Goal: Use online tool/utility: Utilize a website feature to perform a specific function

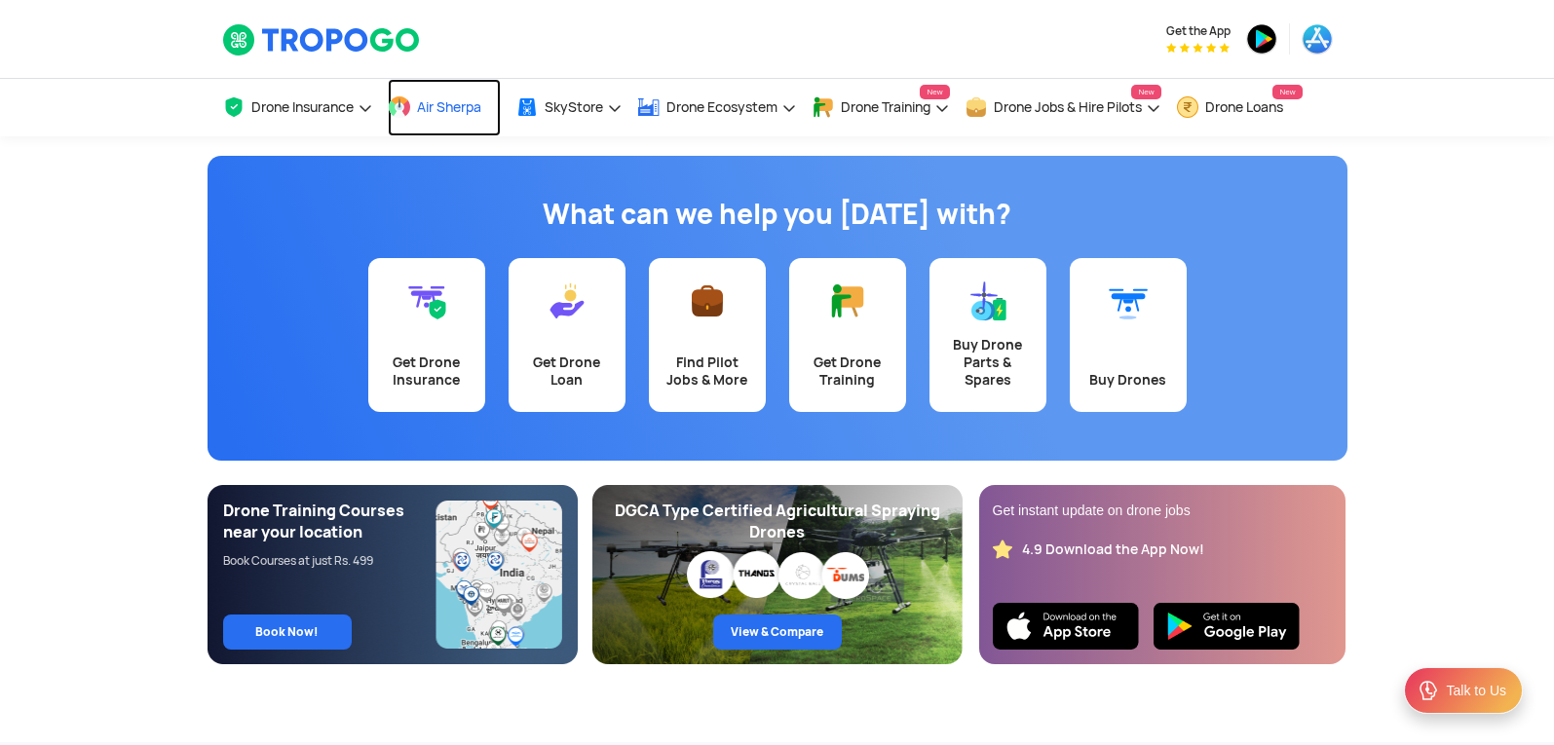
click at [436, 119] on link "Air Sherpa" at bounding box center [444, 107] width 113 height 57
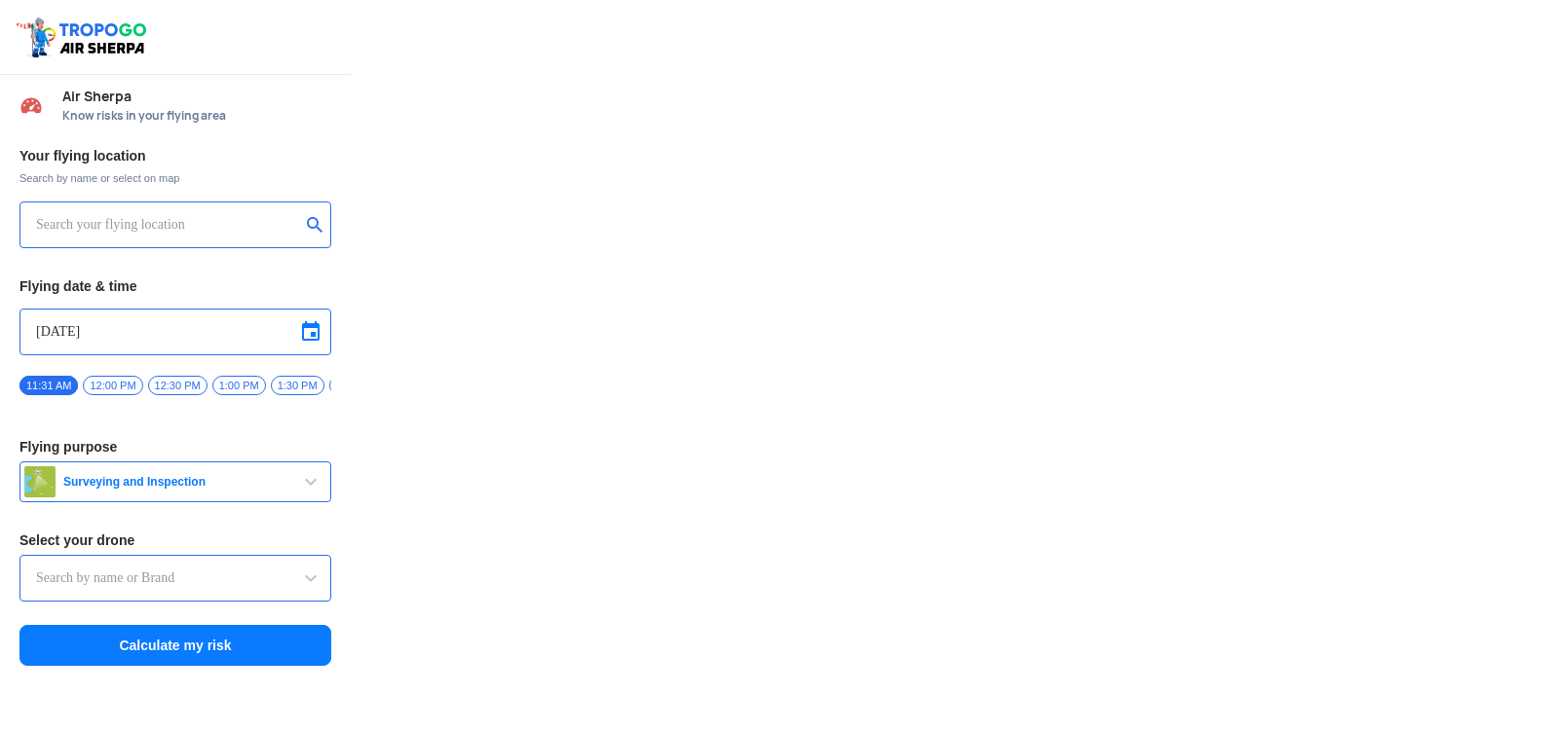
type input "DJI Mini2"
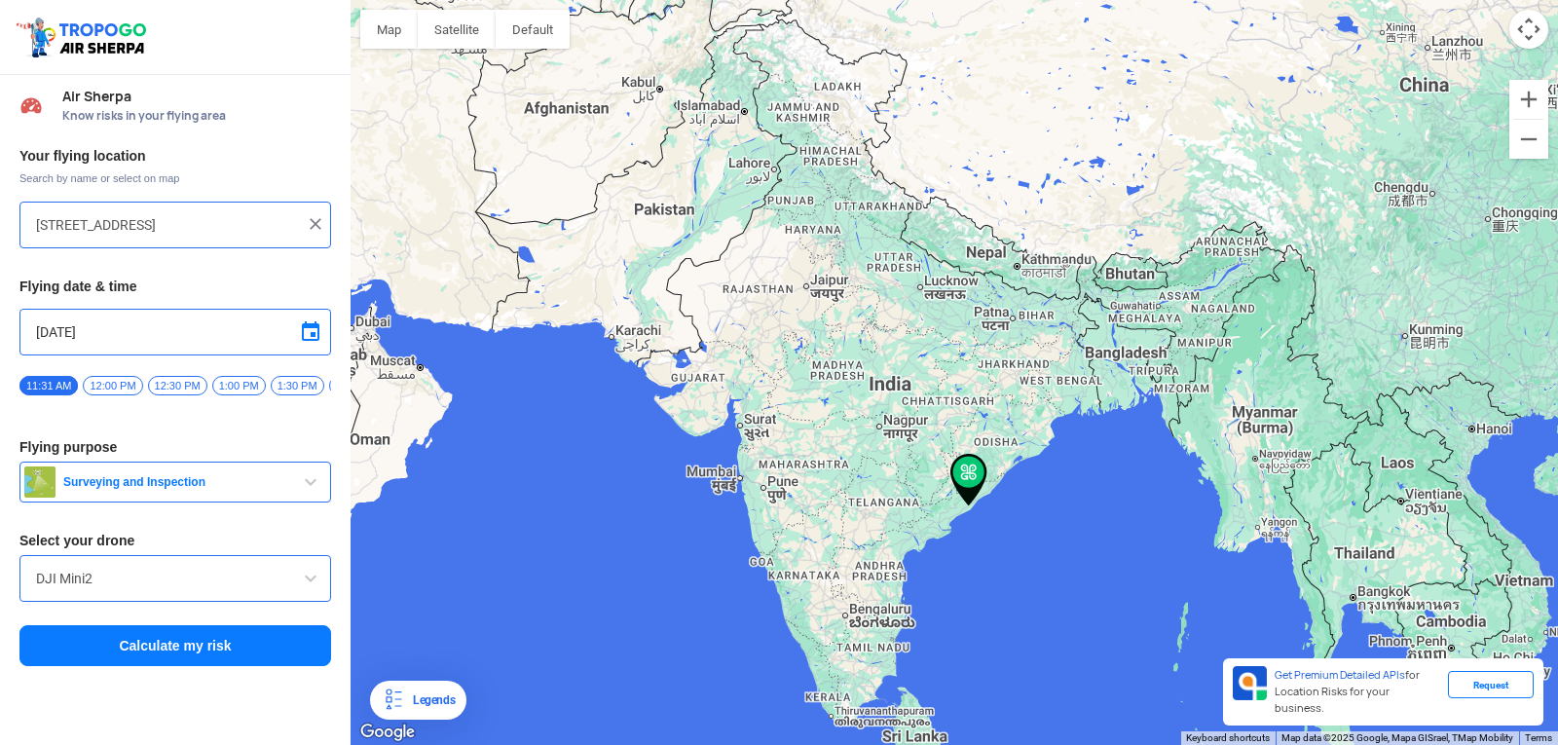
click at [964, 478] on img at bounding box center [969, 480] width 37 height 53
click at [971, 464] on img at bounding box center [969, 480] width 37 height 53
drag, startPoint x: 962, startPoint y: 486, endPoint x: 962, endPoint y: 471, distance: 14.6
click at [962, 471] on img at bounding box center [969, 480] width 37 height 53
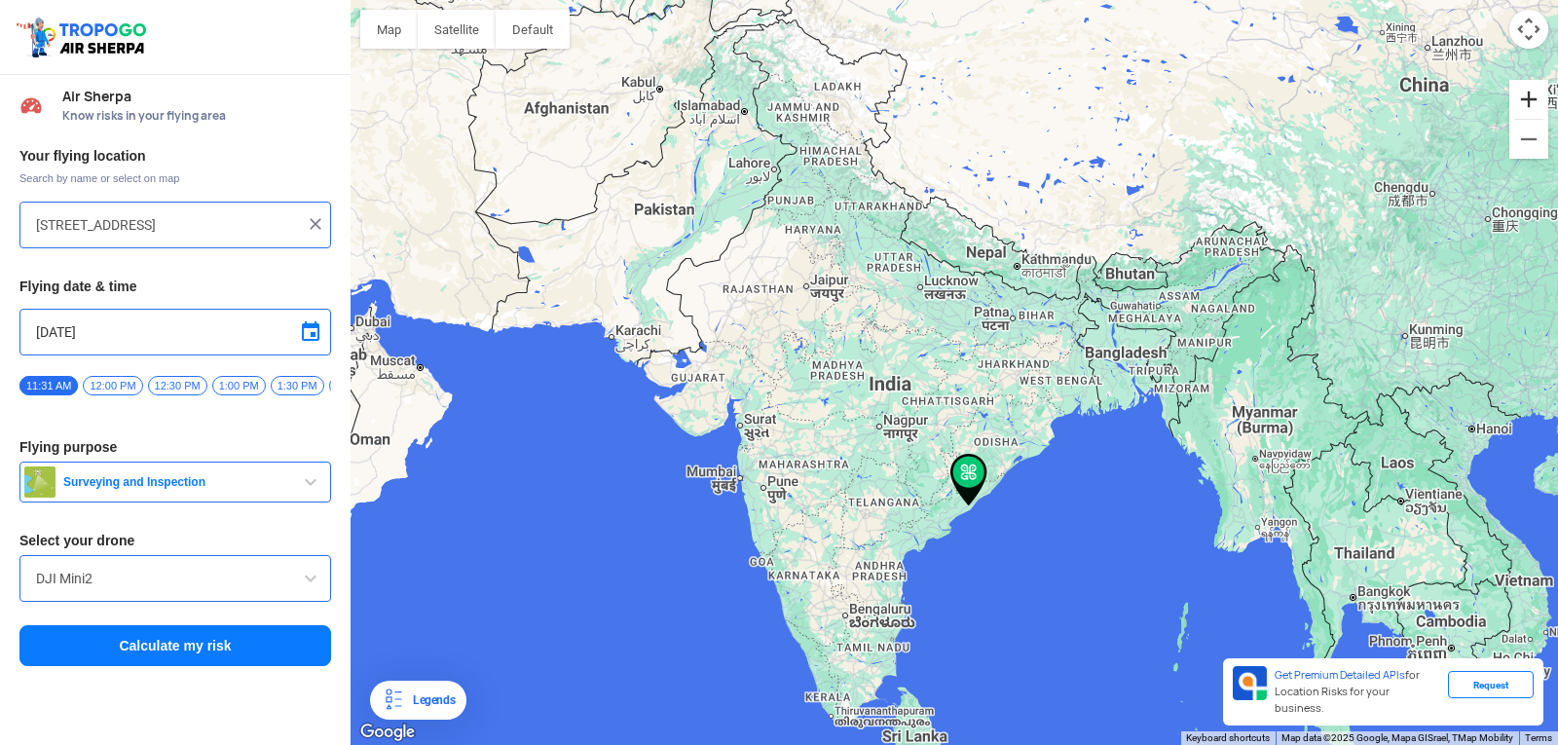
click at [1530, 101] on button "Zoom in" at bounding box center [1529, 99] width 39 height 39
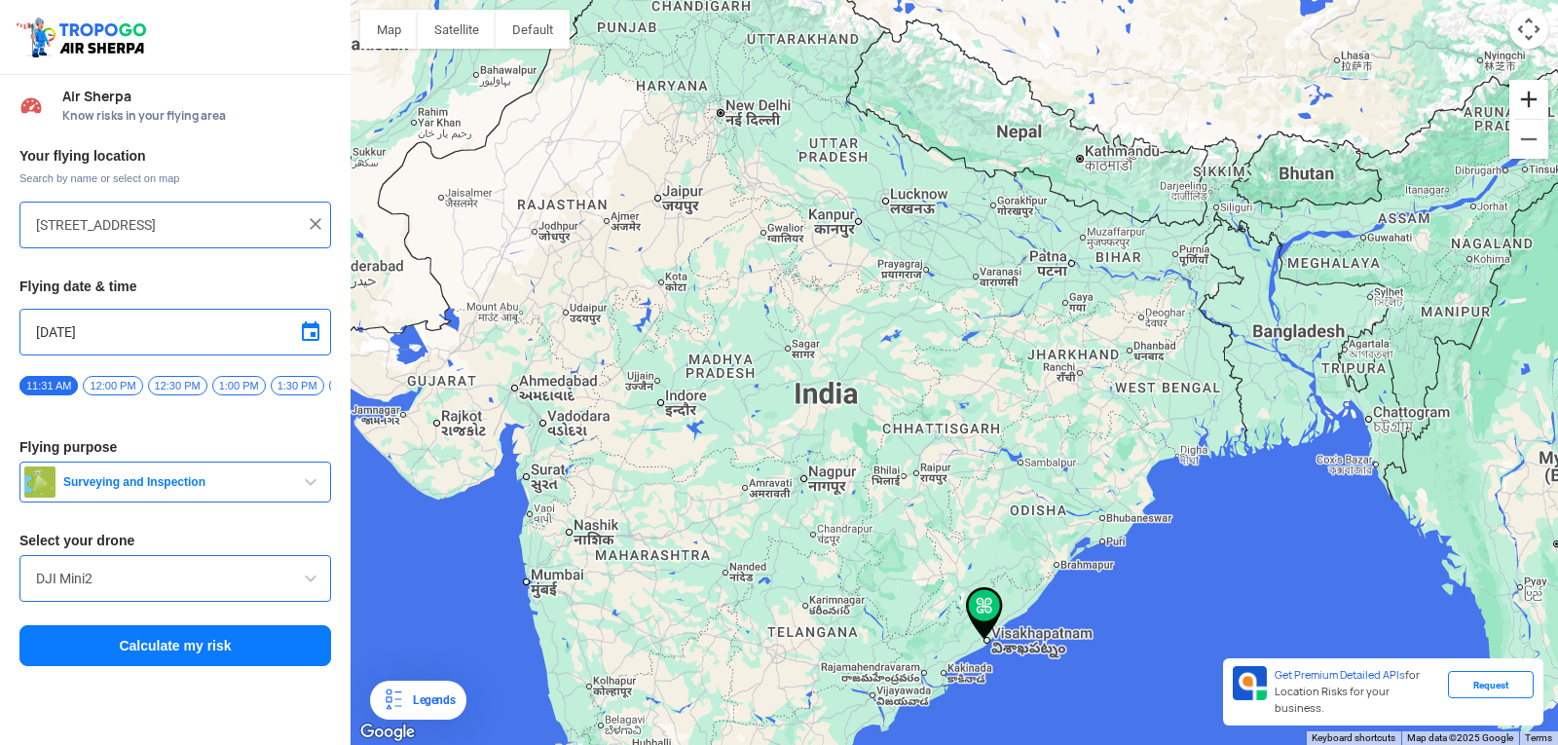
click at [1530, 101] on button "Zoom in" at bounding box center [1529, 99] width 39 height 39
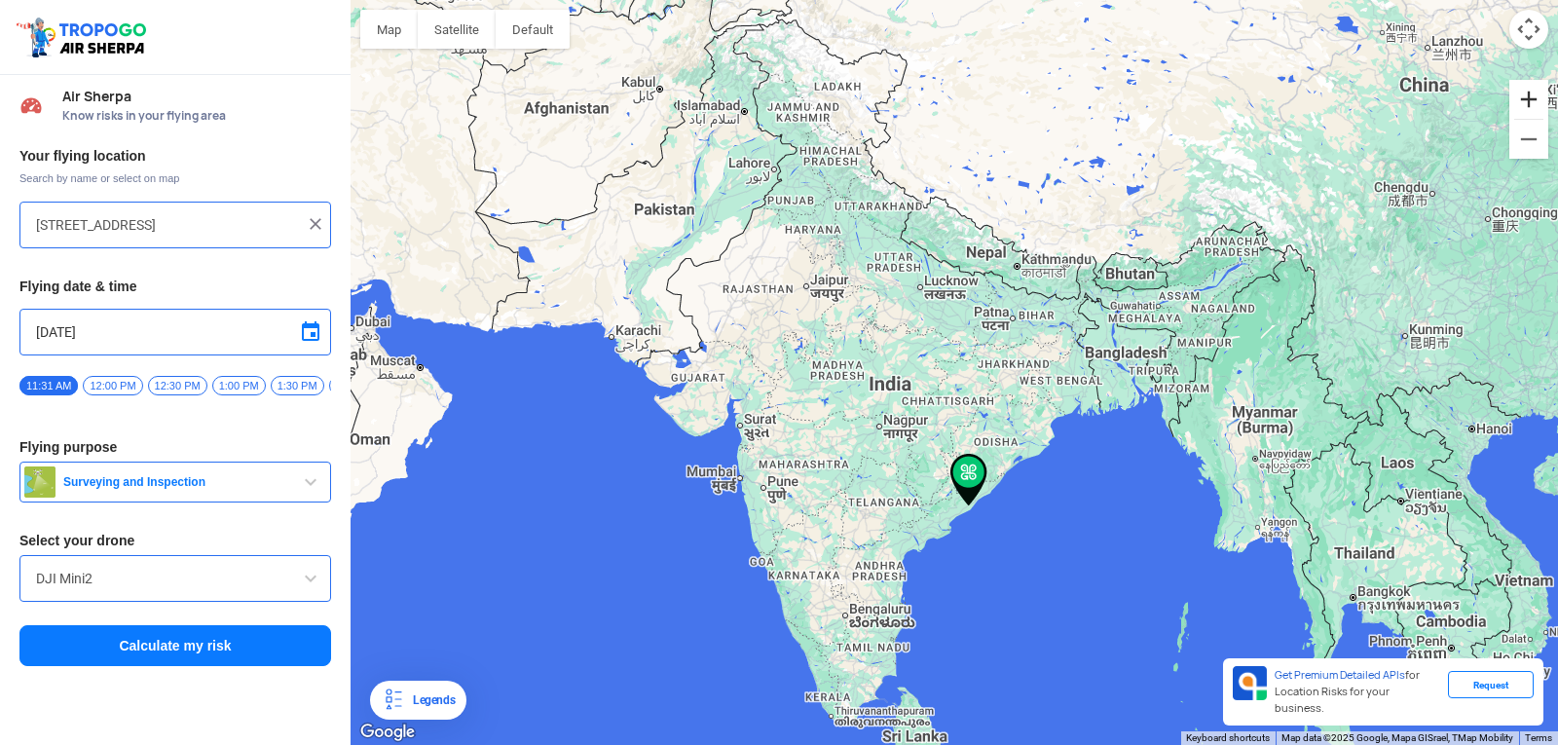
click at [1528, 104] on button "Zoom in" at bounding box center [1529, 99] width 39 height 39
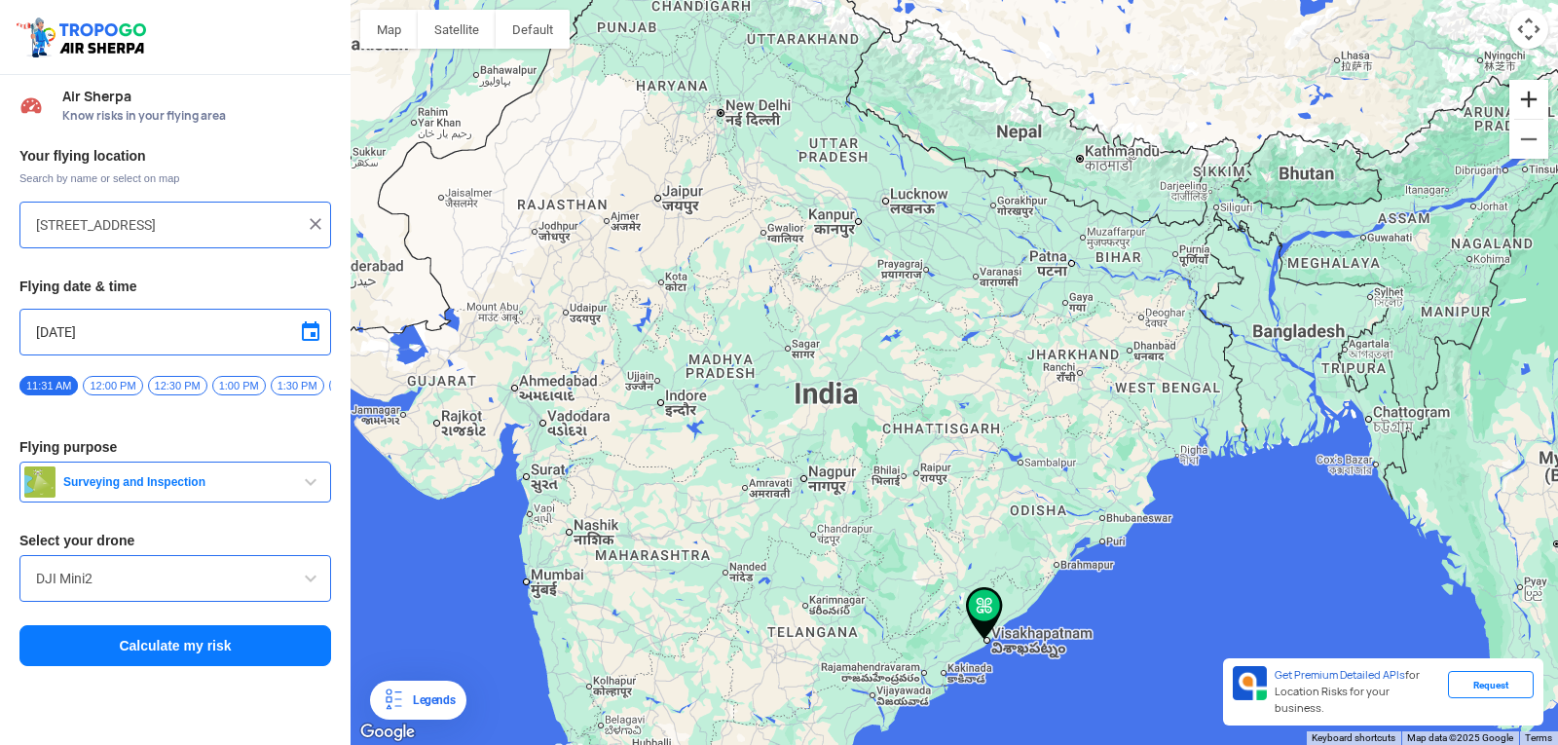
click at [1528, 104] on button "Zoom in" at bounding box center [1529, 99] width 39 height 39
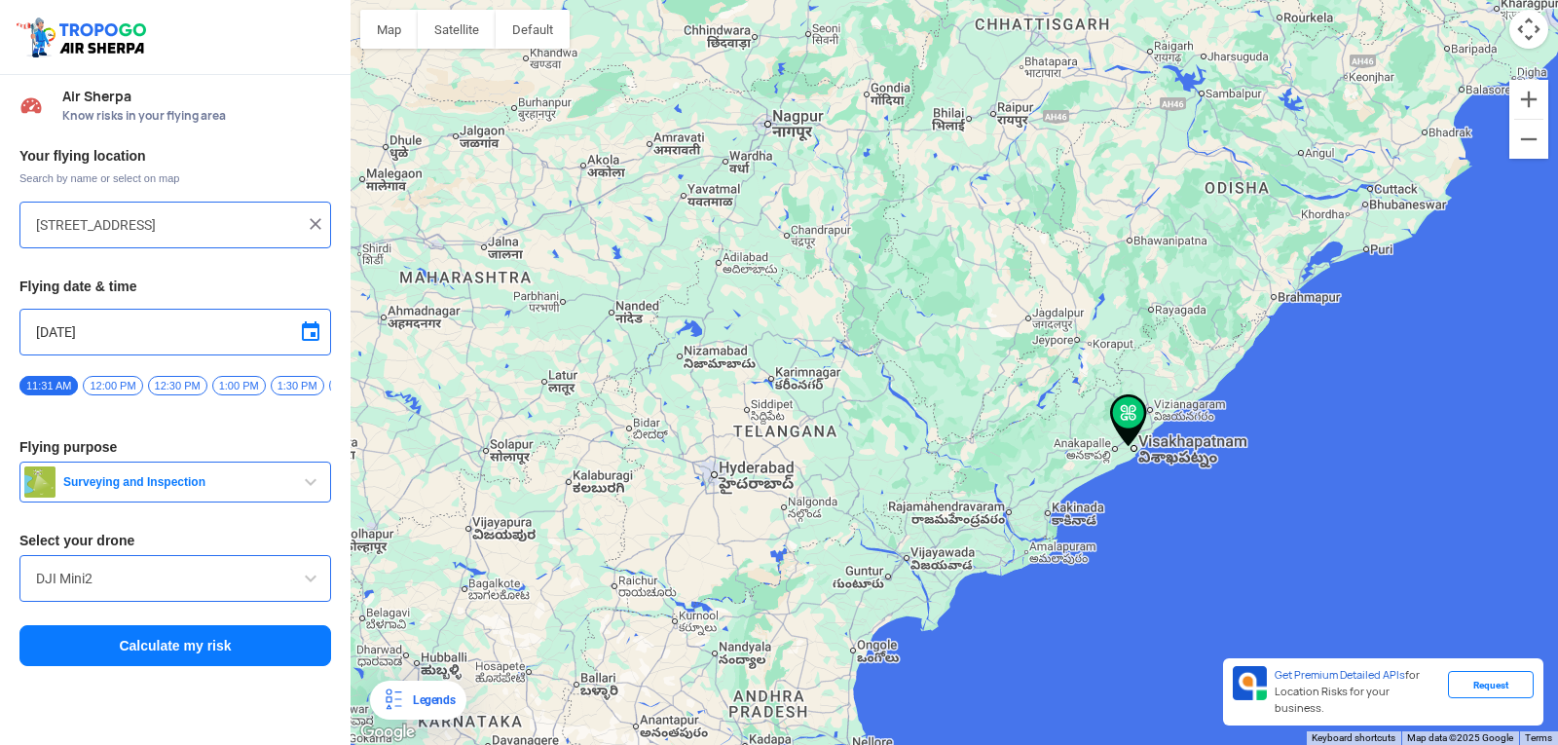
drag, startPoint x: 1018, startPoint y: 701, endPoint x: 1134, endPoint y: 239, distance: 476.9
click at [1134, 239] on div at bounding box center [955, 372] width 1208 height 745
click at [1125, 407] on img at bounding box center [1128, 420] width 37 height 53
drag, startPoint x: 1125, startPoint y: 407, endPoint x: 1155, endPoint y: 365, distance: 51.6
click at [1145, 394] on img at bounding box center [1128, 420] width 37 height 53
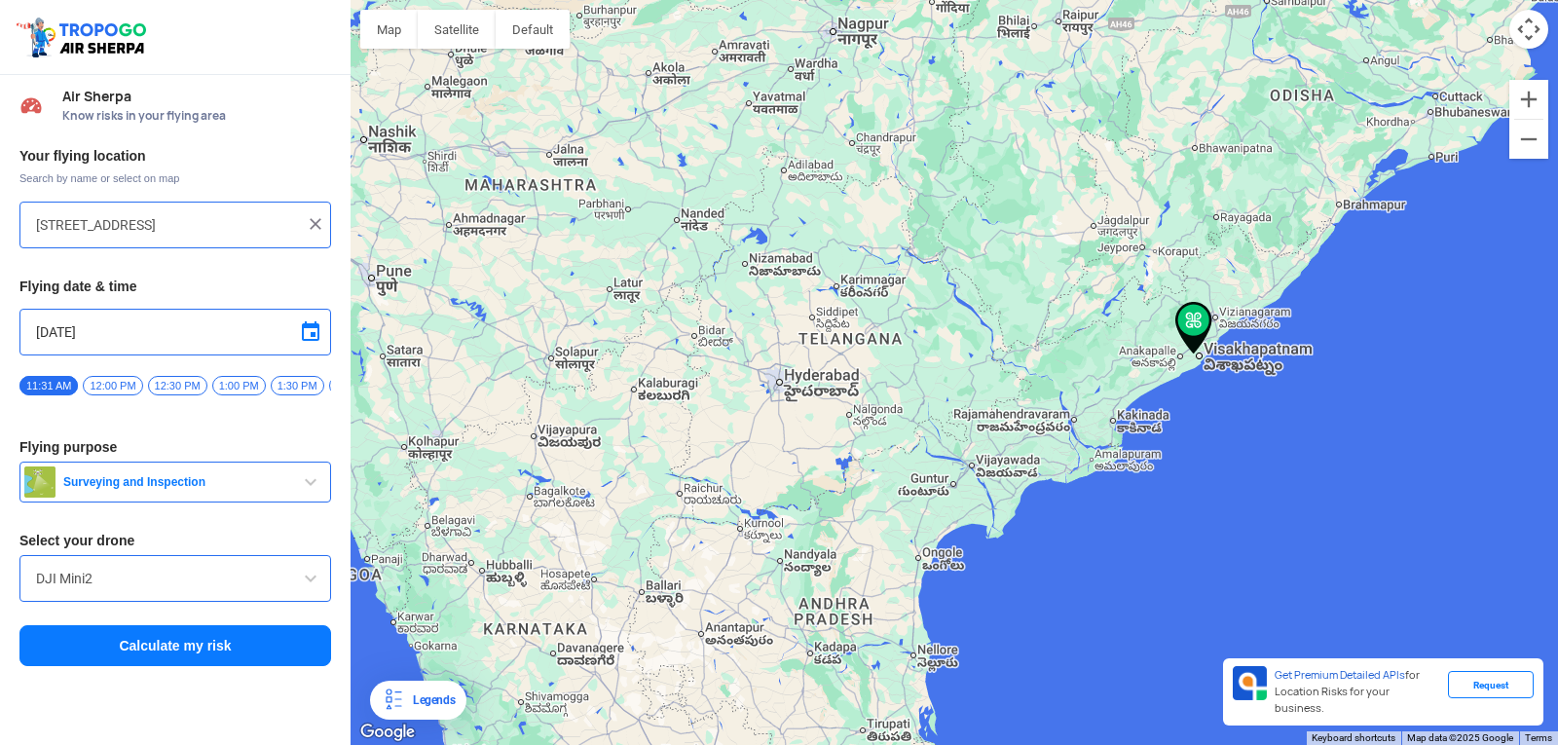
click at [274, 652] on button "Calculate my risk" at bounding box center [175, 645] width 312 height 41
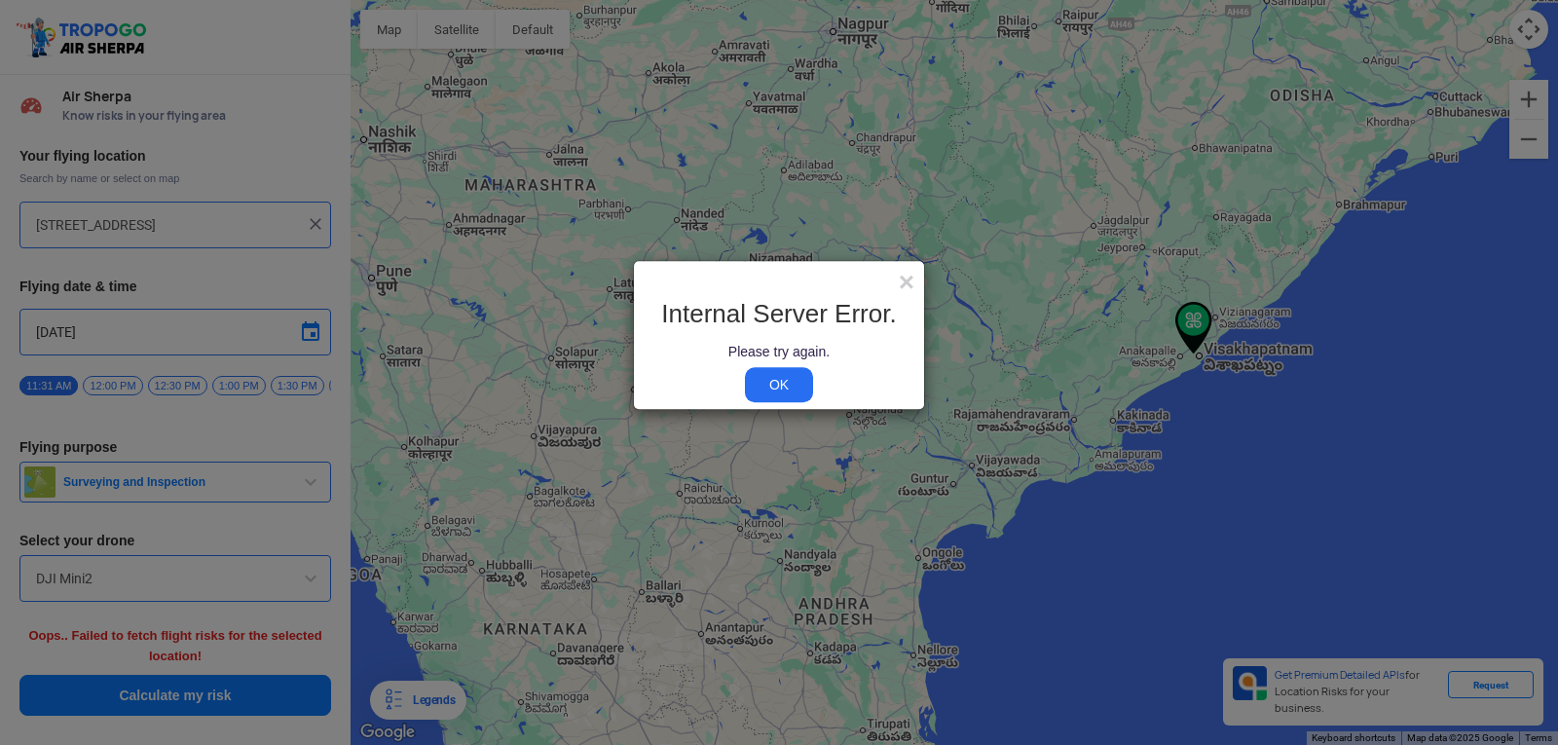
click at [902, 287] on div "Internal Server Error. Please try again. OK" at bounding box center [779, 347] width 290 height 124
click at [909, 281] on span "×" at bounding box center [907, 282] width 16 height 30
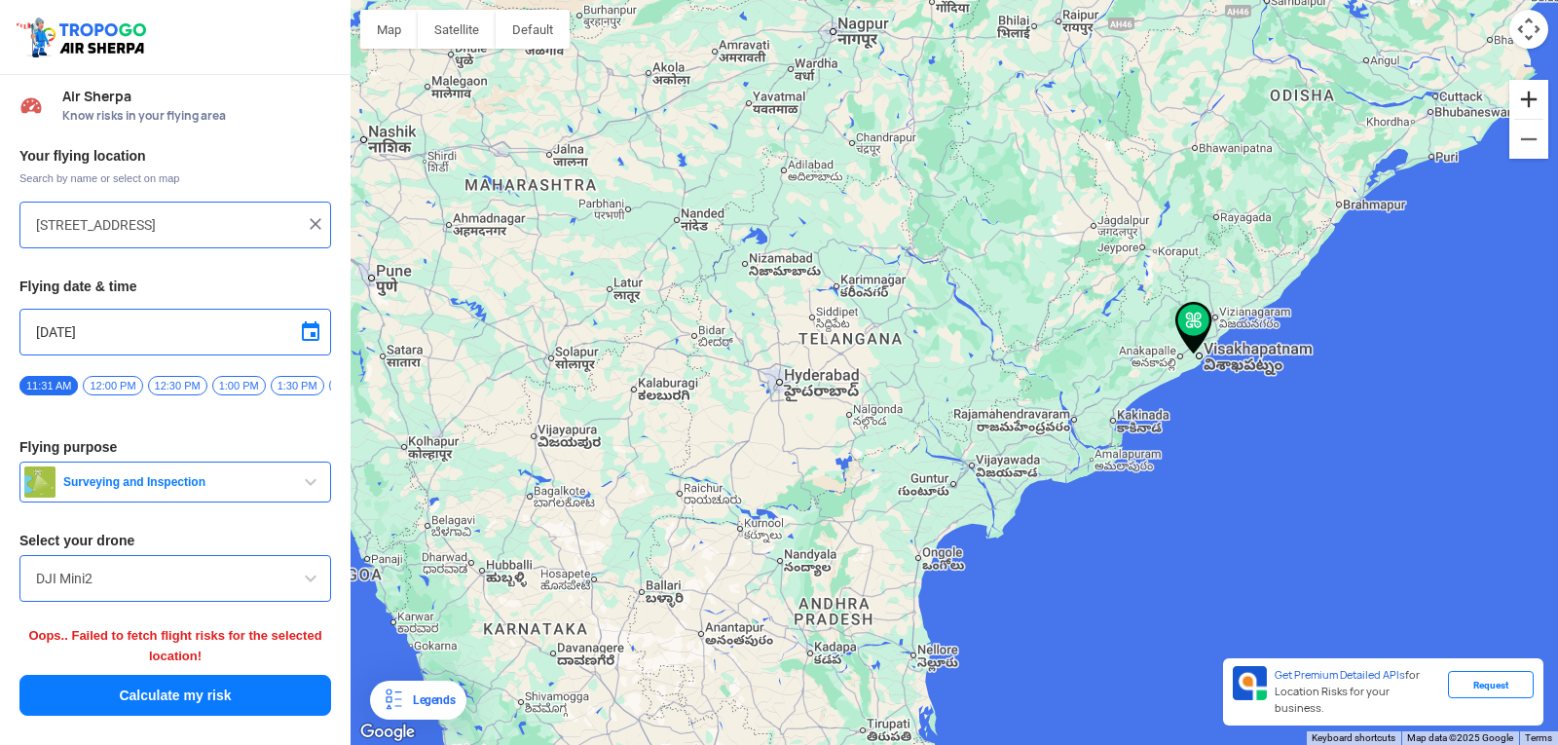
click at [1531, 109] on button "Zoom in" at bounding box center [1529, 99] width 39 height 39
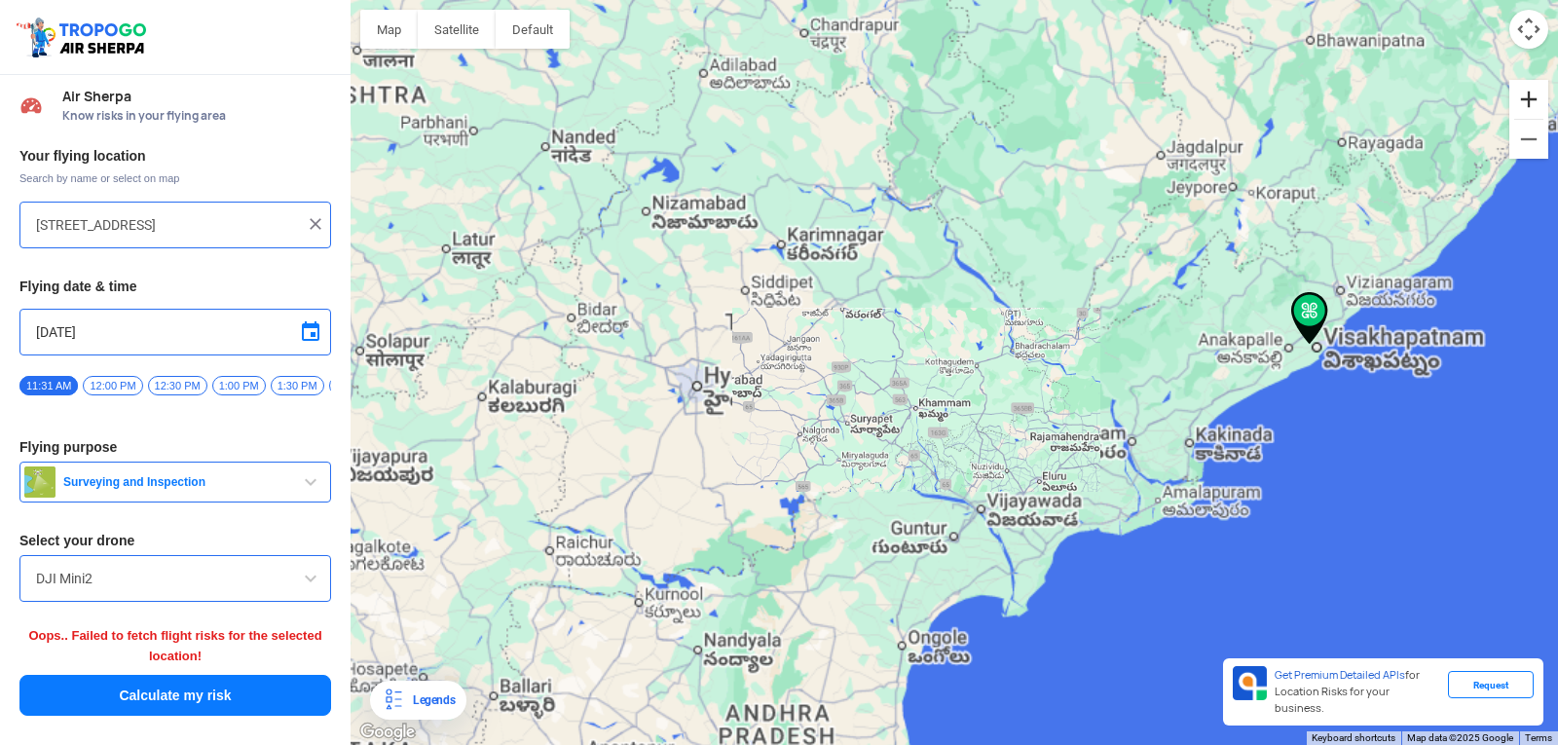
click at [1531, 109] on button "Zoom in" at bounding box center [1529, 99] width 39 height 39
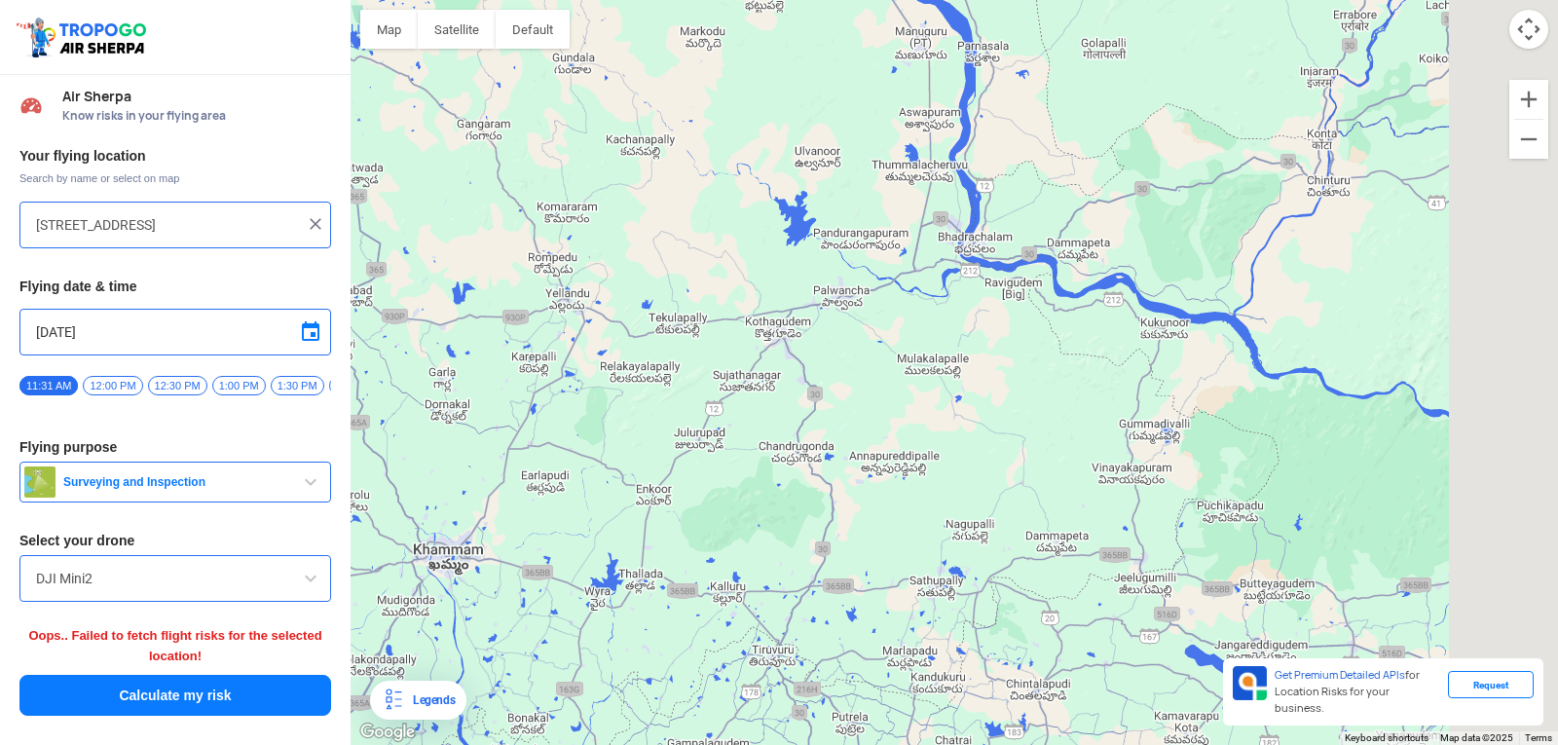
drag, startPoint x: 1430, startPoint y: 278, endPoint x: 915, endPoint y: 247, distance: 516.1
click at [915, 247] on div at bounding box center [955, 372] width 1208 height 745
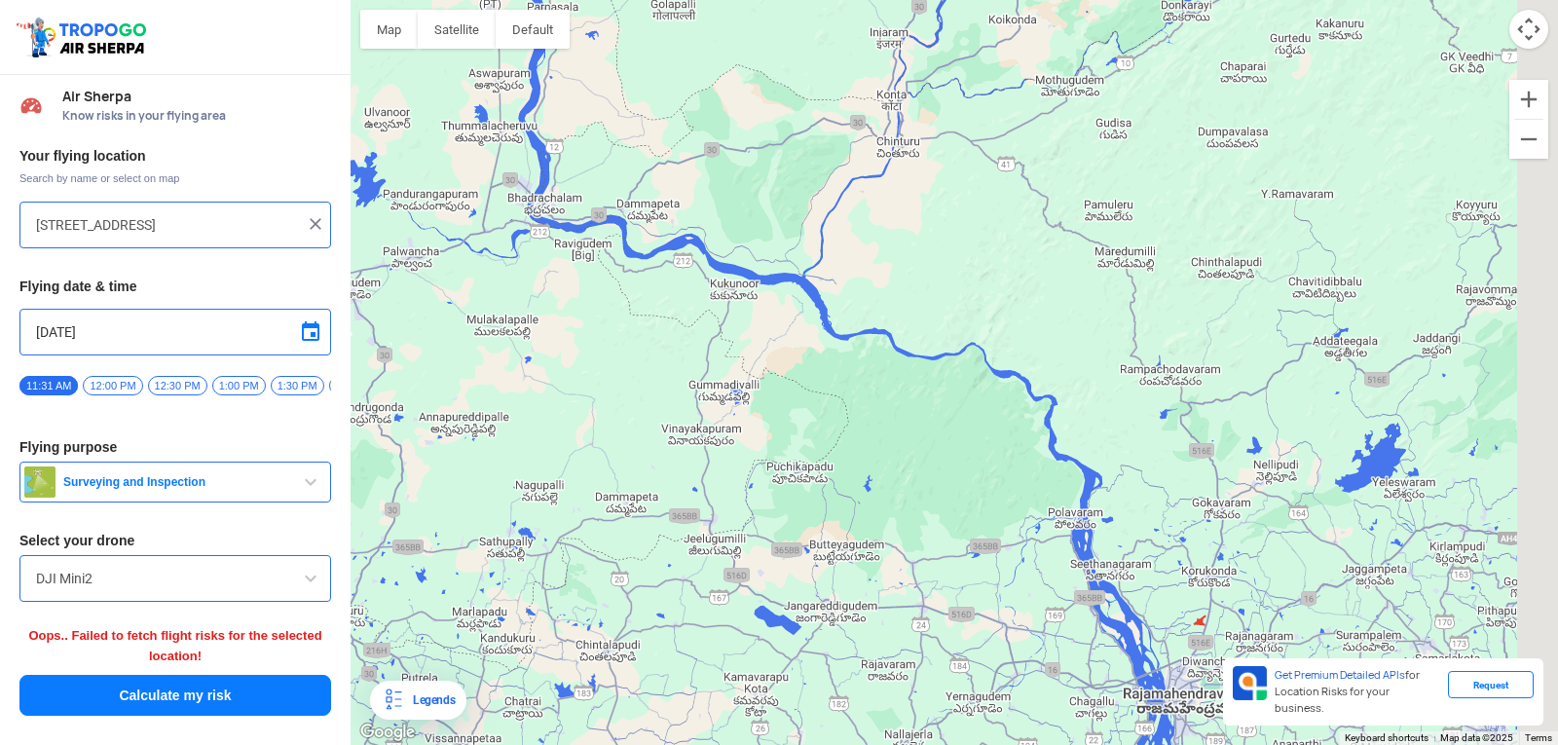
drag, startPoint x: 1328, startPoint y: 250, endPoint x: 959, endPoint y: 213, distance: 370.0
click at [959, 213] on div at bounding box center [955, 372] width 1208 height 745
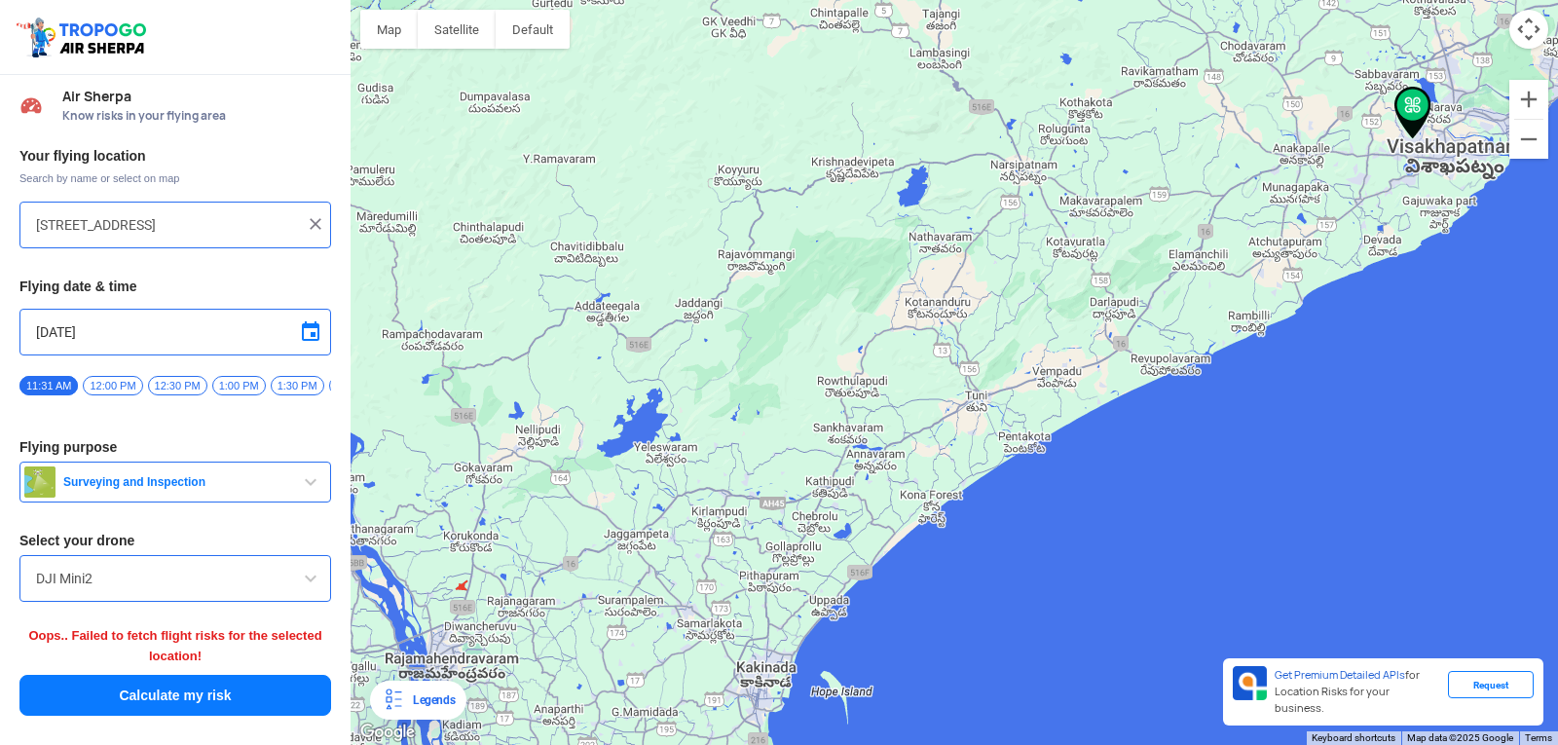
drag, startPoint x: 1349, startPoint y: 264, endPoint x: 831, endPoint y: 306, distance: 519.9
click at [831, 306] on div at bounding box center [955, 372] width 1208 height 745
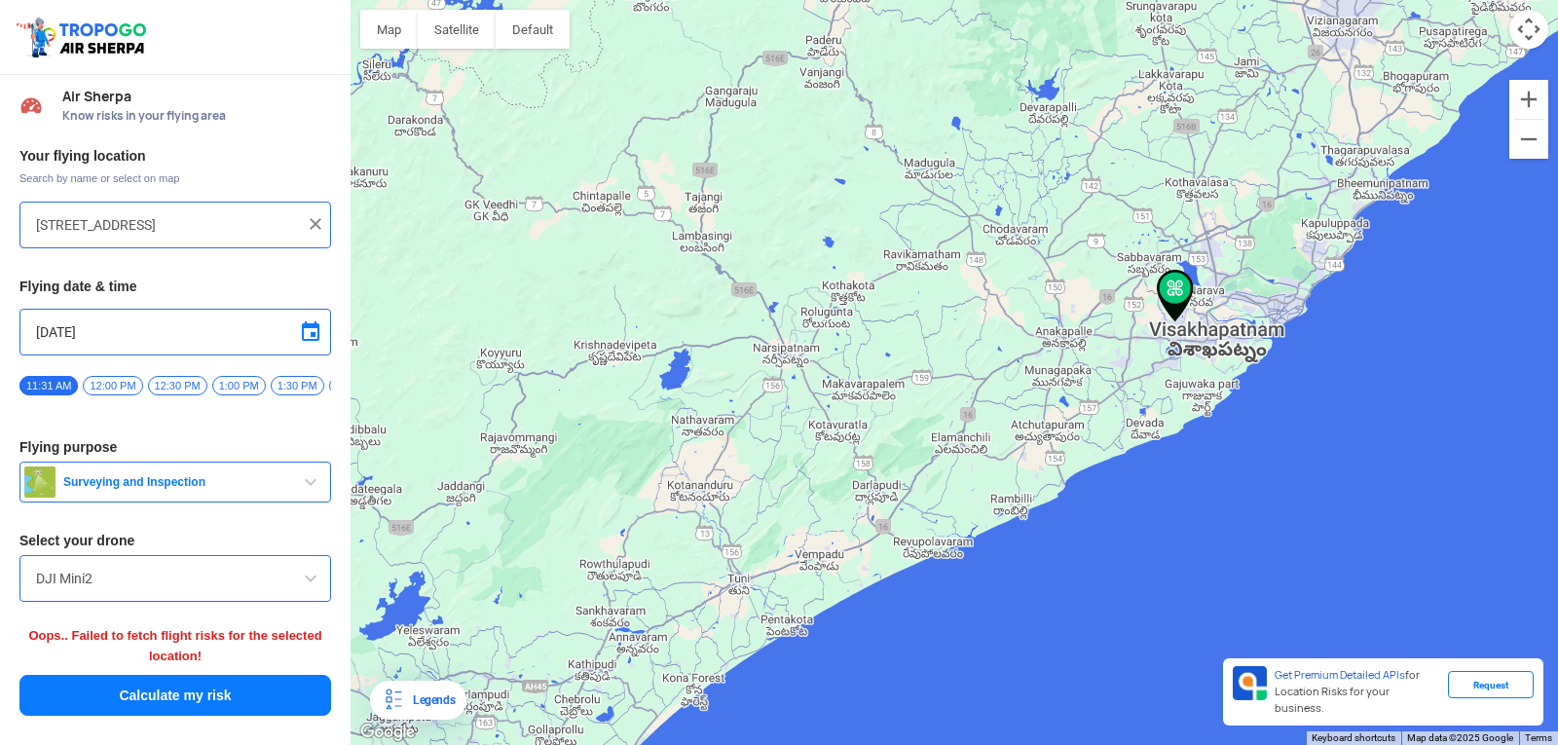
drag, startPoint x: 1285, startPoint y: 260, endPoint x: 1127, endPoint y: 376, distance: 195.8
click at [1127, 376] on div at bounding box center [955, 372] width 1208 height 745
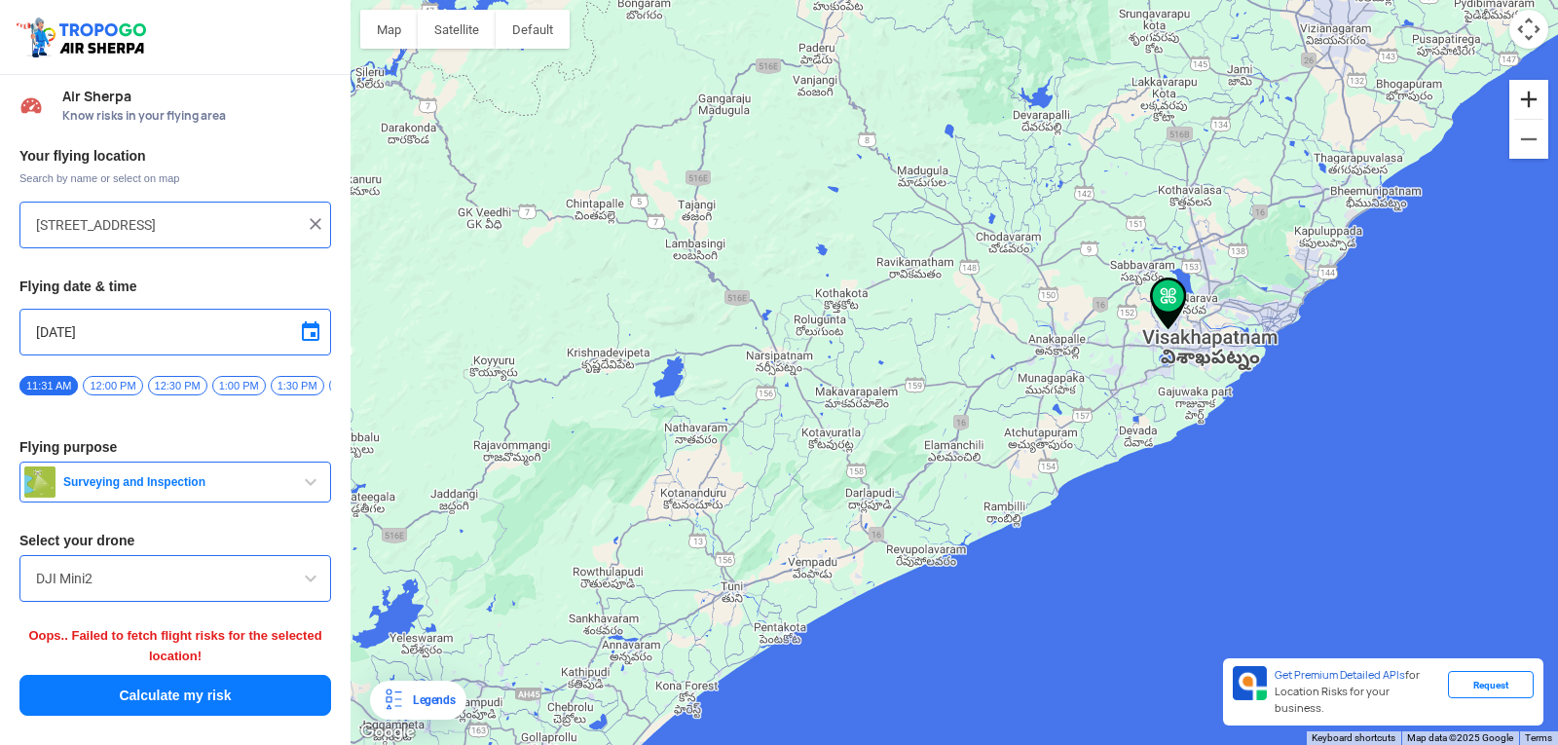
click at [1543, 110] on button "Zoom in" at bounding box center [1529, 99] width 39 height 39
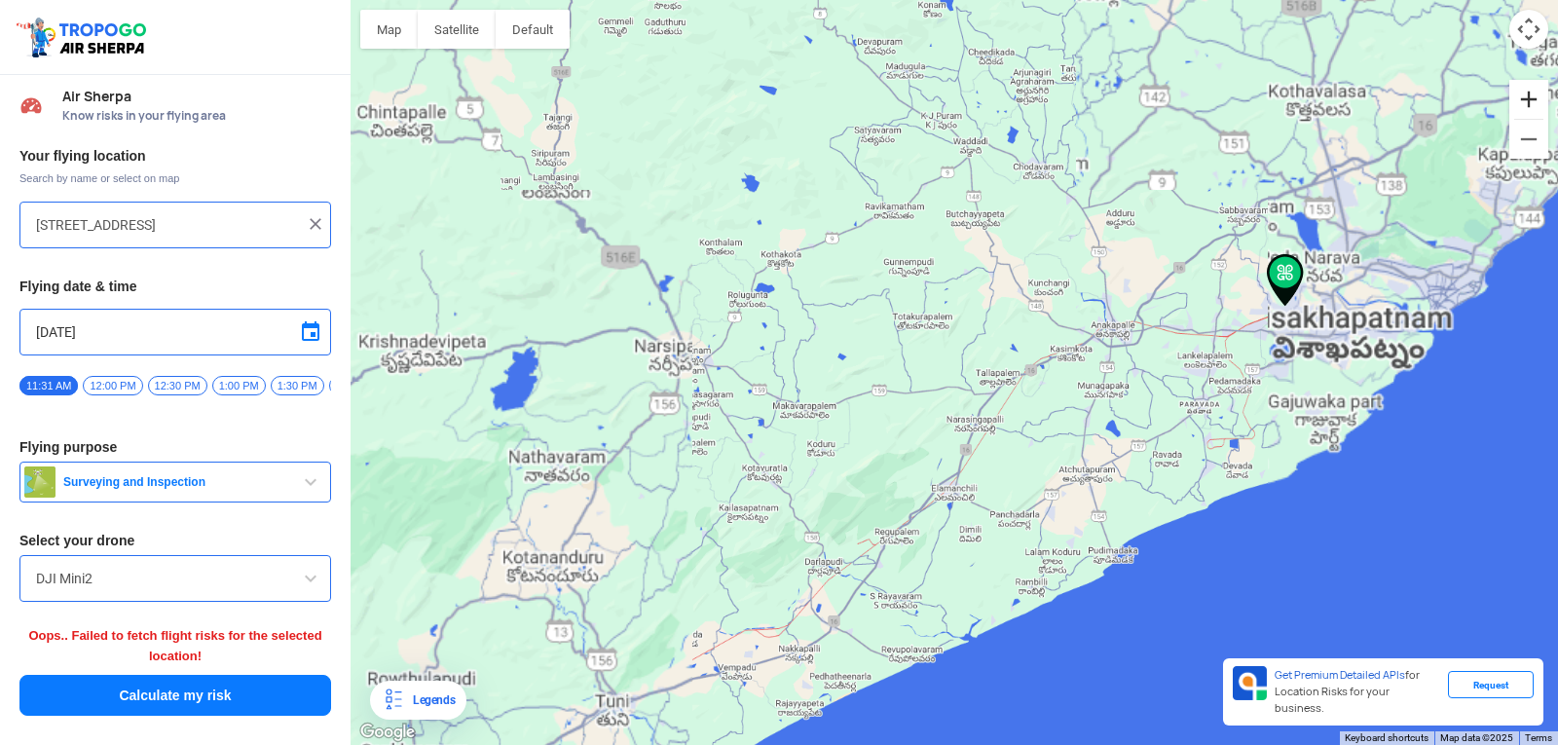
click at [1543, 110] on button "Zoom in" at bounding box center [1529, 99] width 39 height 39
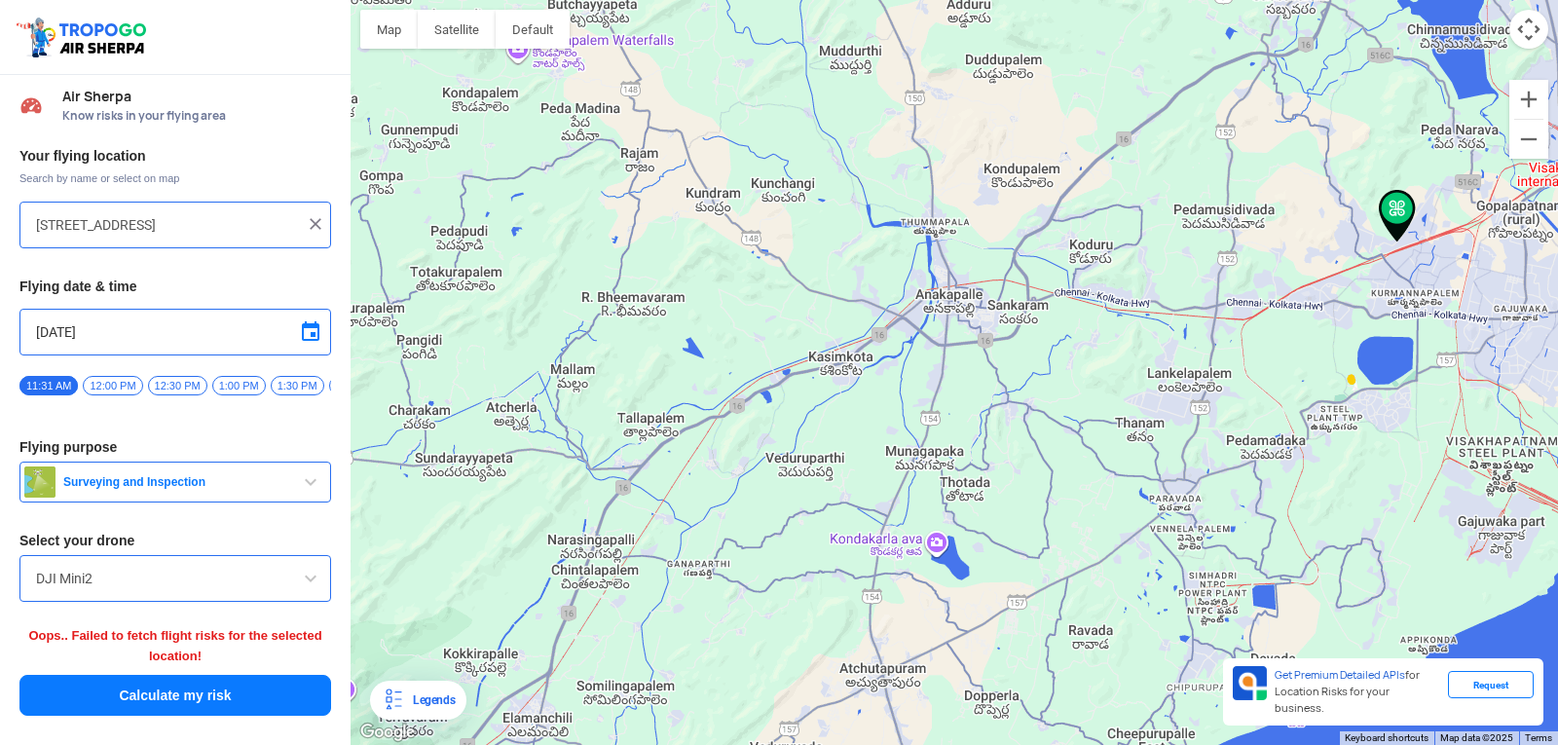
drag, startPoint x: 1450, startPoint y: 276, endPoint x: 1019, endPoint y: 324, distance: 434.2
click at [1012, 320] on div at bounding box center [955, 372] width 1208 height 745
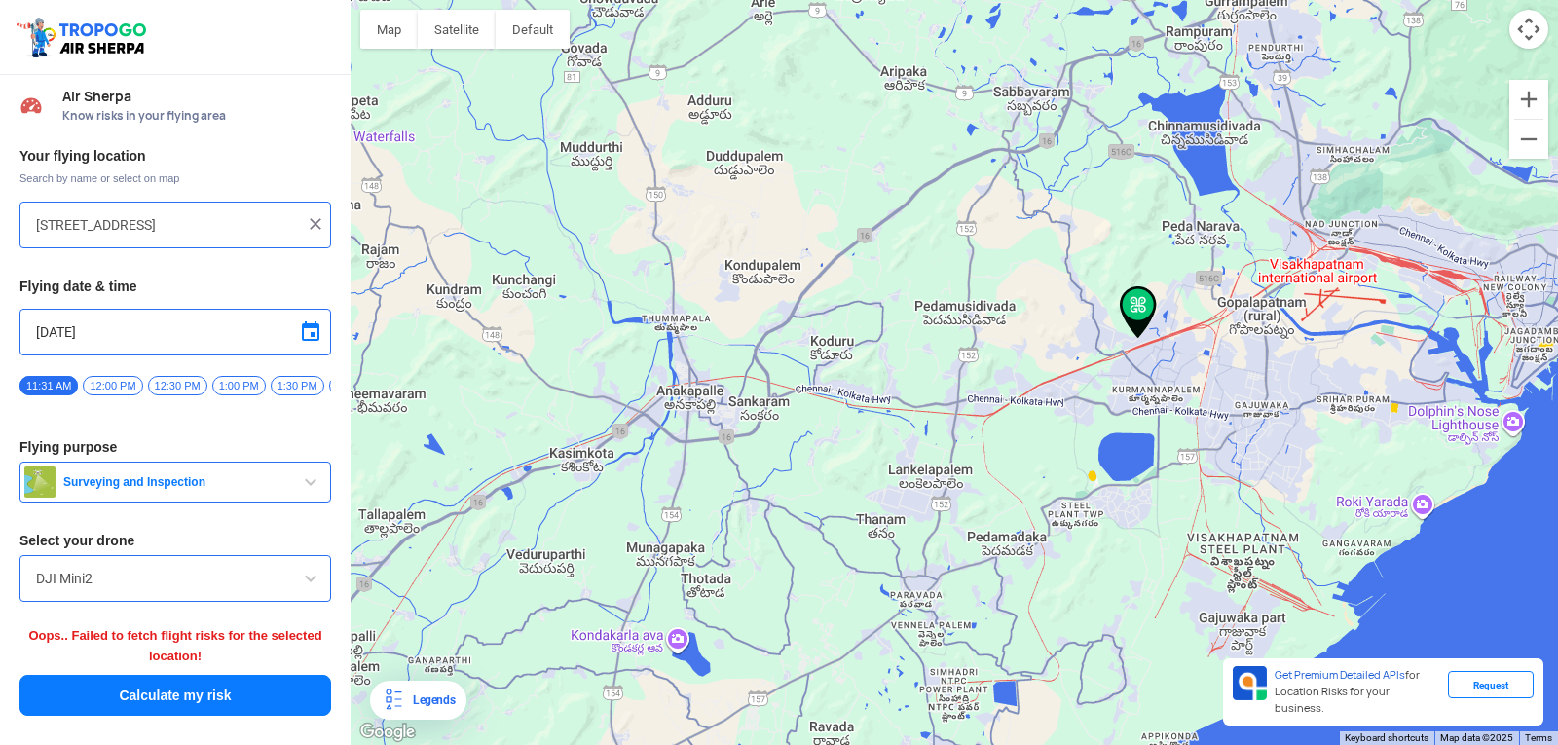
drag, startPoint x: 1382, startPoint y: 281, endPoint x: 1147, endPoint y: 380, distance: 254.5
click at [1147, 380] on div at bounding box center [955, 372] width 1208 height 745
click at [1527, 104] on button "Zoom in" at bounding box center [1529, 99] width 39 height 39
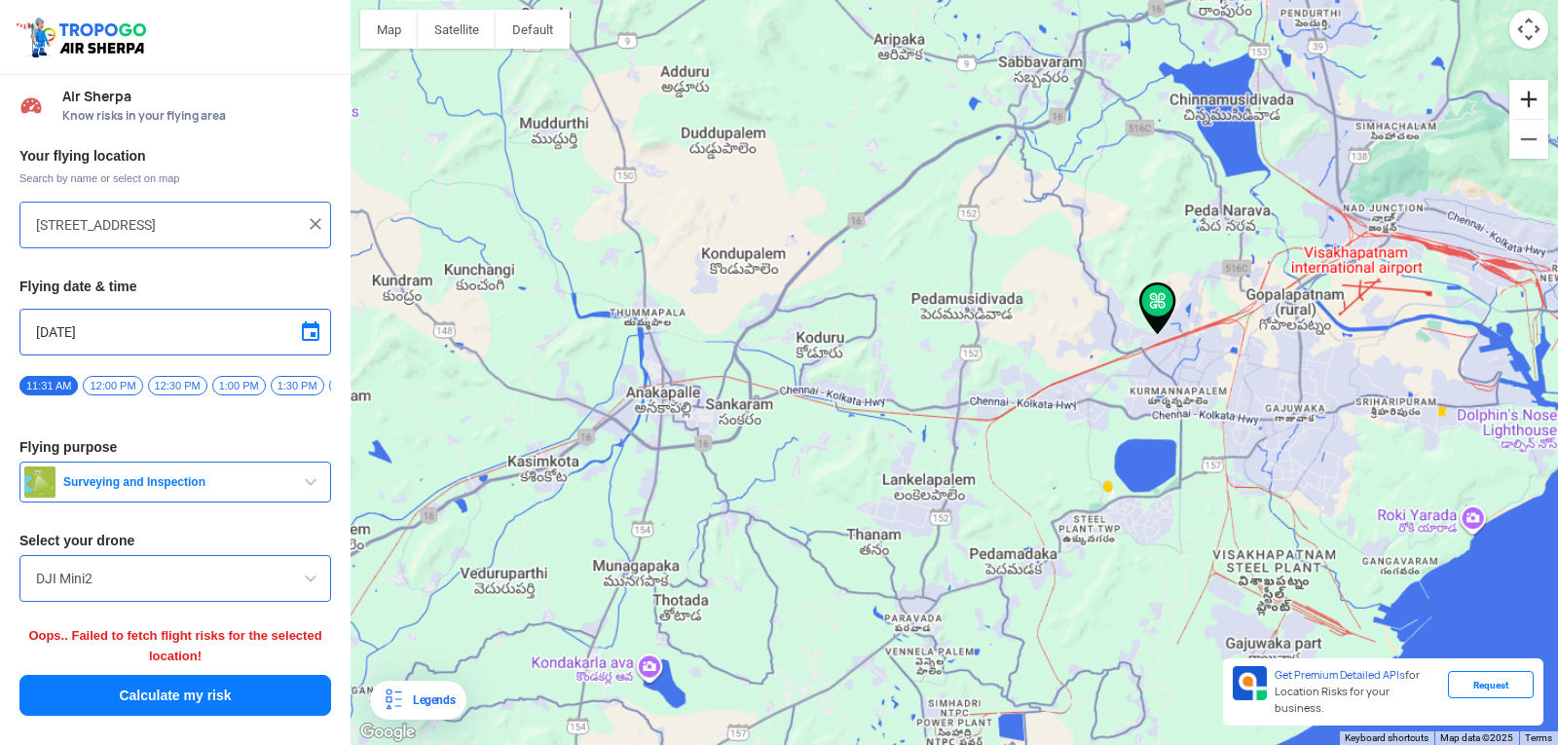
click at [1527, 104] on button "Zoom in" at bounding box center [1529, 99] width 39 height 39
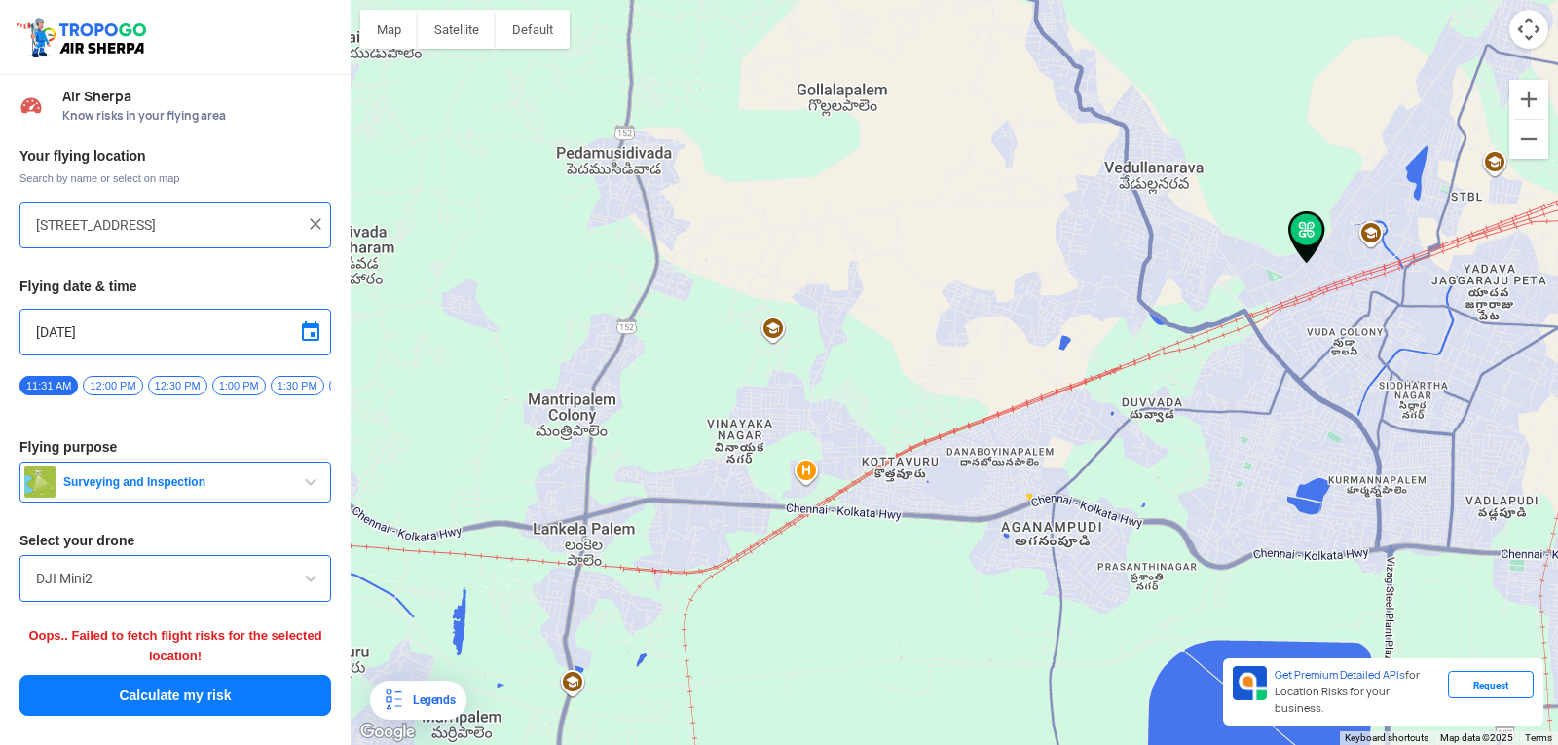
drag, startPoint x: 1422, startPoint y: 341, endPoint x: 1036, endPoint y: 366, distance: 386.5
click at [1036, 366] on div at bounding box center [955, 372] width 1208 height 745
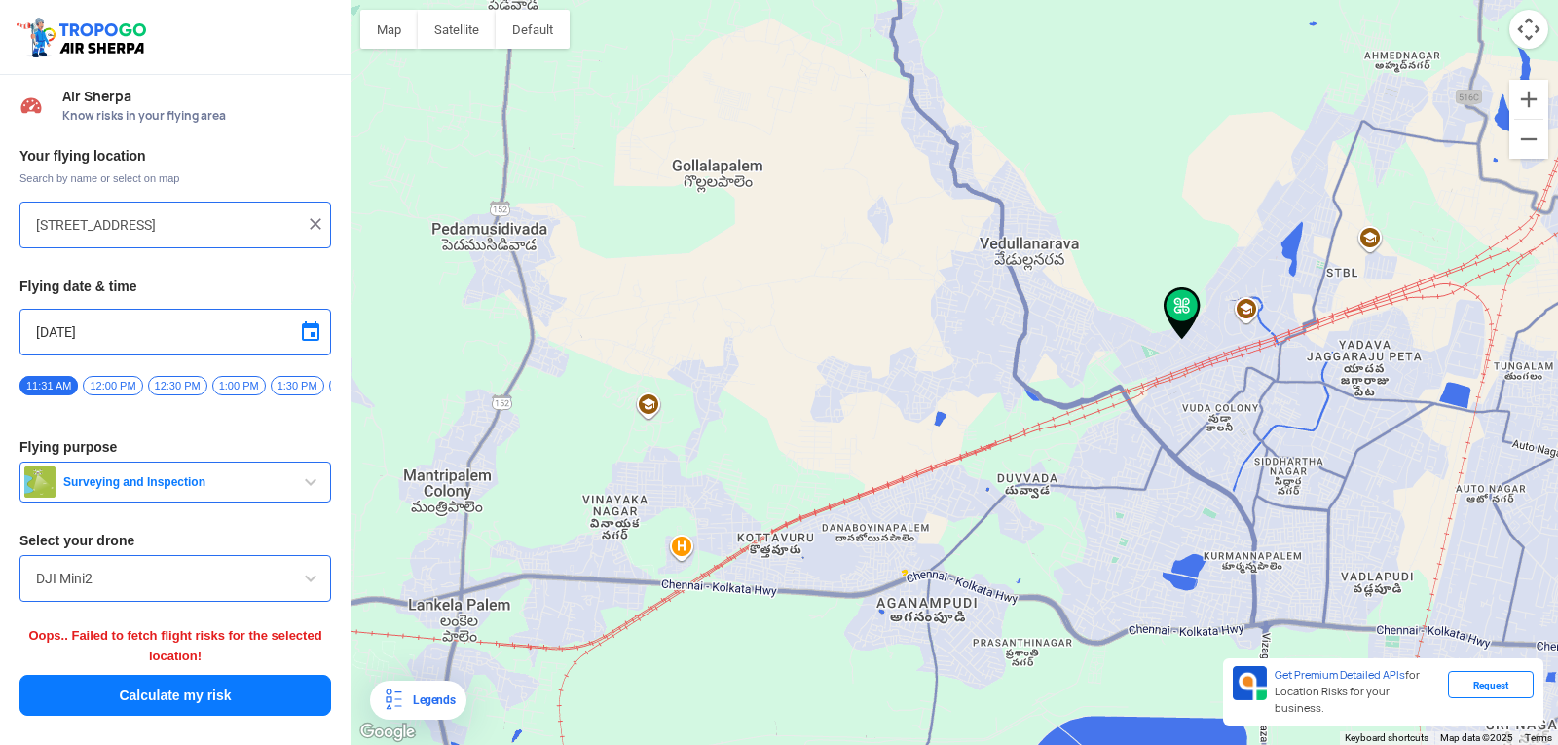
drag, startPoint x: 1321, startPoint y: 324, endPoint x: 1204, endPoint y: 395, distance: 136.8
click at [1204, 395] on div at bounding box center [955, 372] width 1208 height 745
click at [430, 704] on div "Legends" at bounding box center [430, 700] width 50 height 23
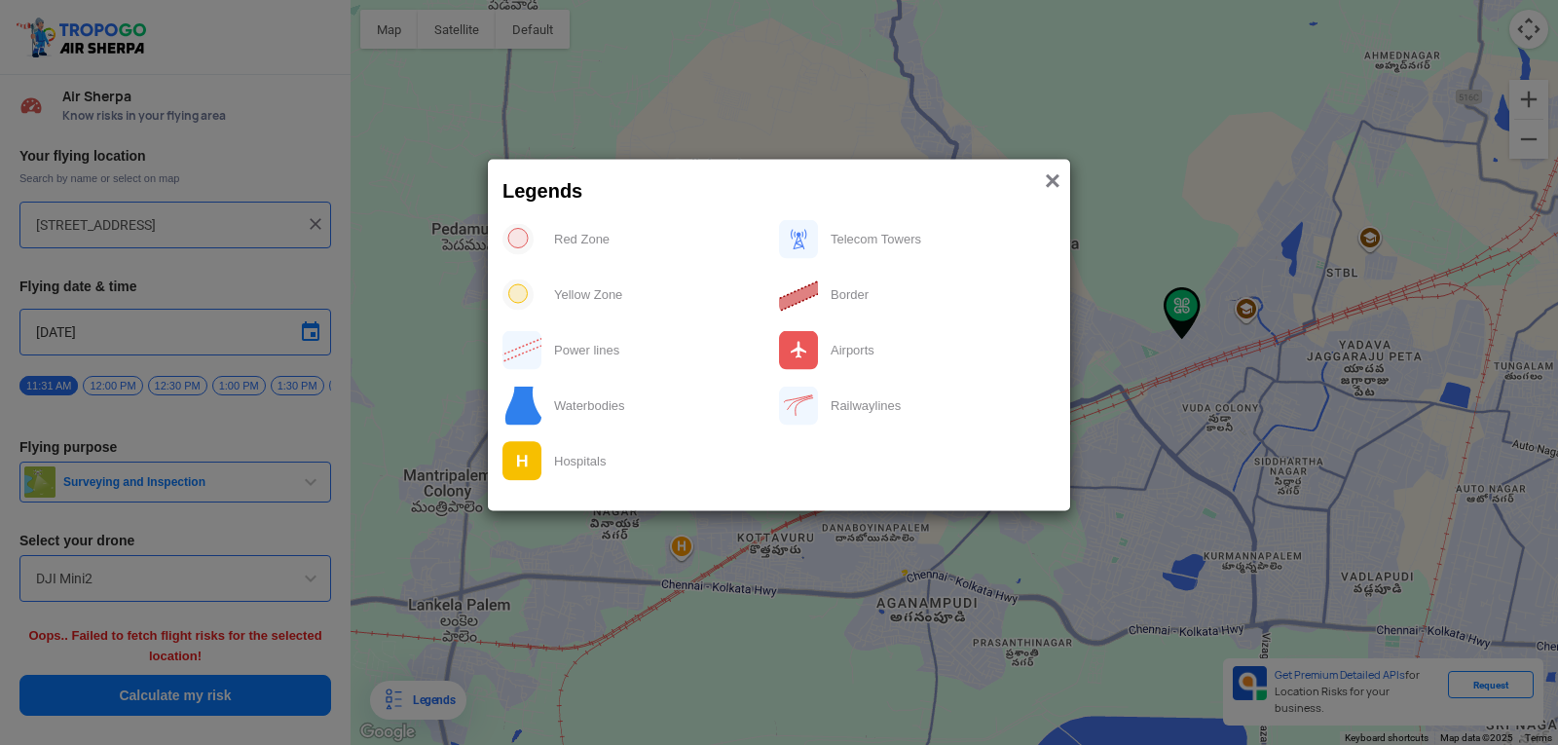
click at [1048, 183] on span "×" at bounding box center [1053, 181] width 16 height 30
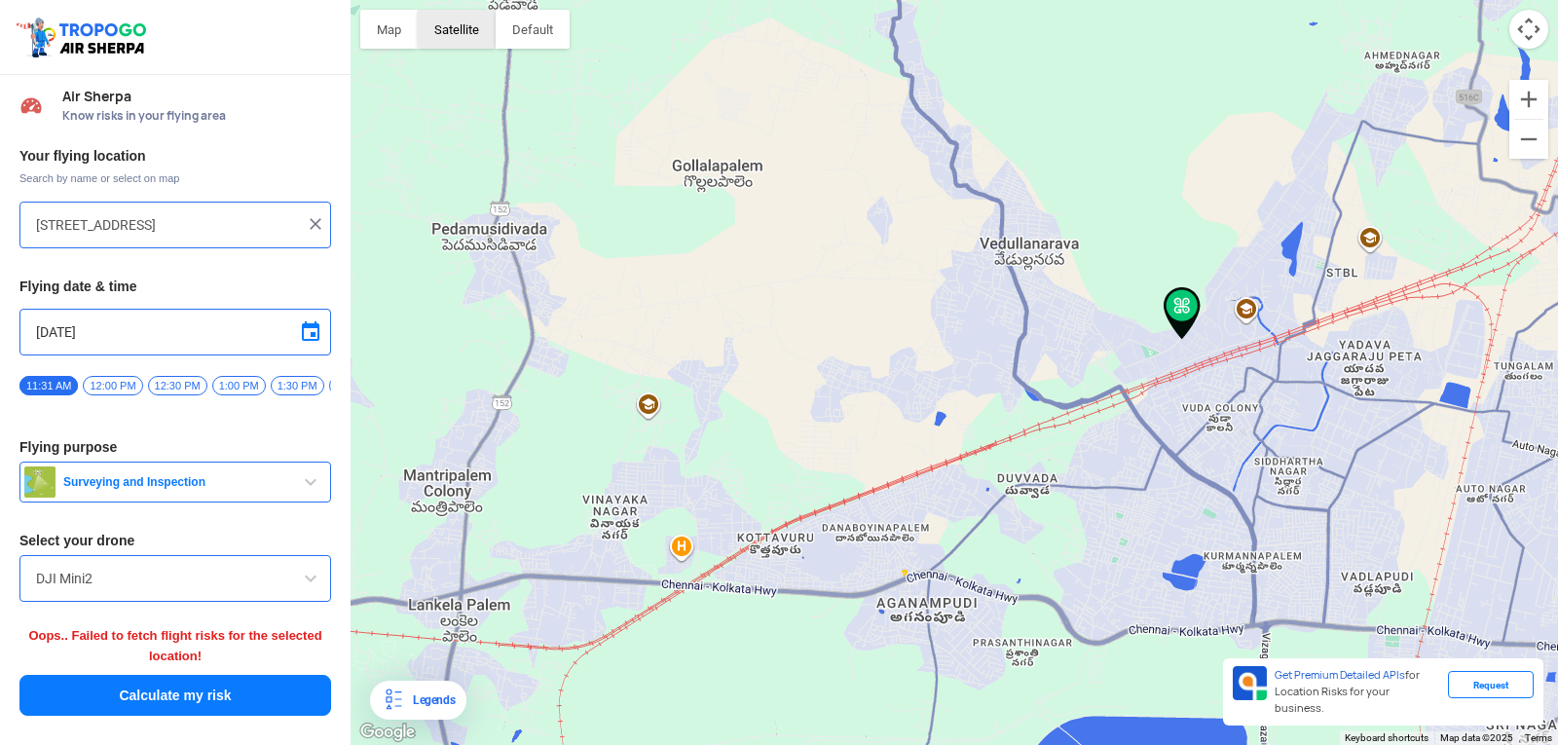
click at [468, 39] on button "Satellite" at bounding box center [457, 29] width 78 height 39
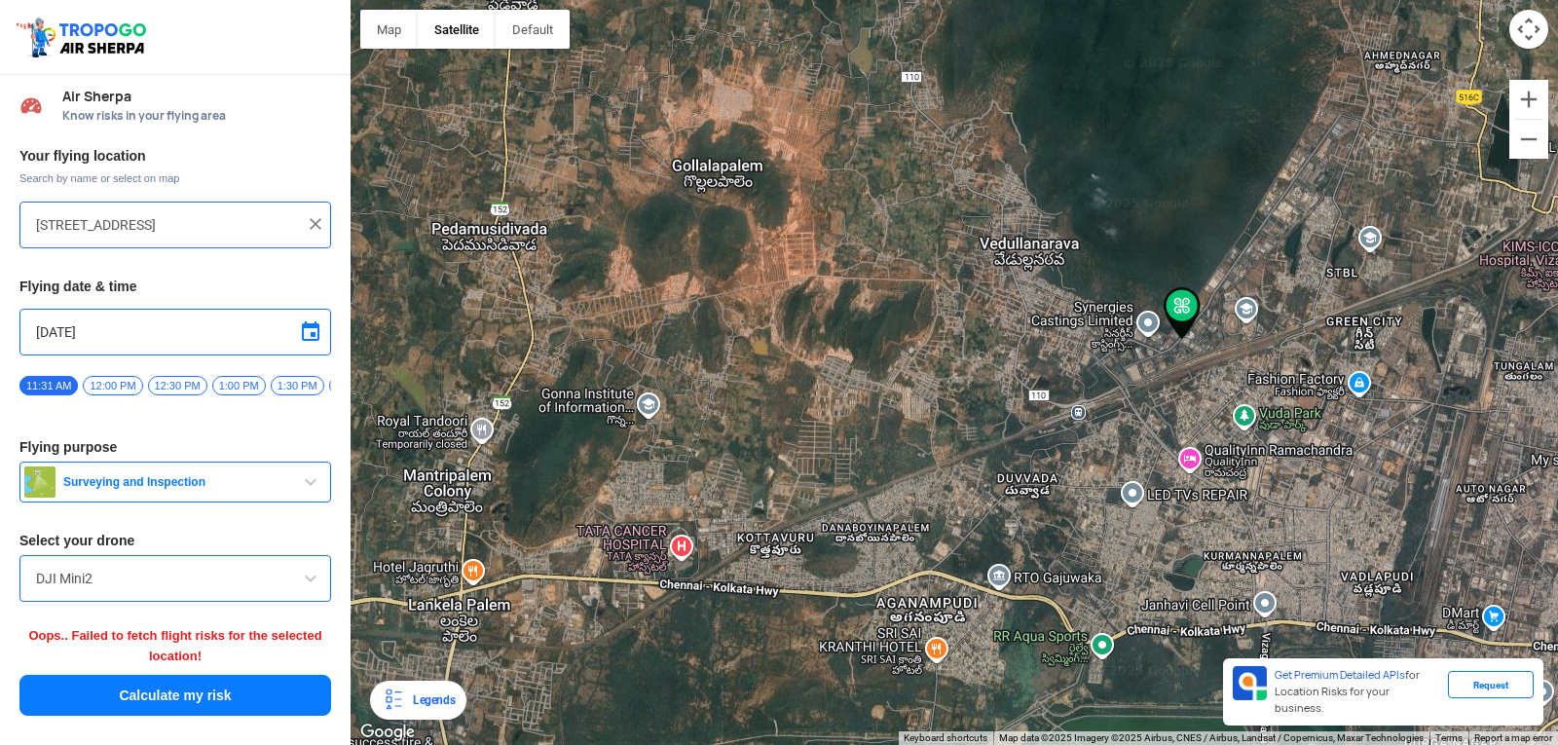
click at [1330, 313] on div at bounding box center [955, 372] width 1208 height 745
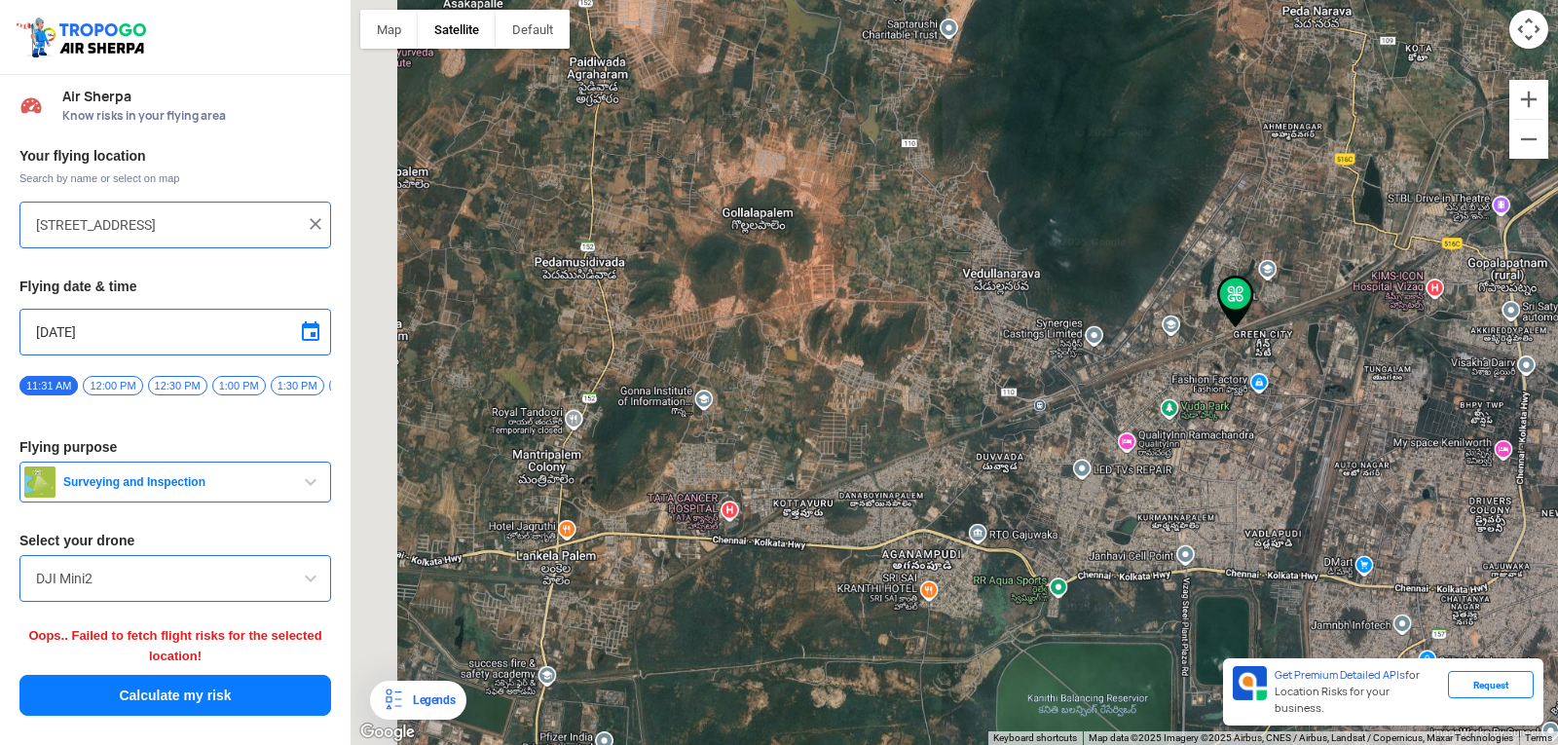
type input "31-50-13/1, Ln Gardens, Stbl, Visakhapatanam, Visakhapatnam, Andhra Pradesh 530…"
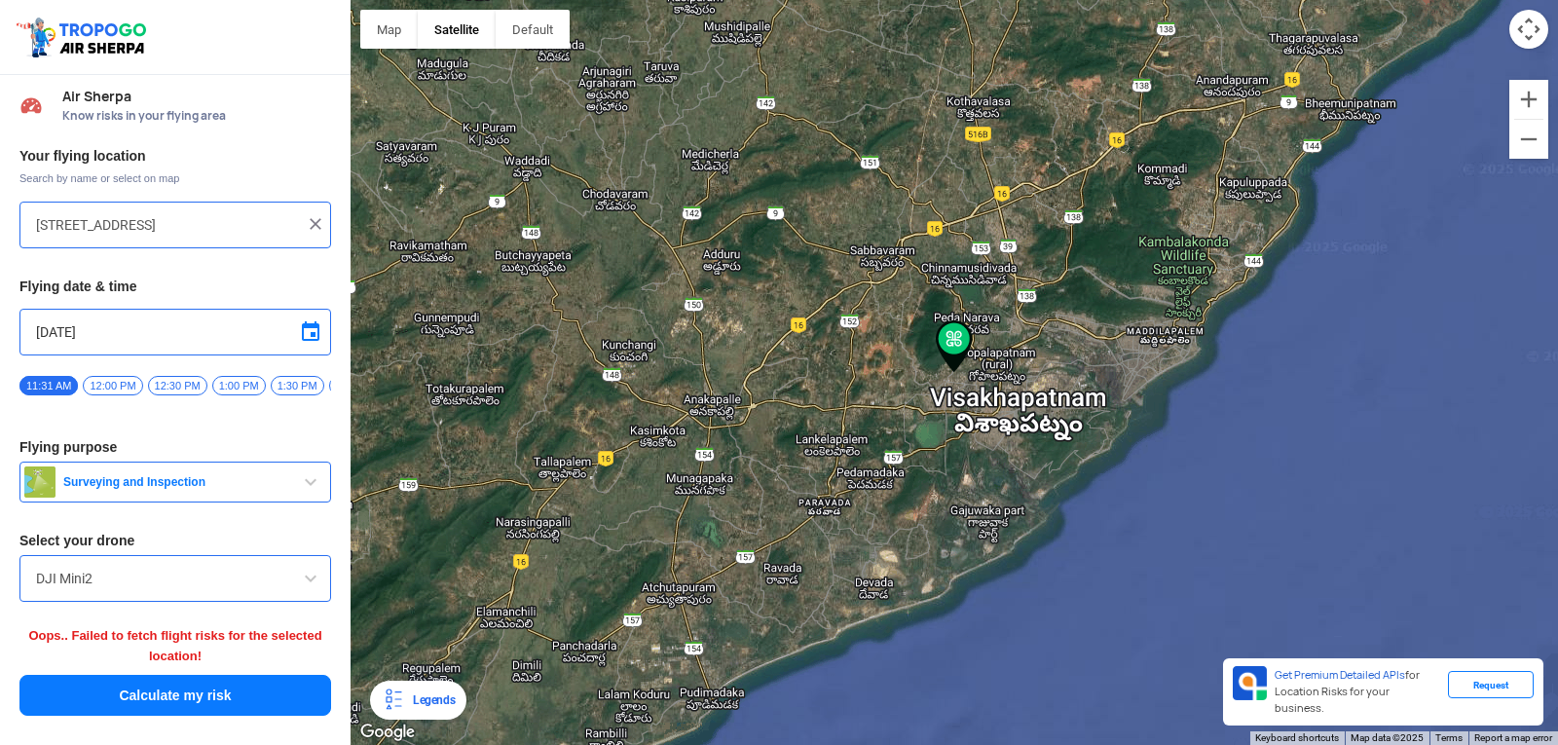
click at [958, 346] on img at bounding box center [954, 346] width 37 height 53
click at [1541, 100] on button "Zoom in" at bounding box center [1529, 99] width 39 height 39
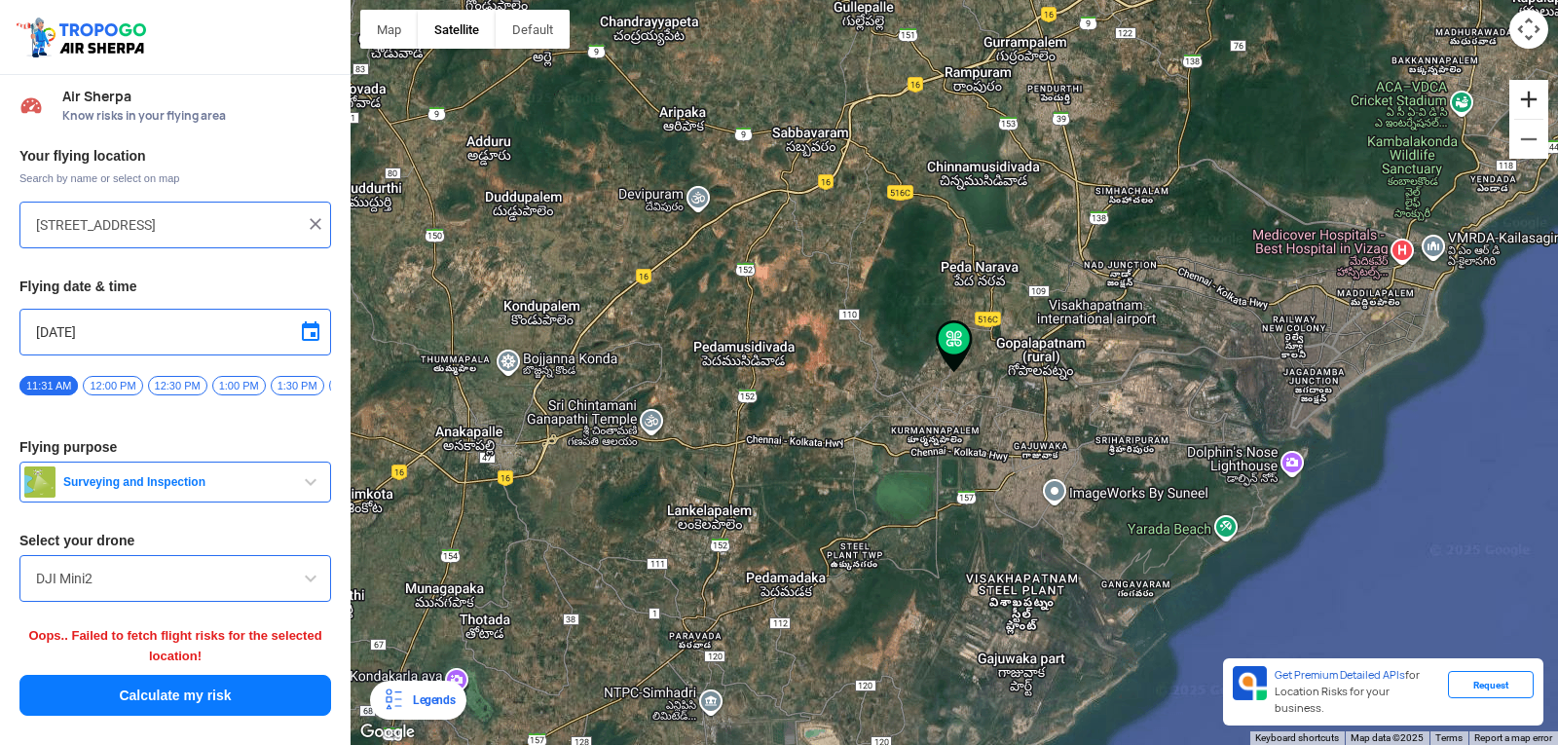
click at [1541, 100] on button "Zoom in" at bounding box center [1529, 99] width 39 height 39
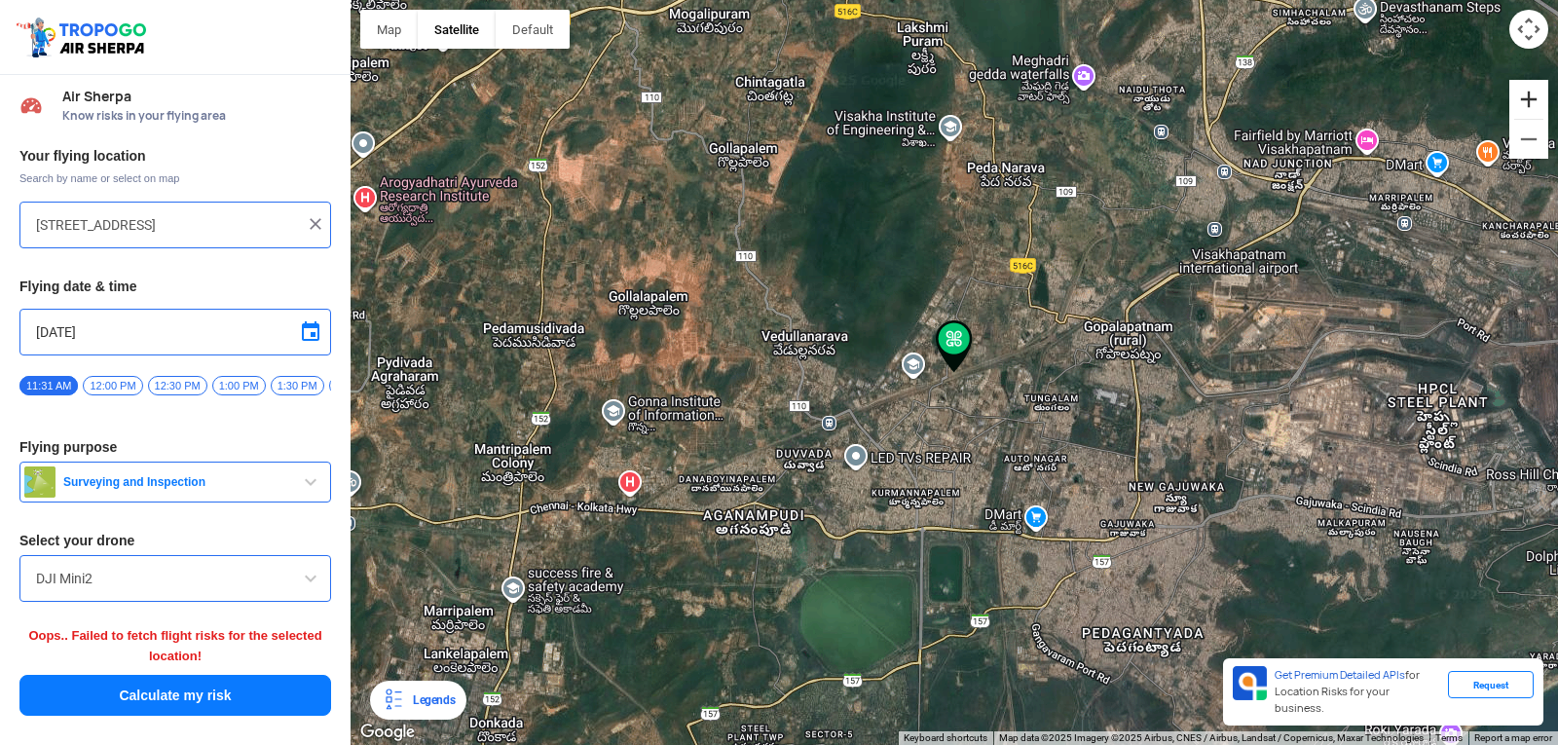
click at [1541, 100] on button "Zoom in" at bounding box center [1529, 99] width 39 height 39
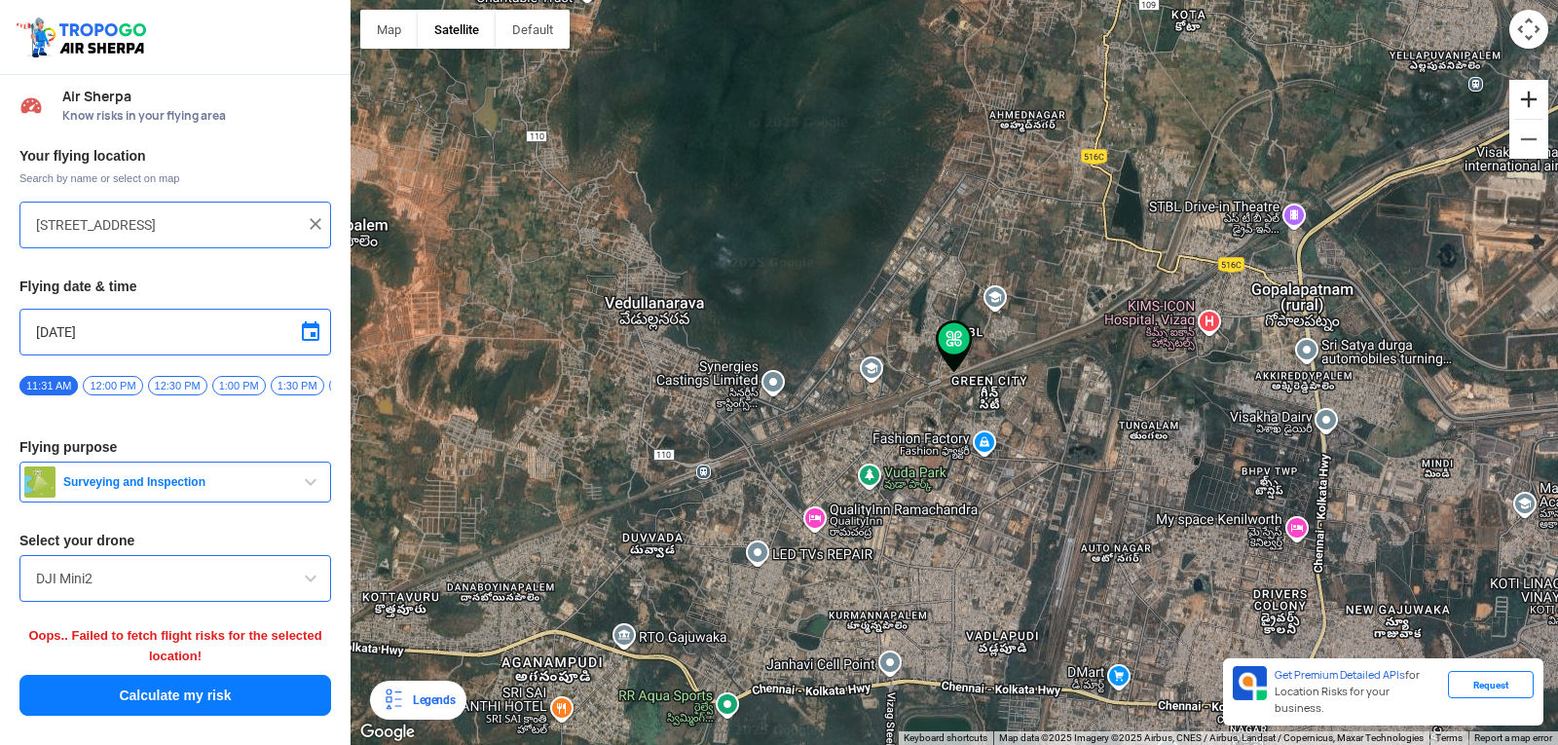
click at [1541, 100] on button "Zoom in" at bounding box center [1529, 99] width 39 height 39
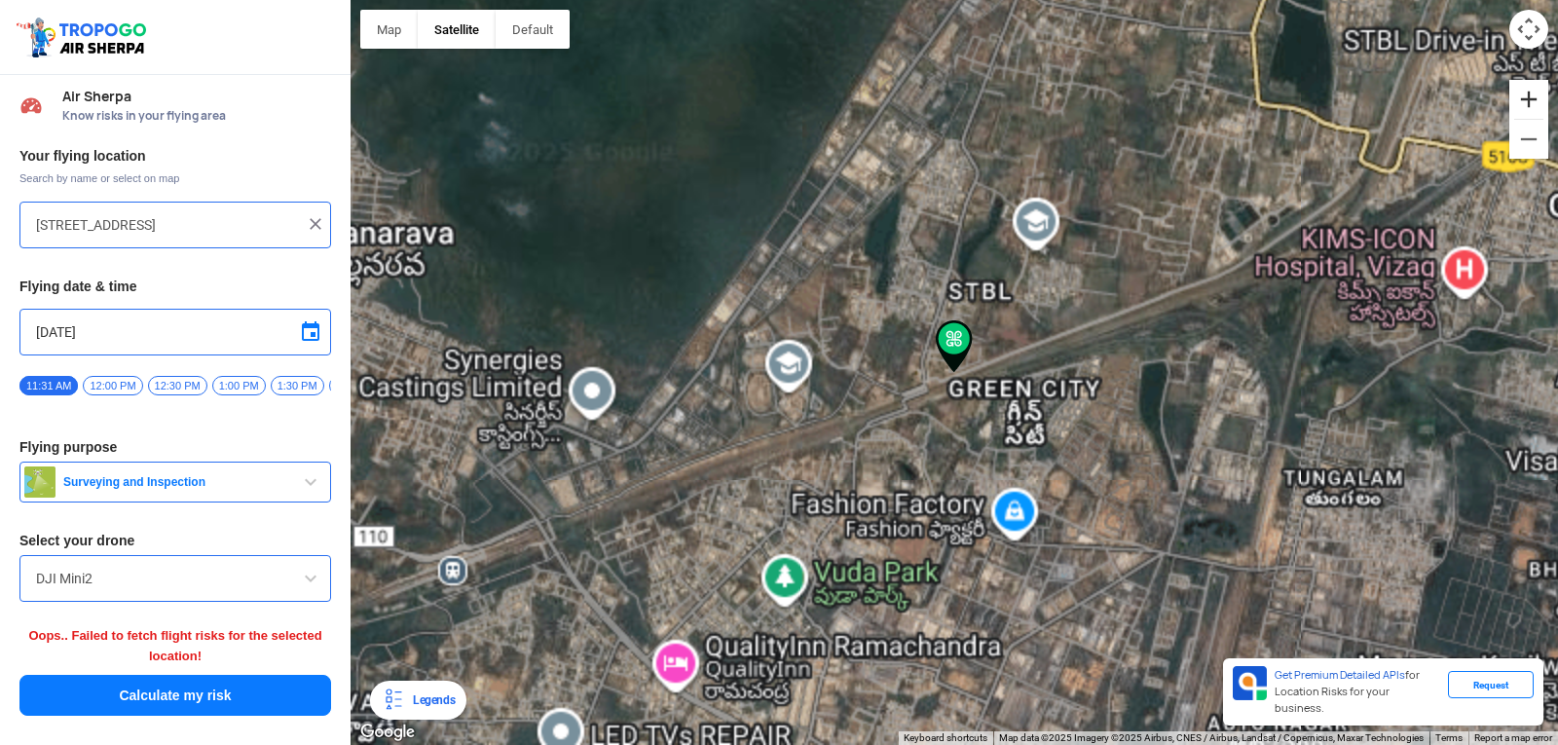
click at [1541, 100] on button "Zoom in" at bounding box center [1529, 99] width 39 height 39
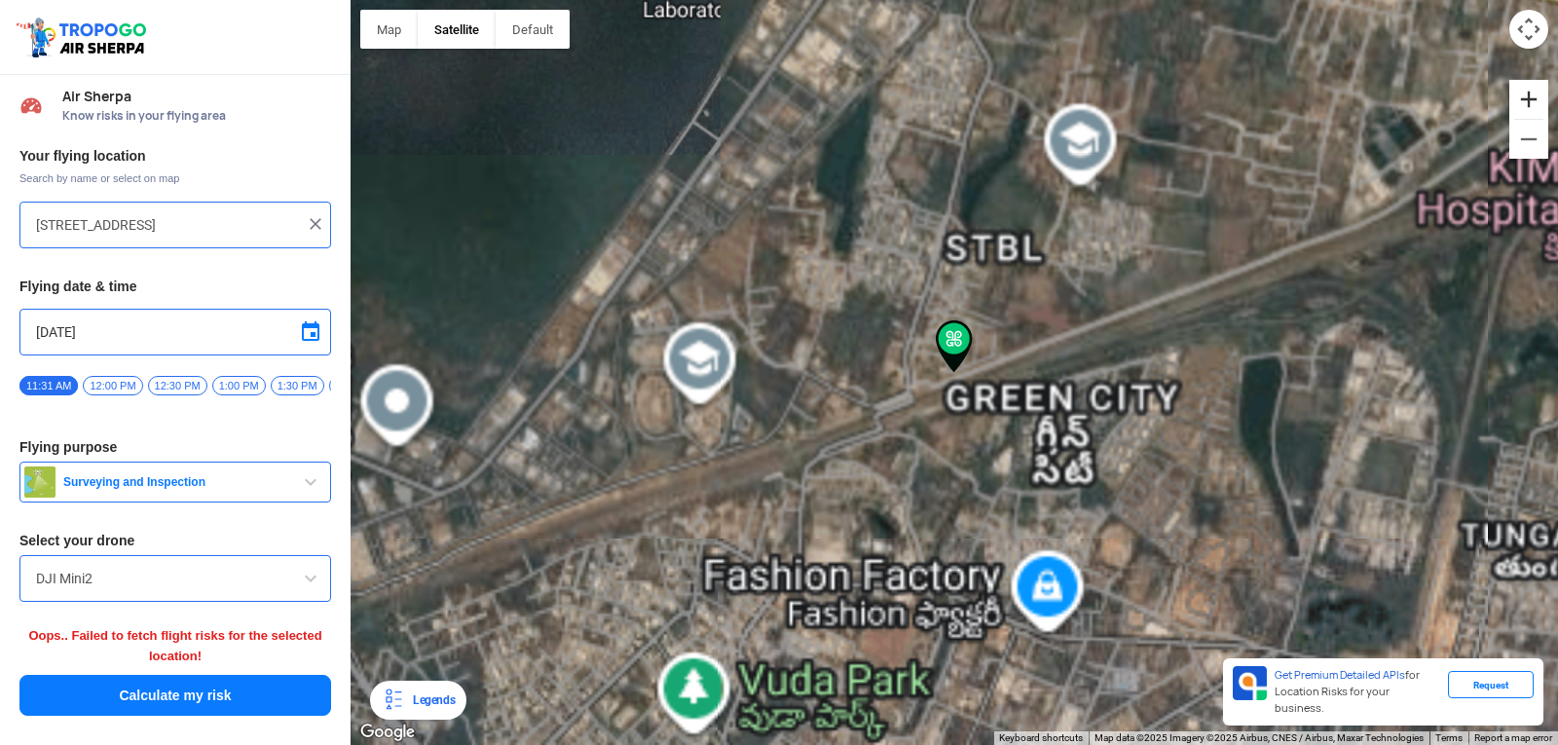
click at [1540, 101] on button "Zoom in" at bounding box center [1529, 99] width 39 height 39
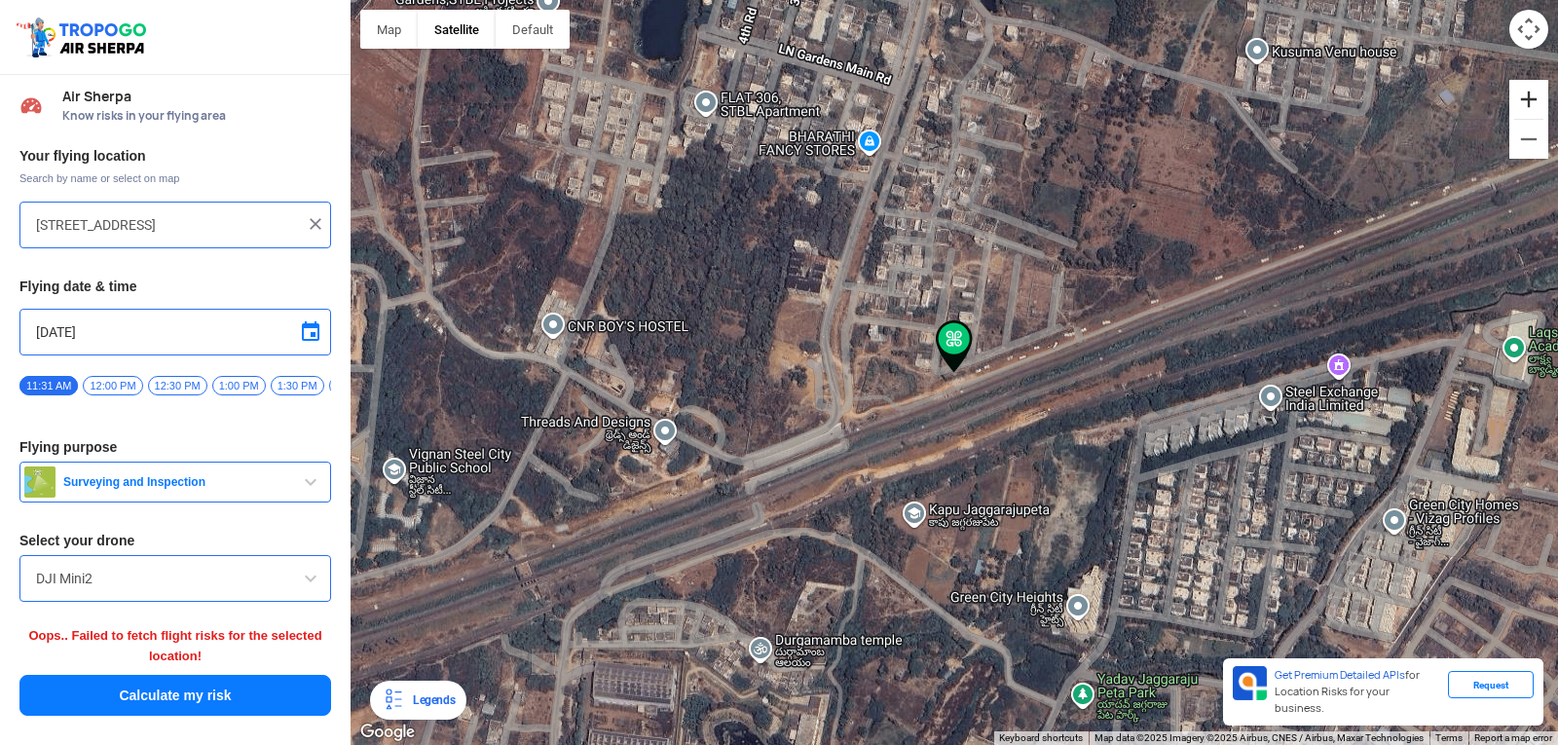
click at [1539, 103] on button "Zoom in" at bounding box center [1529, 99] width 39 height 39
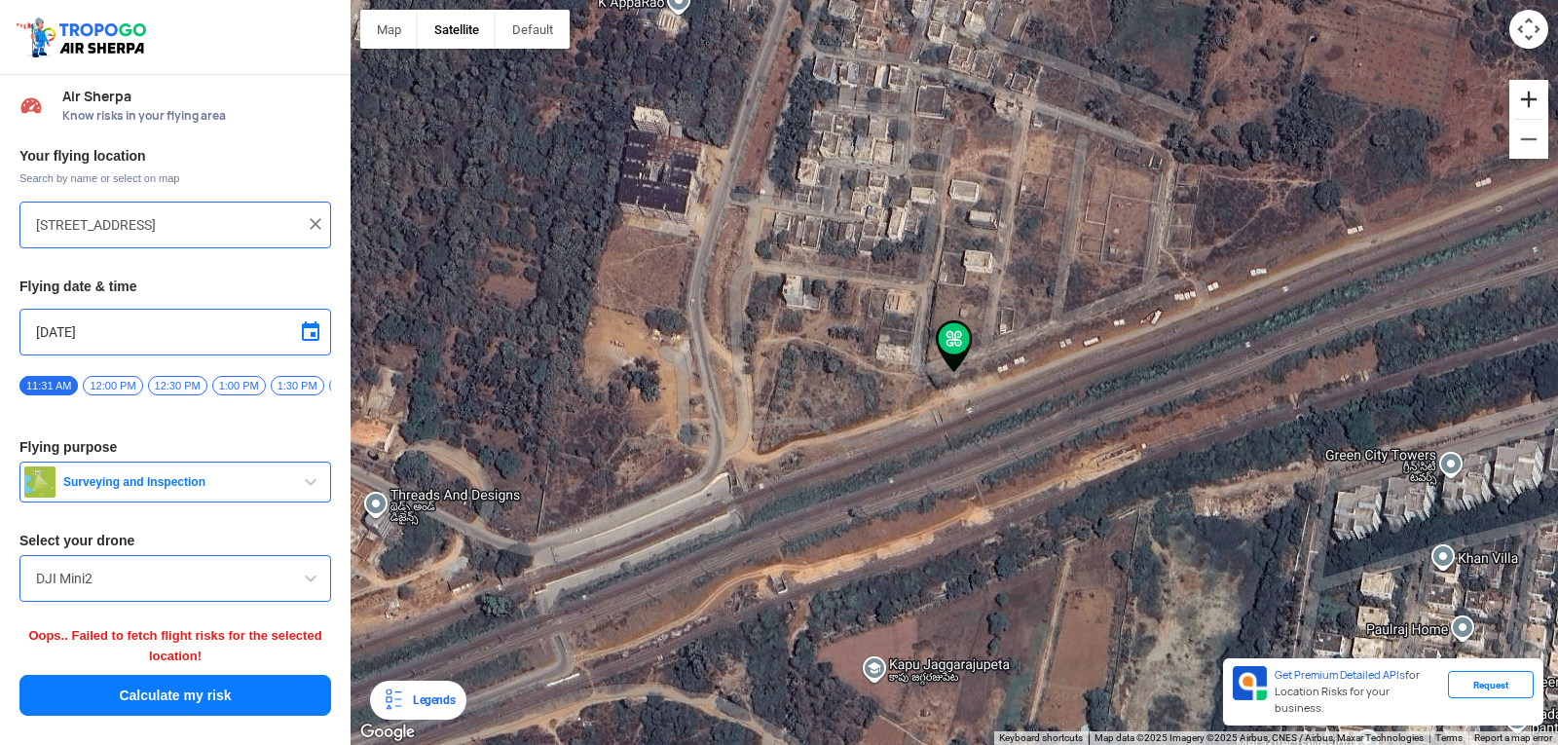
click at [1539, 103] on button "Zoom in" at bounding box center [1529, 99] width 39 height 39
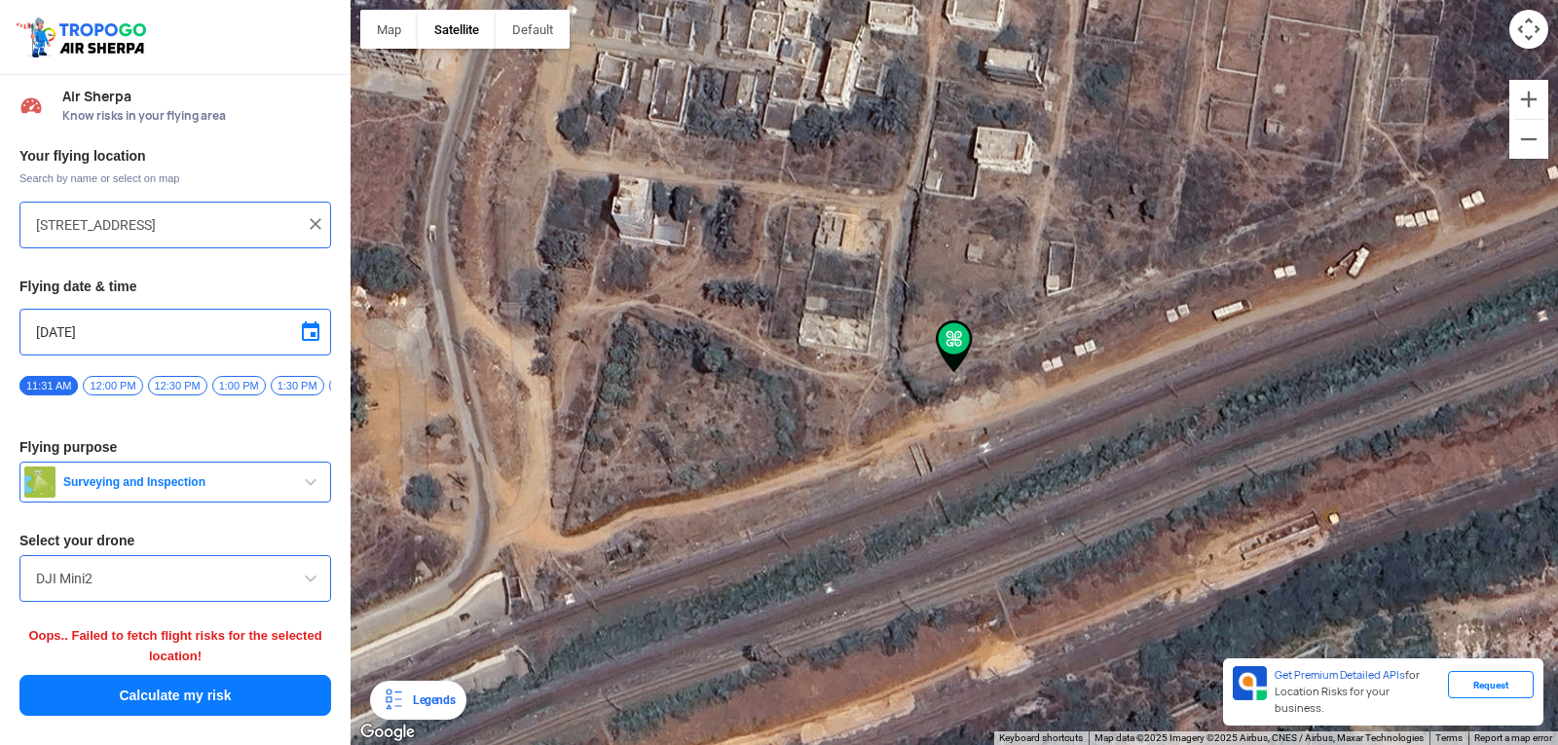
click at [109, 382] on span "12:00 PM" at bounding box center [112, 385] width 59 height 19
click at [186, 488] on span "Surveying and Inspection" at bounding box center [177, 482] width 243 height 16
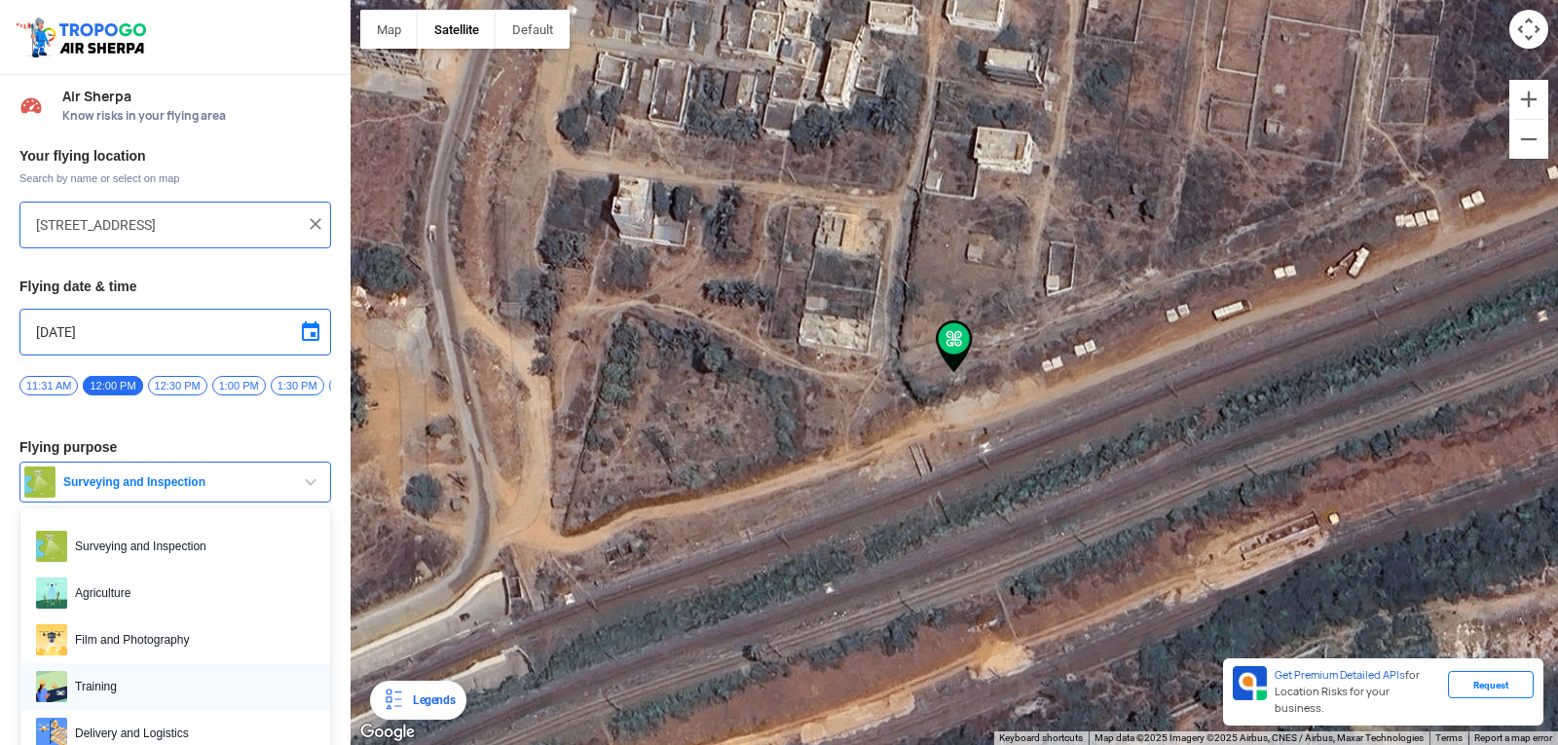
scroll to position [97, 0]
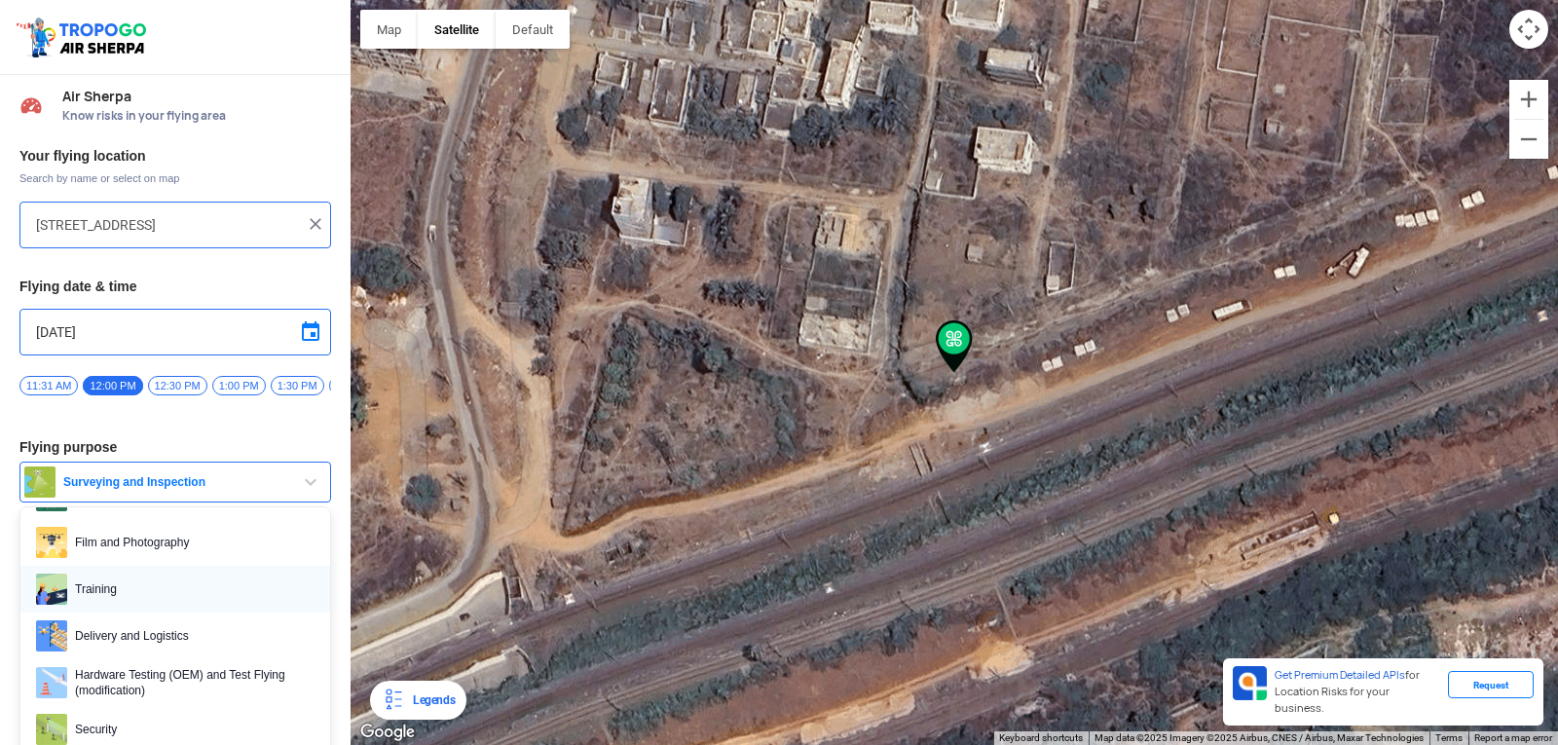
click at [107, 594] on span "Training" at bounding box center [190, 589] width 247 height 31
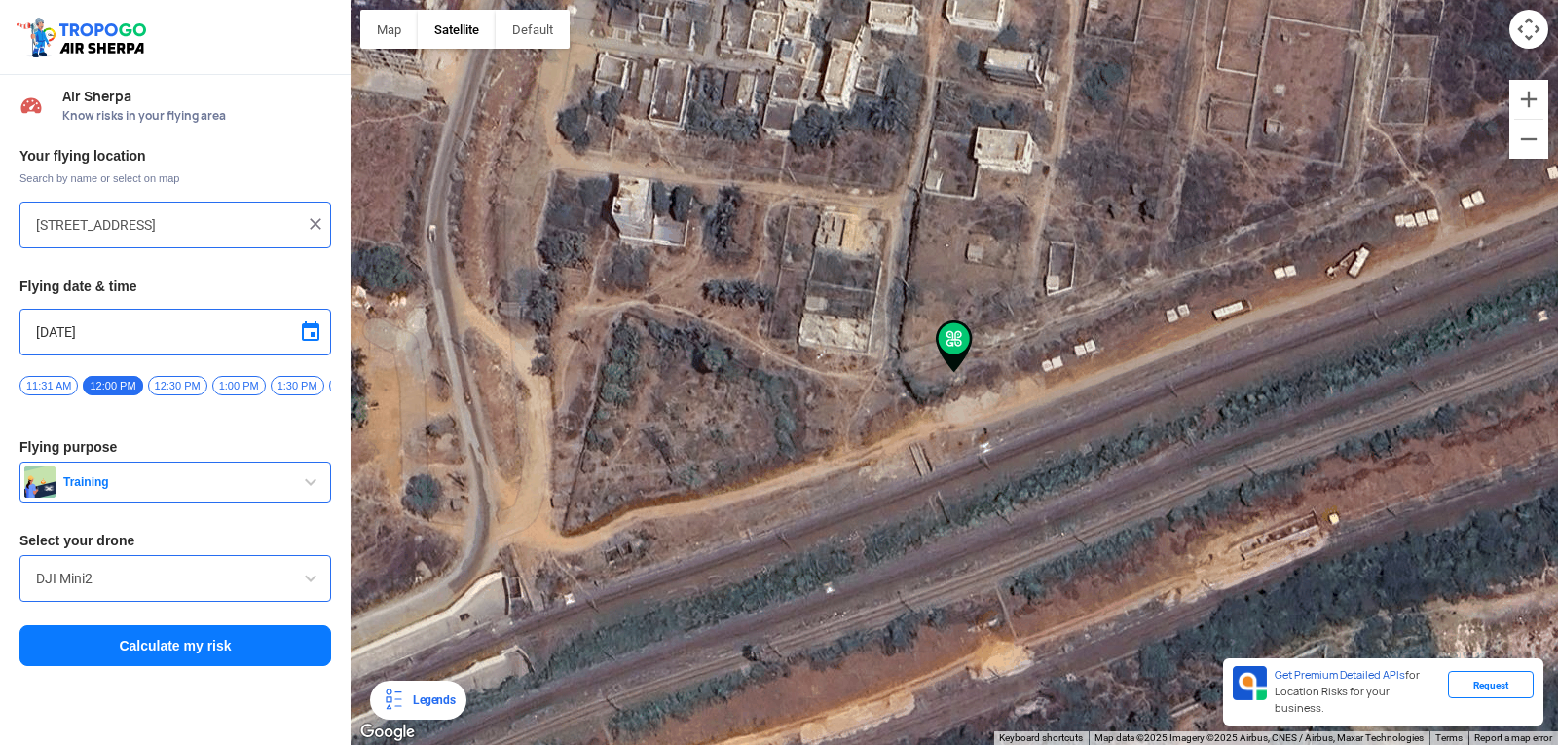
click at [107, 590] on input "DJI Mini2" at bounding box center [175, 578] width 279 height 23
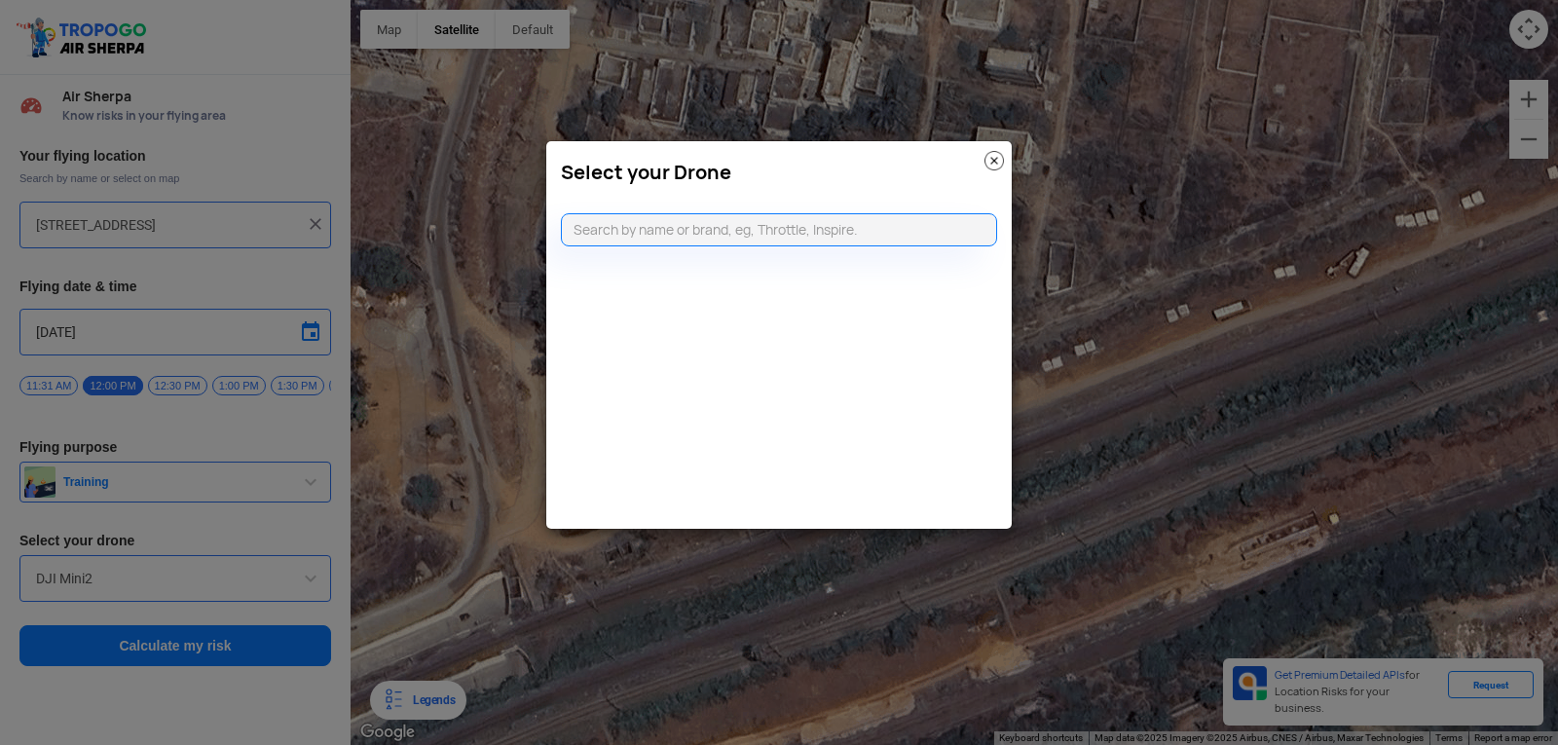
click at [1000, 161] on img at bounding box center [994, 160] width 19 height 19
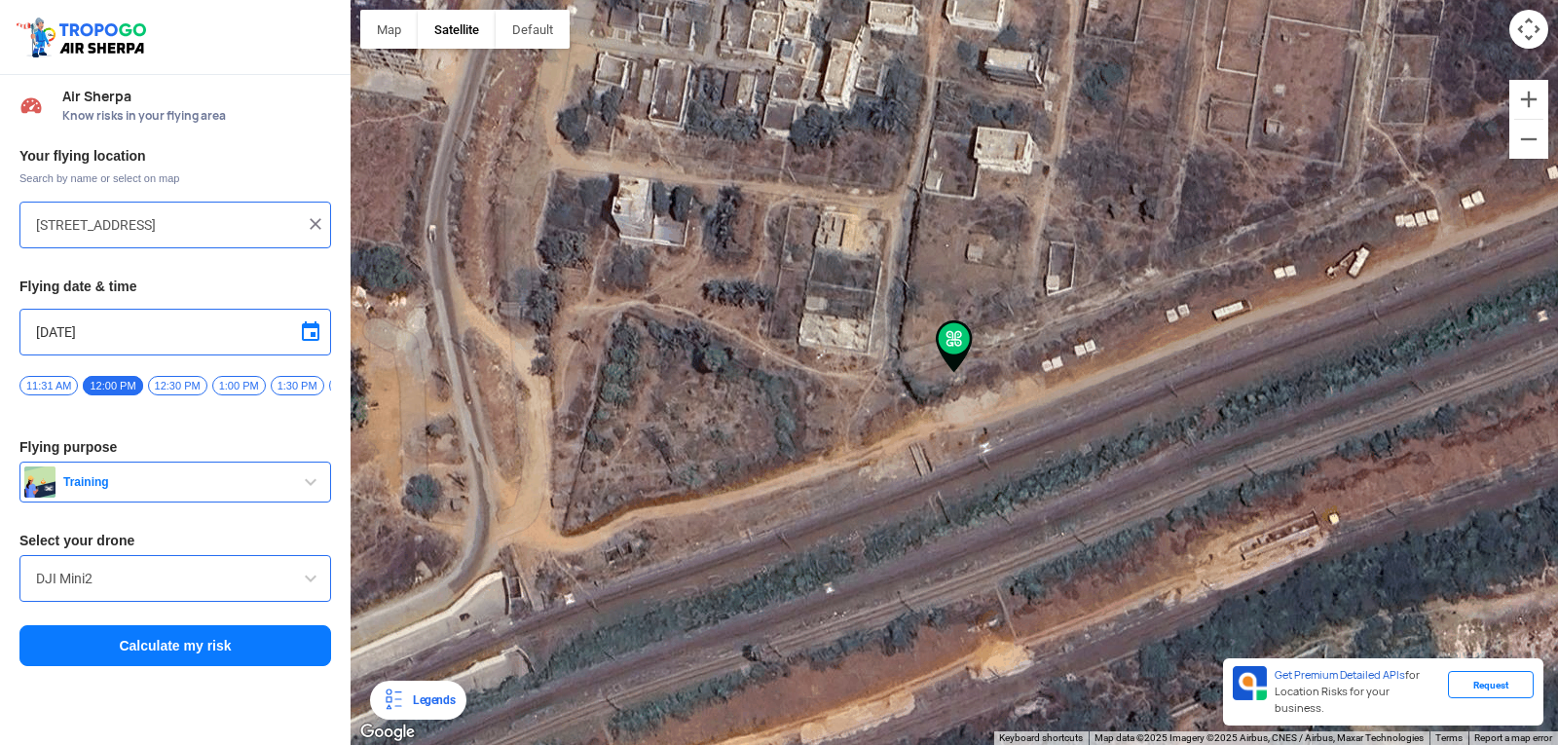
click at [318, 579] on span at bounding box center [310, 578] width 23 height 23
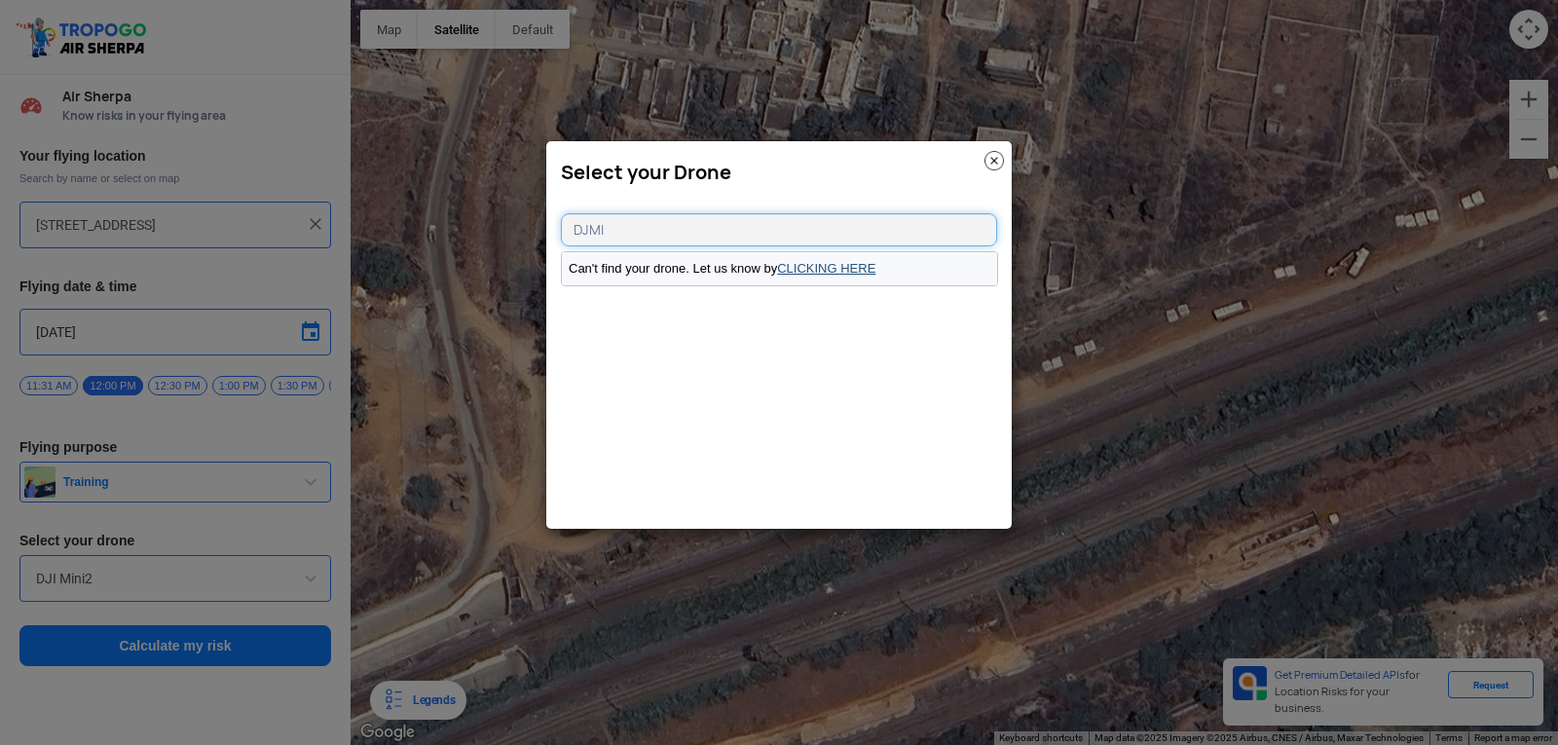
type input "DJMI"
click at [826, 271] on link "CLICKING HERE" at bounding box center [826, 268] width 98 height 15
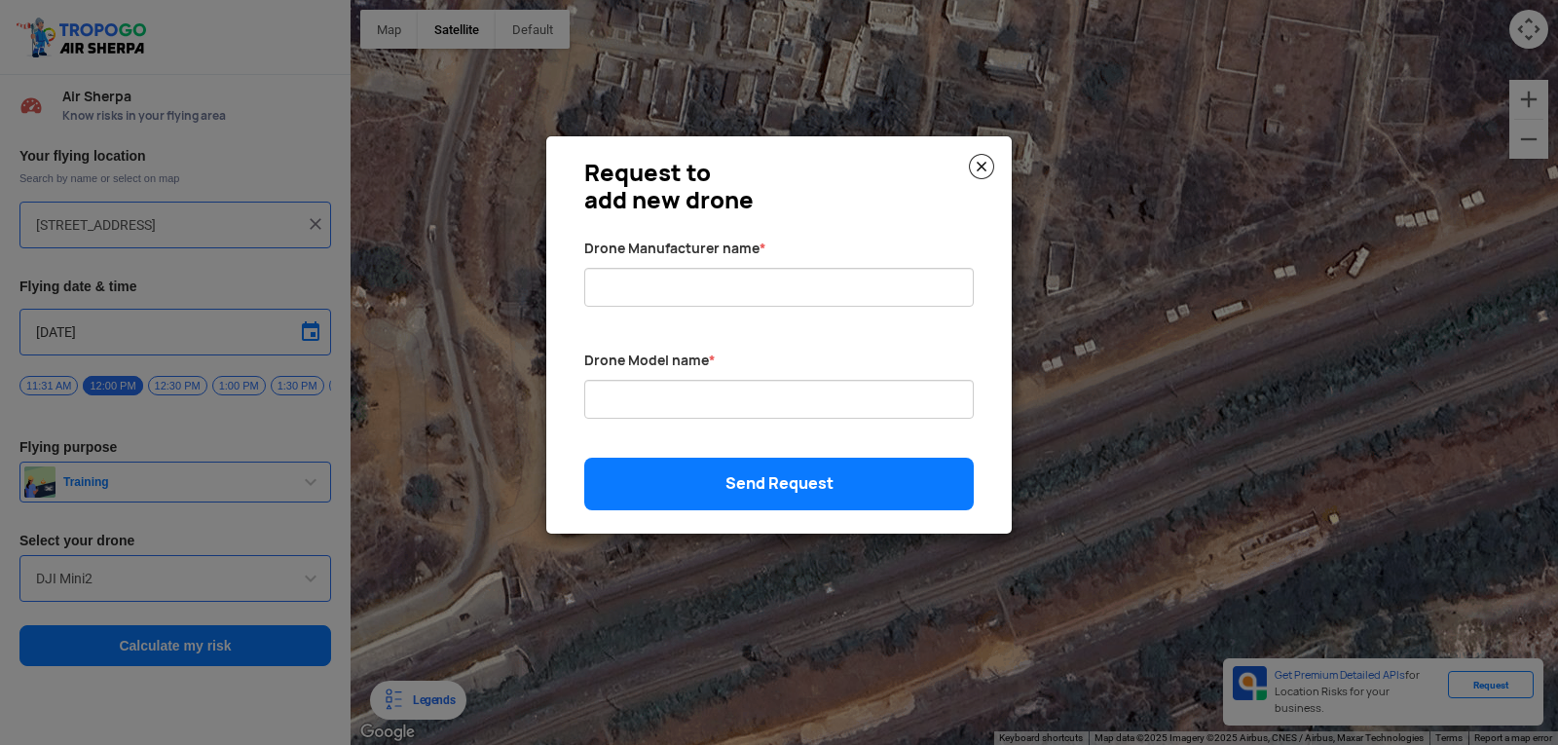
click at [982, 163] on img at bounding box center [981, 166] width 25 height 25
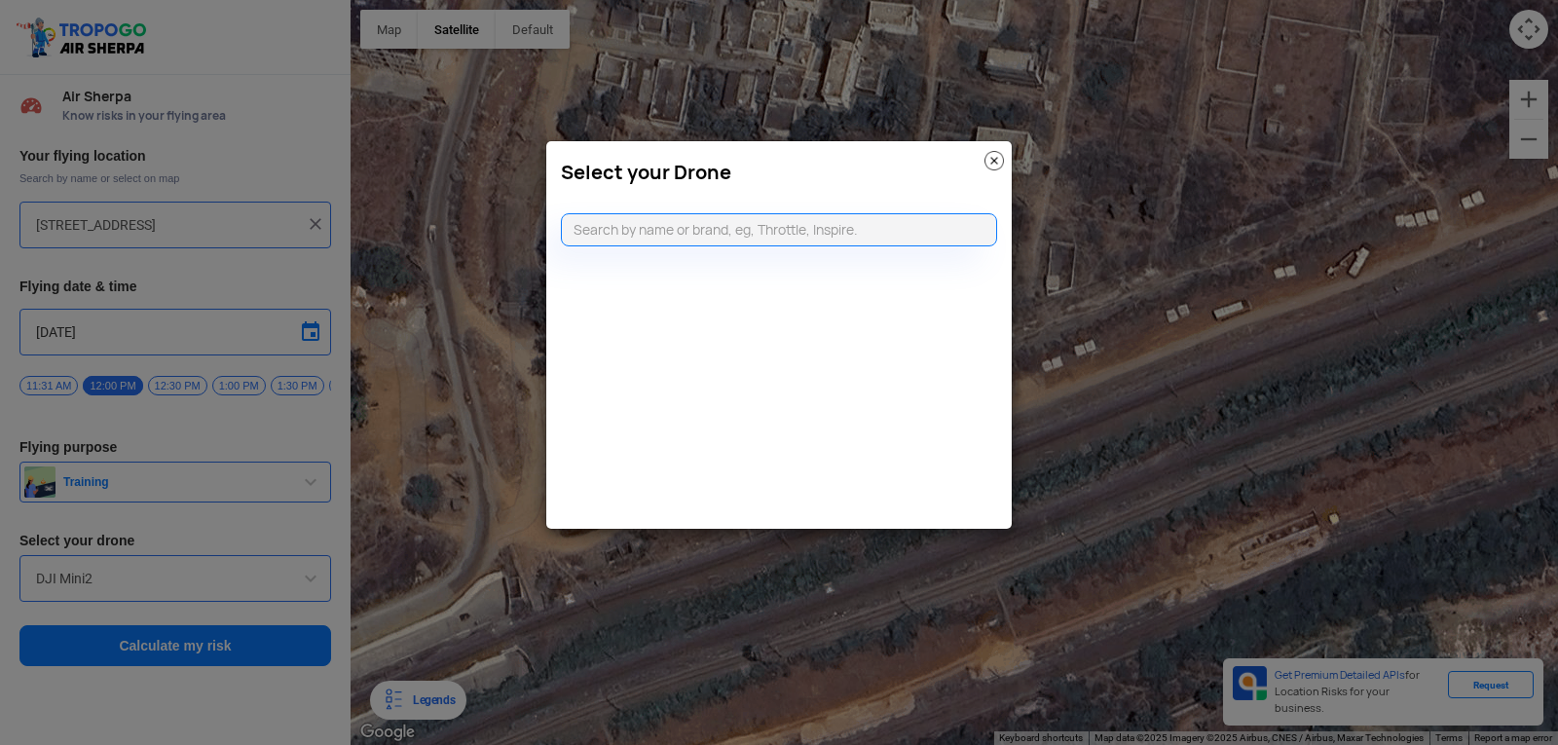
click at [993, 163] on img at bounding box center [994, 160] width 19 height 19
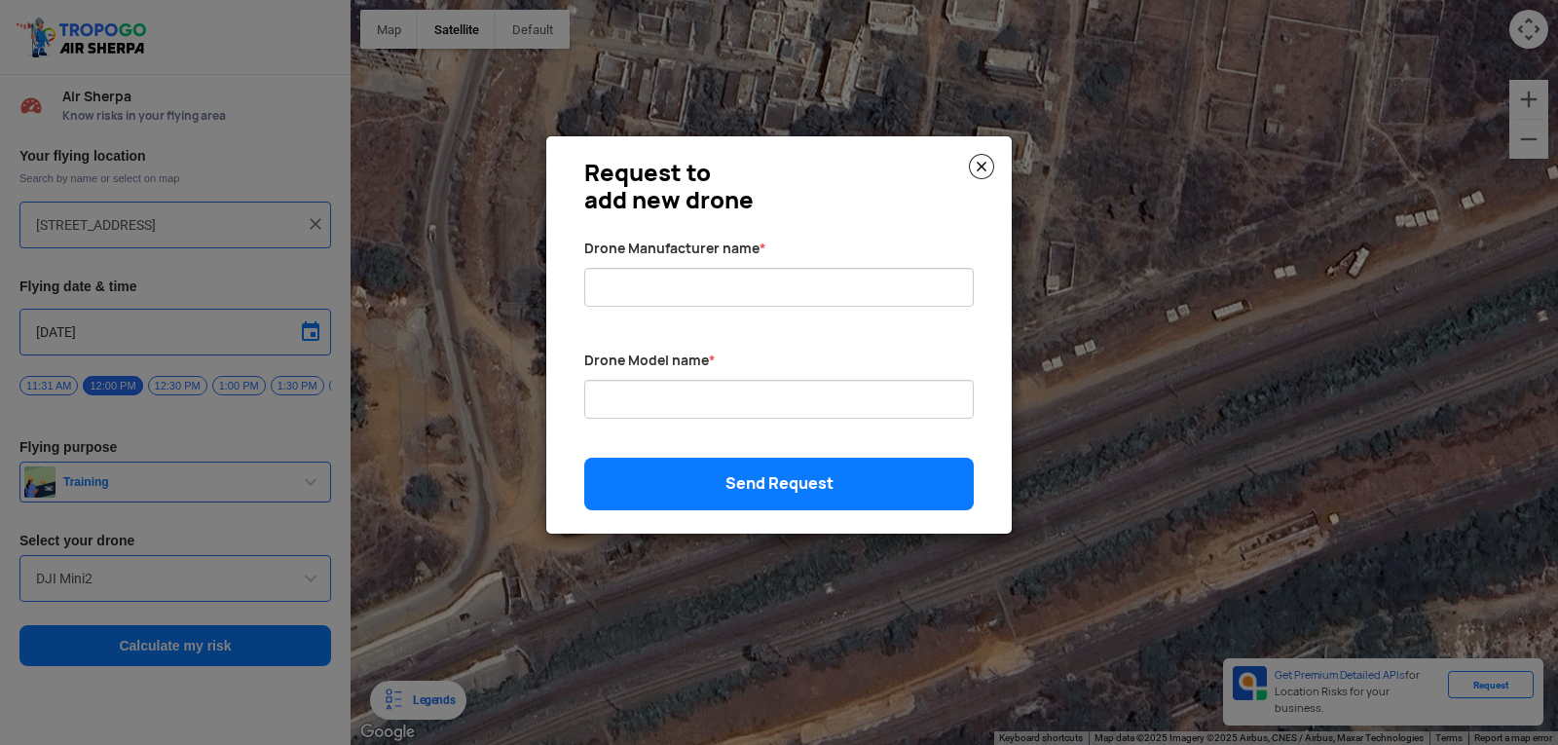
click at [991, 167] on img at bounding box center [981, 166] width 25 height 25
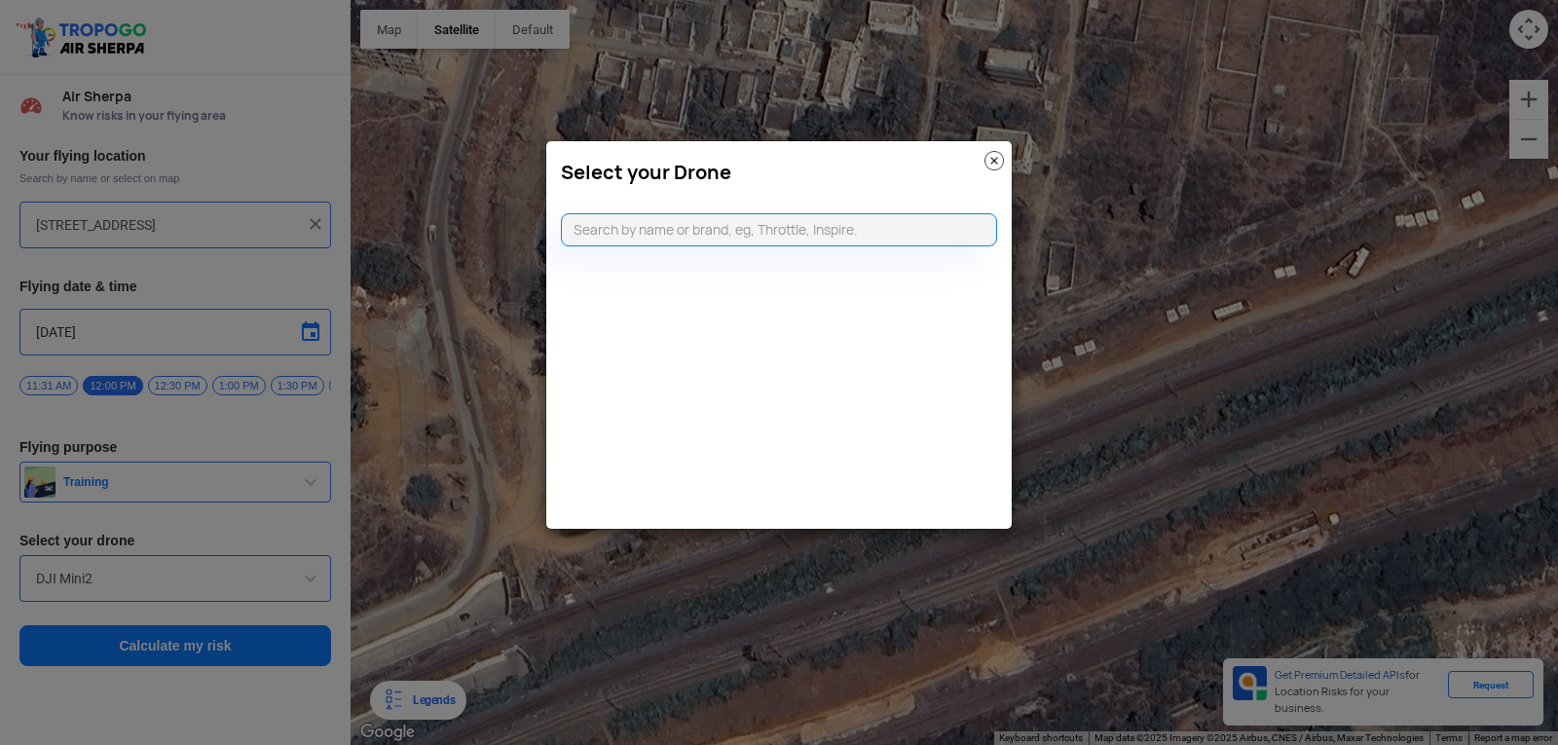
click at [993, 155] on img at bounding box center [994, 160] width 19 height 19
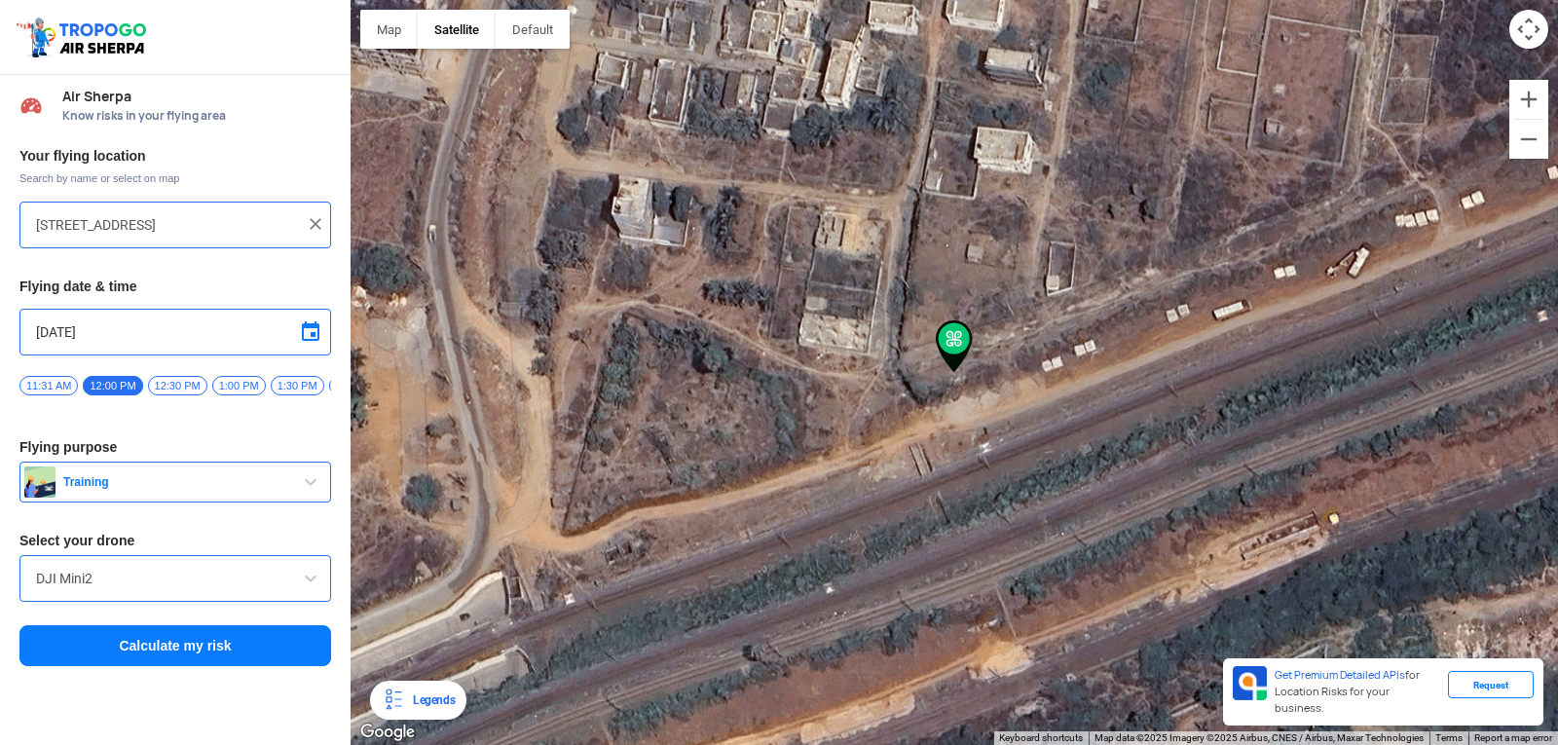
click at [234, 584] on input "DJI Mini2" at bounding box center [175, 578] width 279 height 23
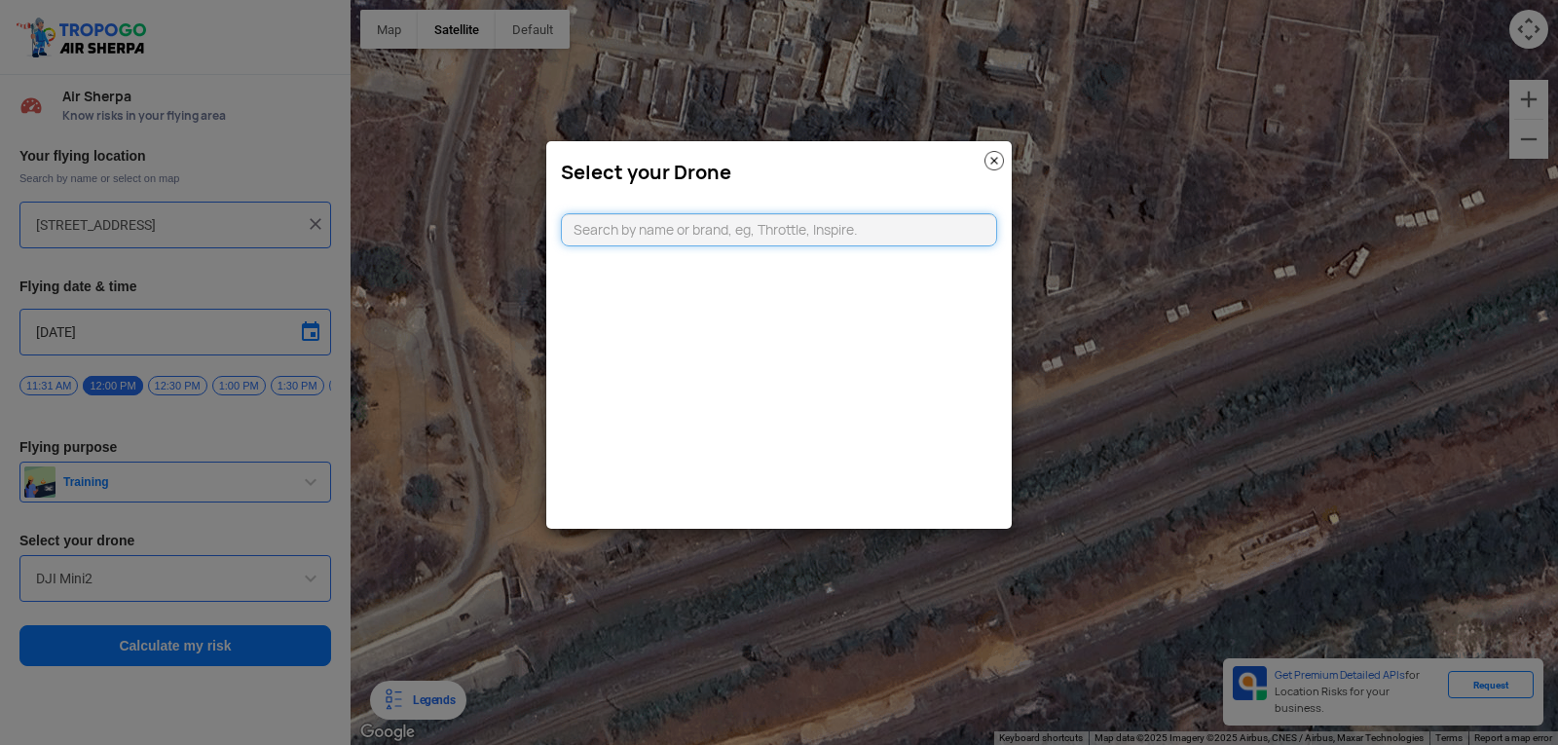
click at [831, 220] on input "text" at bounding box center [779, 229] width 436 height 33
click at [992, 163] on img at bounding box center [994, 160] width 19 height 19
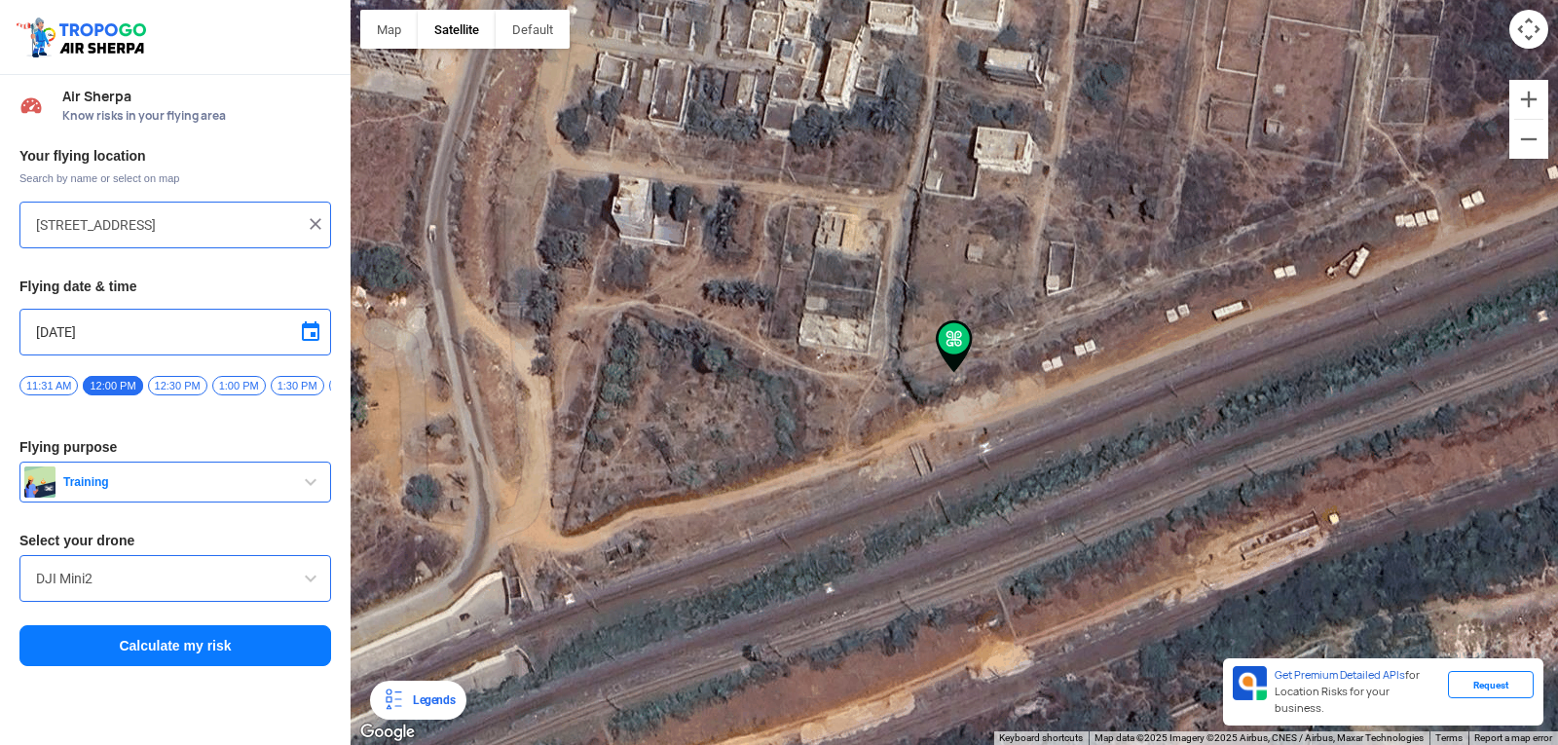
click at [300, 582] on span at bounding box center [310, 578] width 23 height 23
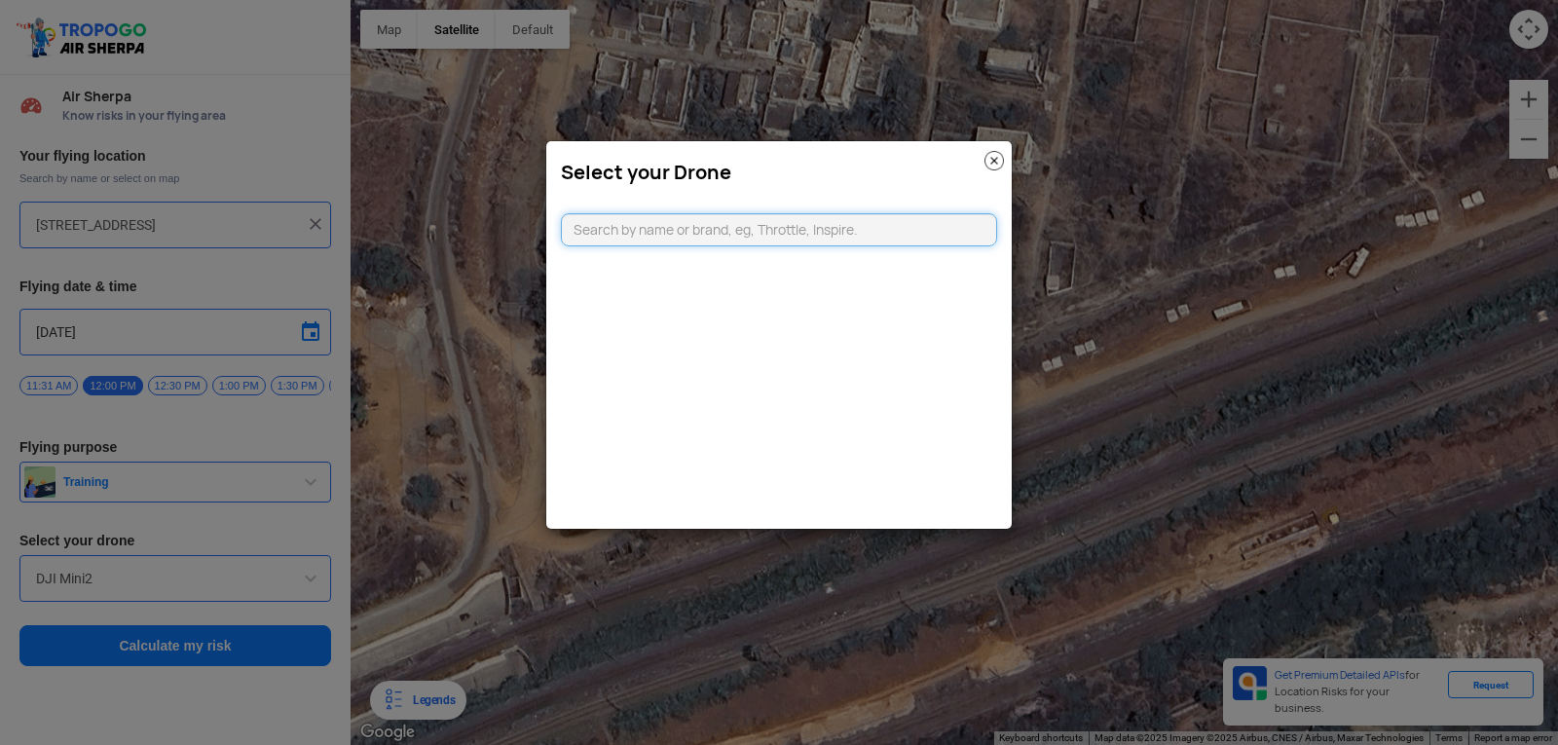
click at [922, 221] on input "text" at bounding box center [779, 229] width 436 height 33
type input "DJI"
click at [820, 231] on input "DJI" at bounding box center [779, 229] width 436 height 33
click at [984, 162] on h3 "Select your Drone" at bounding box center [779, 172] width 436 height 23
click at [988, 166] on img at bounding box center [994, 160] width 19 height 19
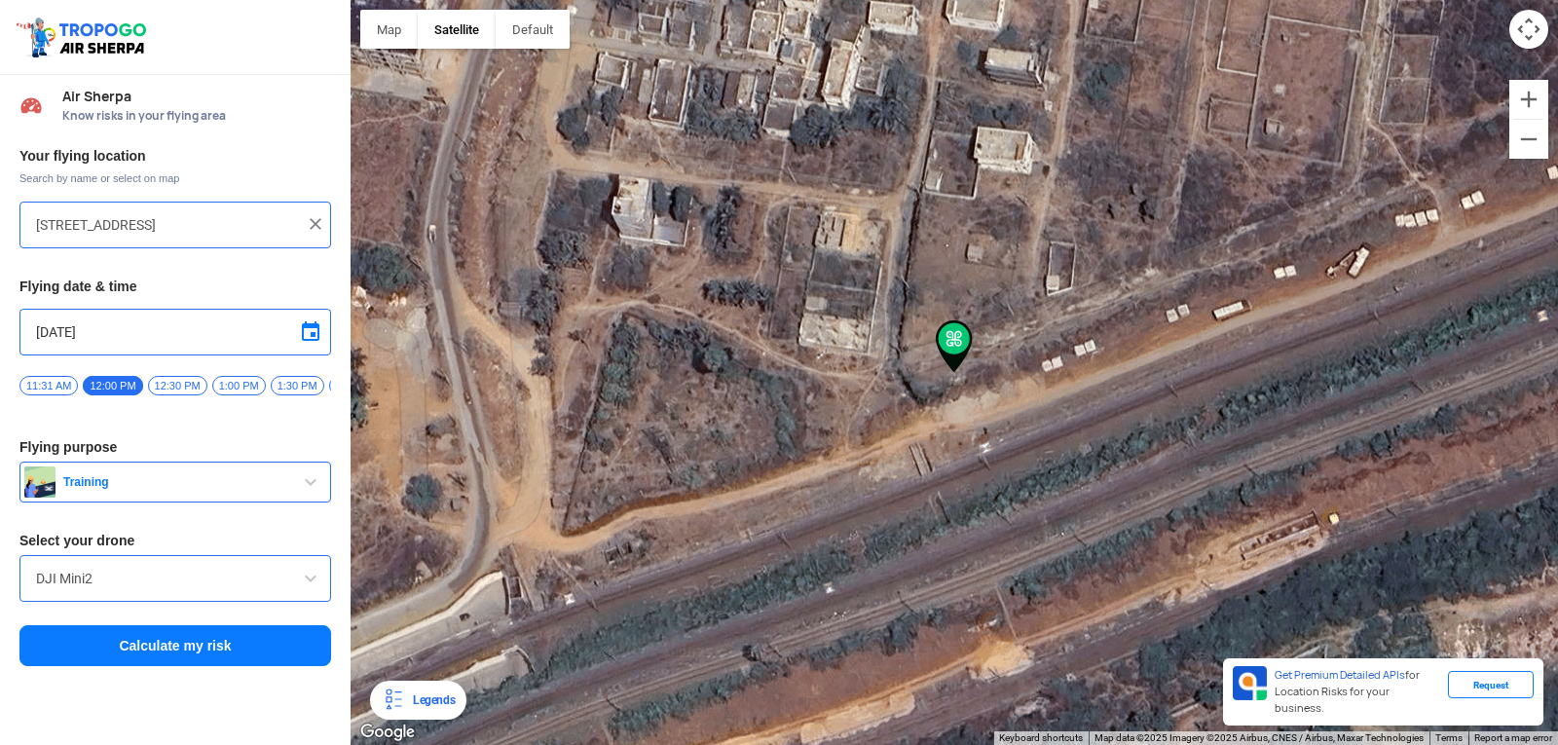
click at [244, 576] on input "DJI Mini2" at bounding box center [175, 578] width 279 height 23
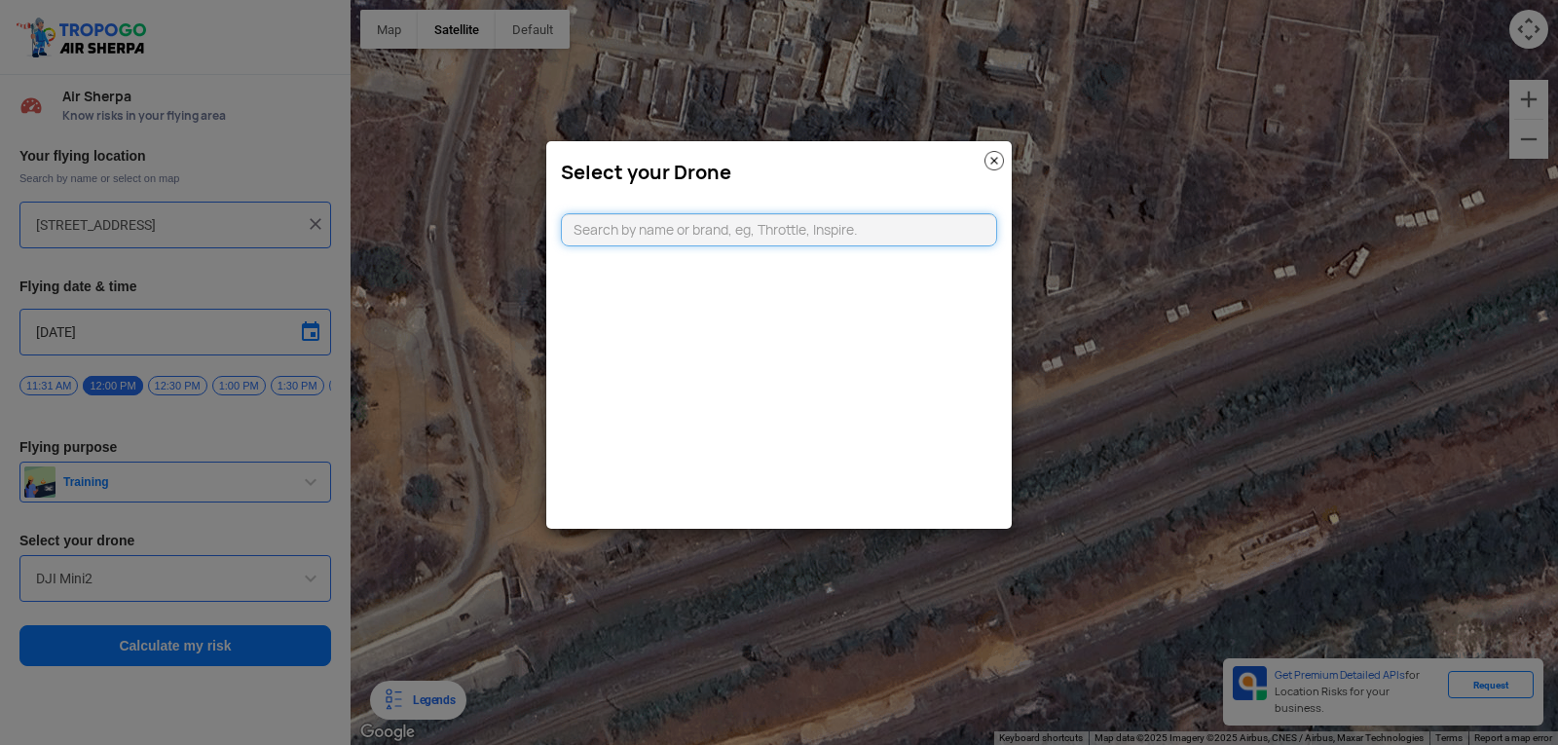
click at [722, 230] on input "text" at bounding box center [779, 229] width 436 height 33
type input "DJI"
click at [1002, 167] on img at bounding box center [994, 160] width 19 height 19
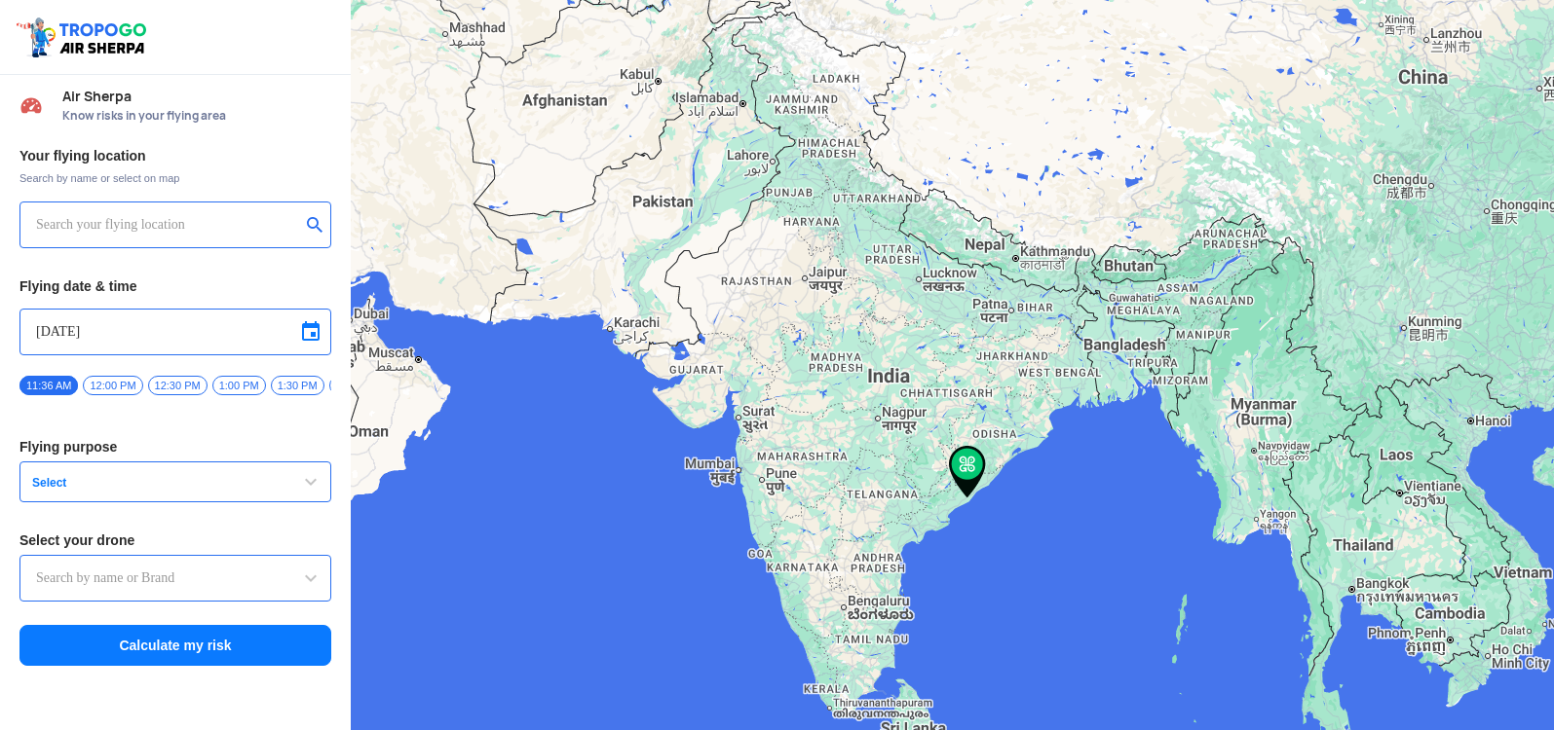
type input "[STREET_ADDRESS]"
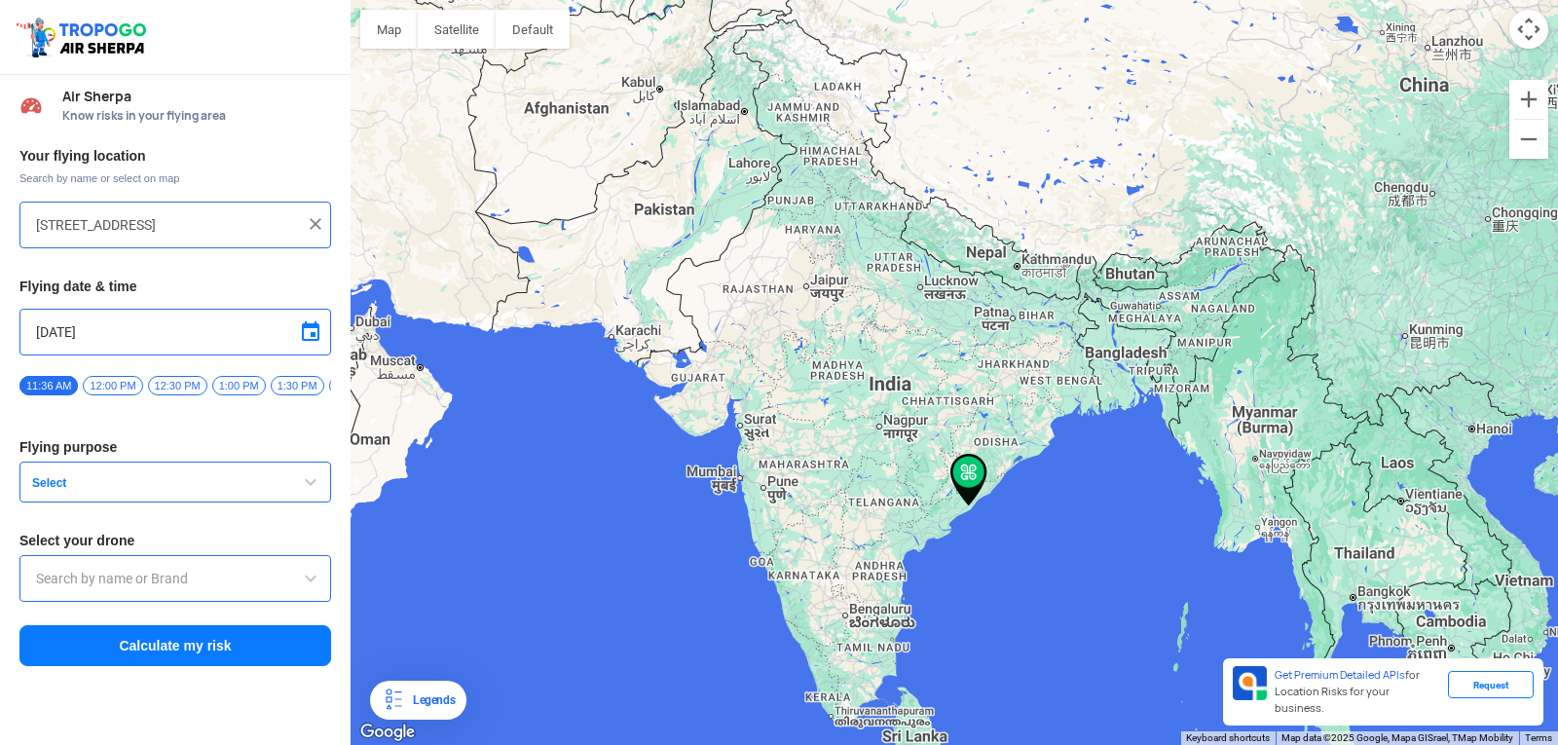
click at [192, 584] on input "text" at bounding box center [175, 578] width 279 height 23
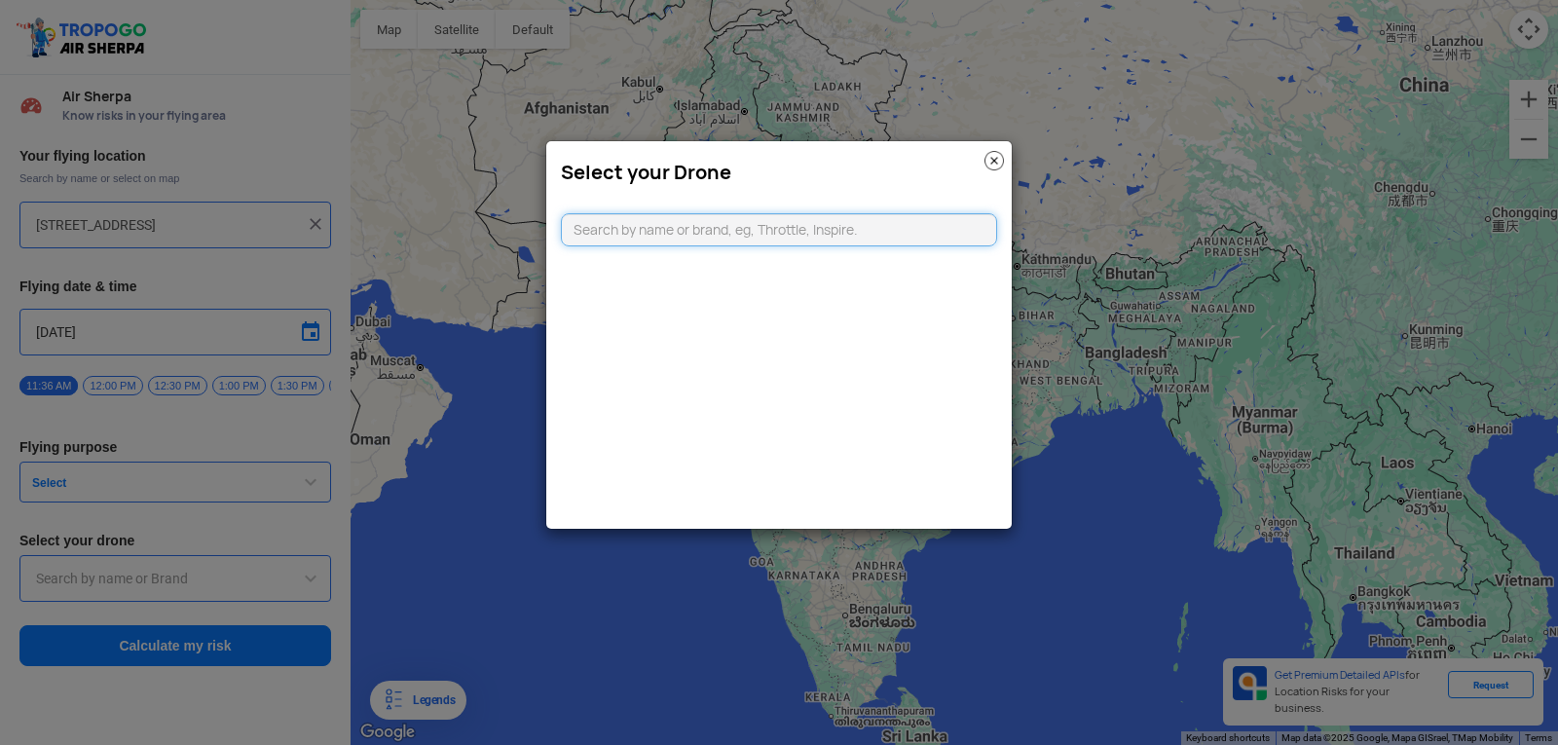
click at [754, 235] on input "text" at bounding box center [779, 229] width 436 height 33
click at [1135, 447] on modal-container "Select your Drone" at bounding box center [779, 372] width 1558 height 745
click at [1004, 160] on div "Select your Drone" at bounding box center [779, 167] width 466 height 53
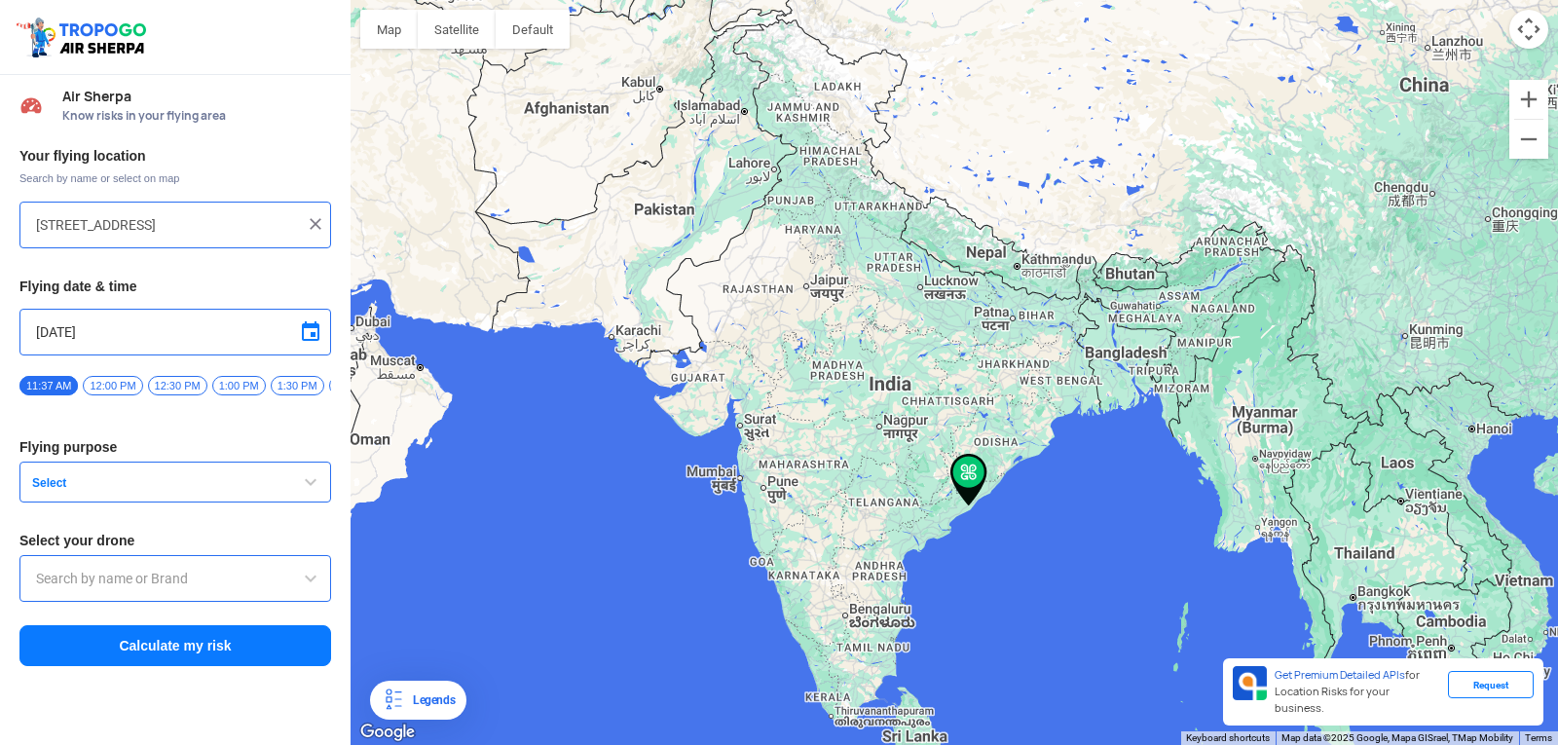
click at [113, 384] on span "12:00 PM" at bounding box center [112, 385] width 59 height 19
click at [150, 479] on button "Select" at bounding box center [175, 482] width 312 height 41
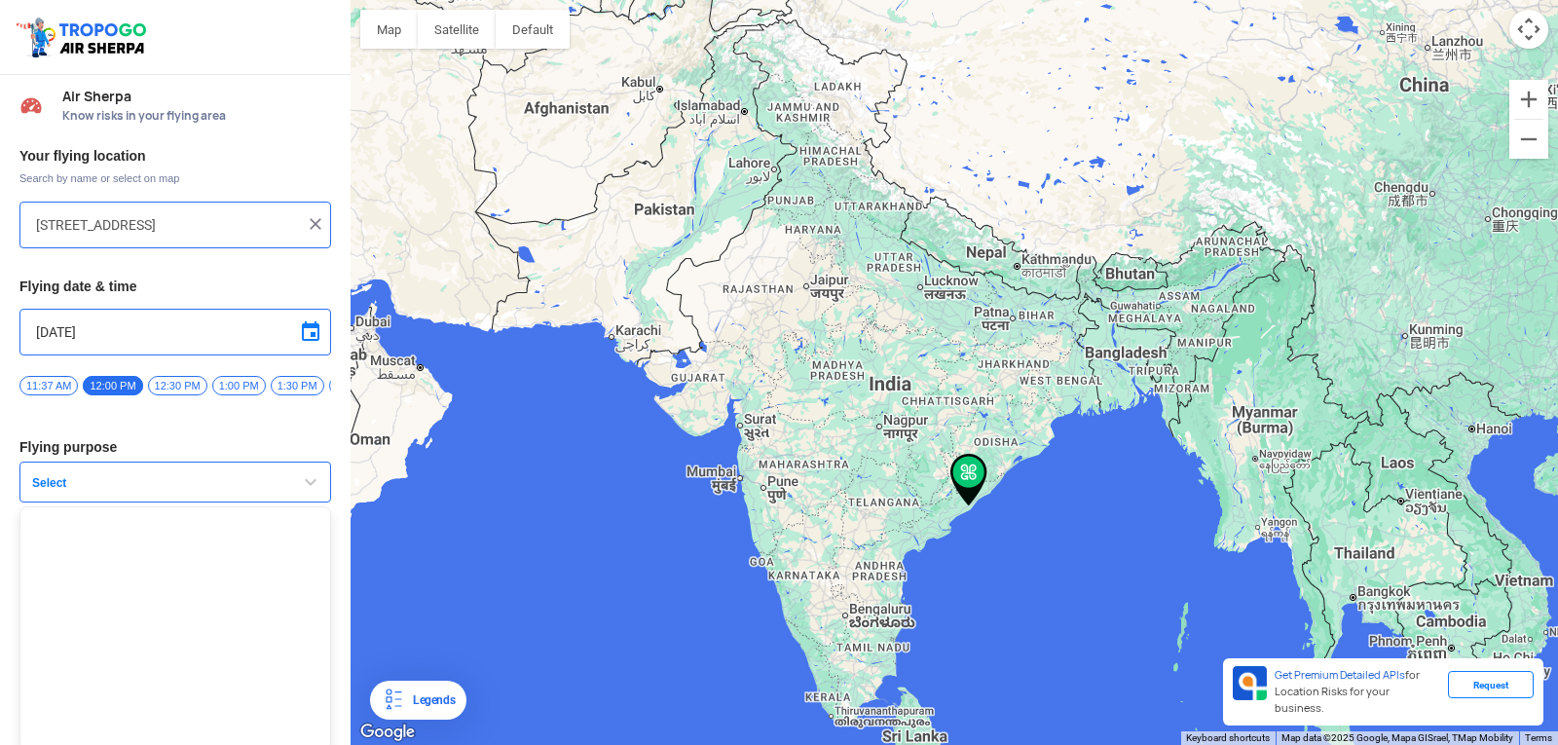
click at [309, 494] on span "button" at bounding box center [310, 481] width 23 height 23
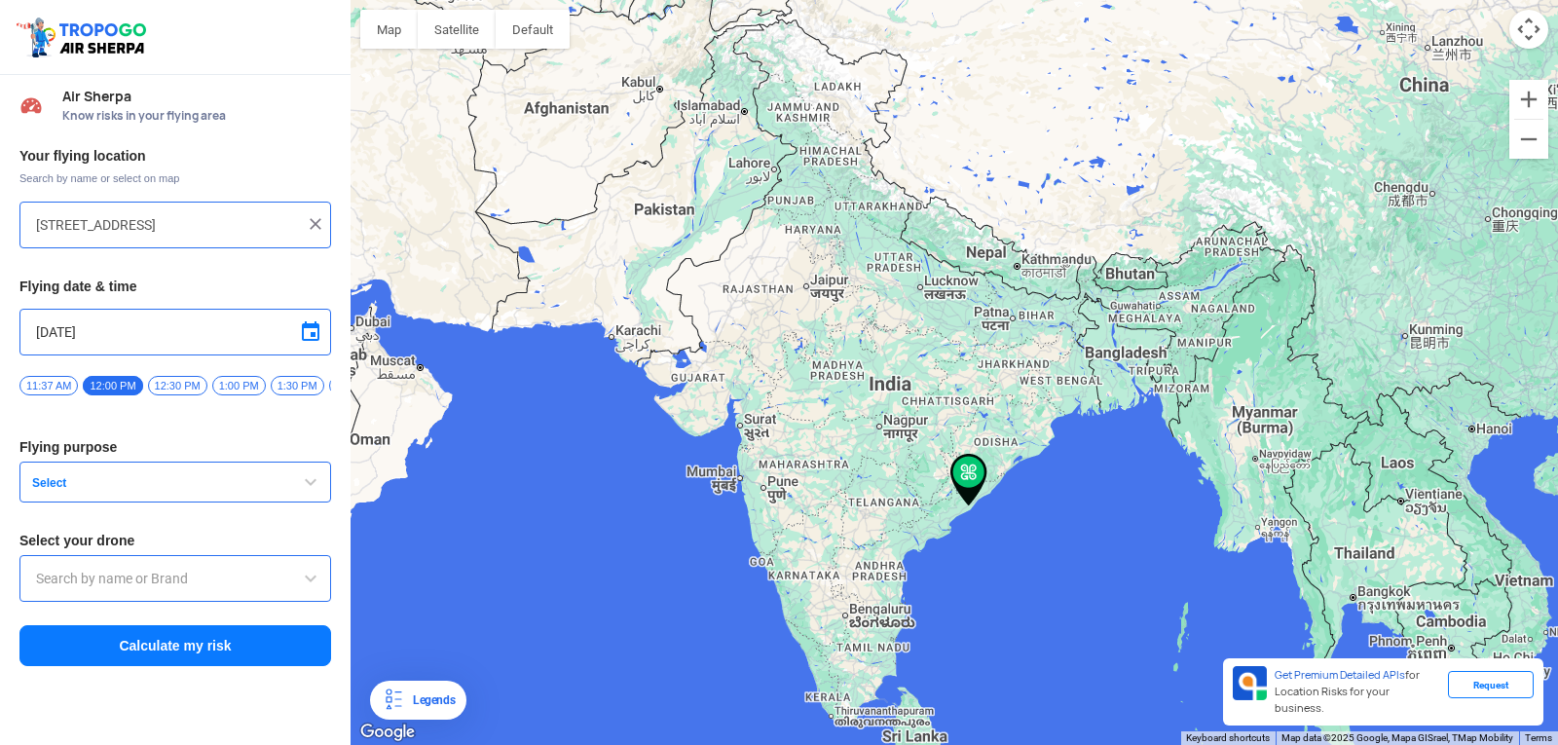
click at [309, 494] on span "button" at bounding box center [310, 481] width 23 height 23
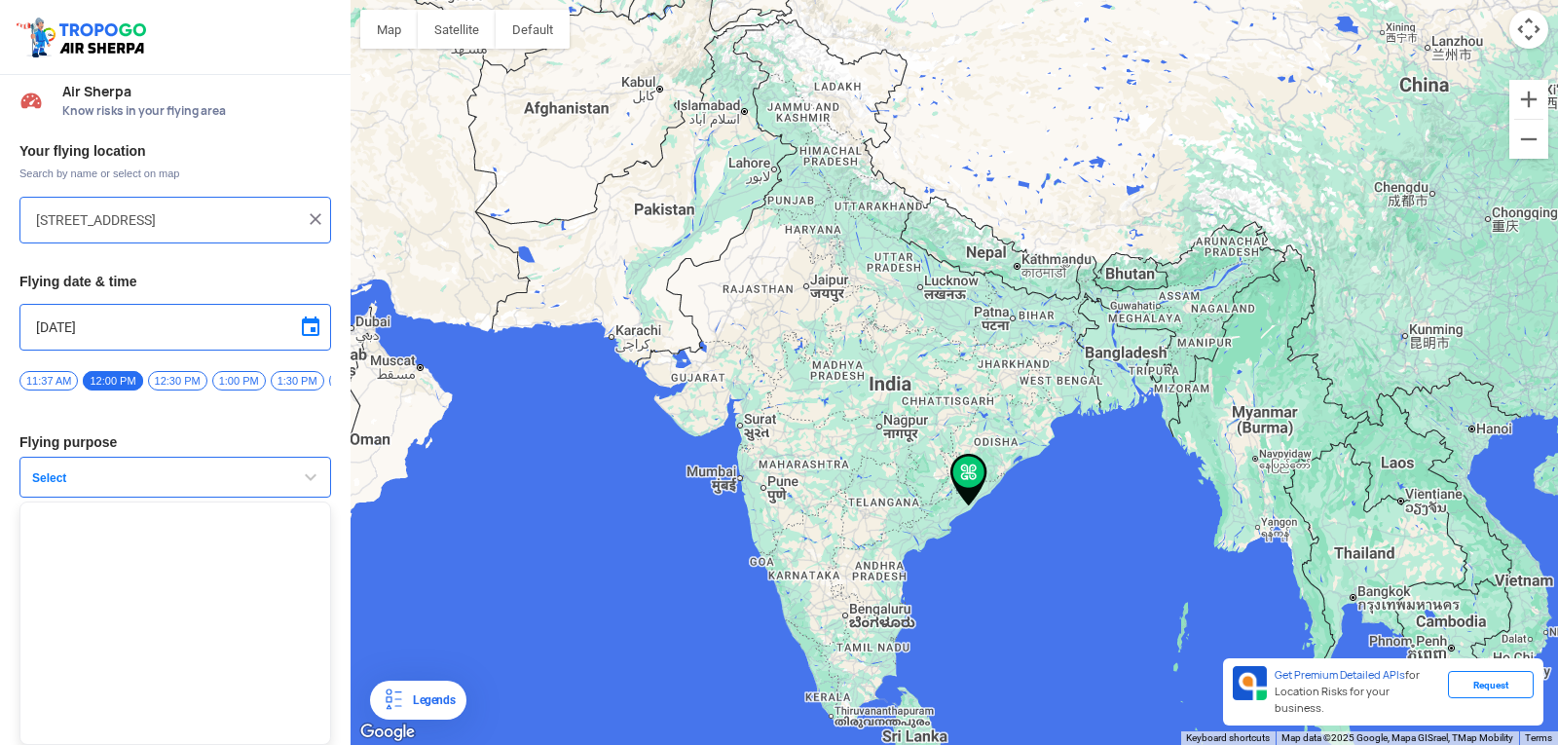
scroll to position [13, 0]
click at [280, 469] on button "Select" at bounding box center [175, 477] width 312 height 41
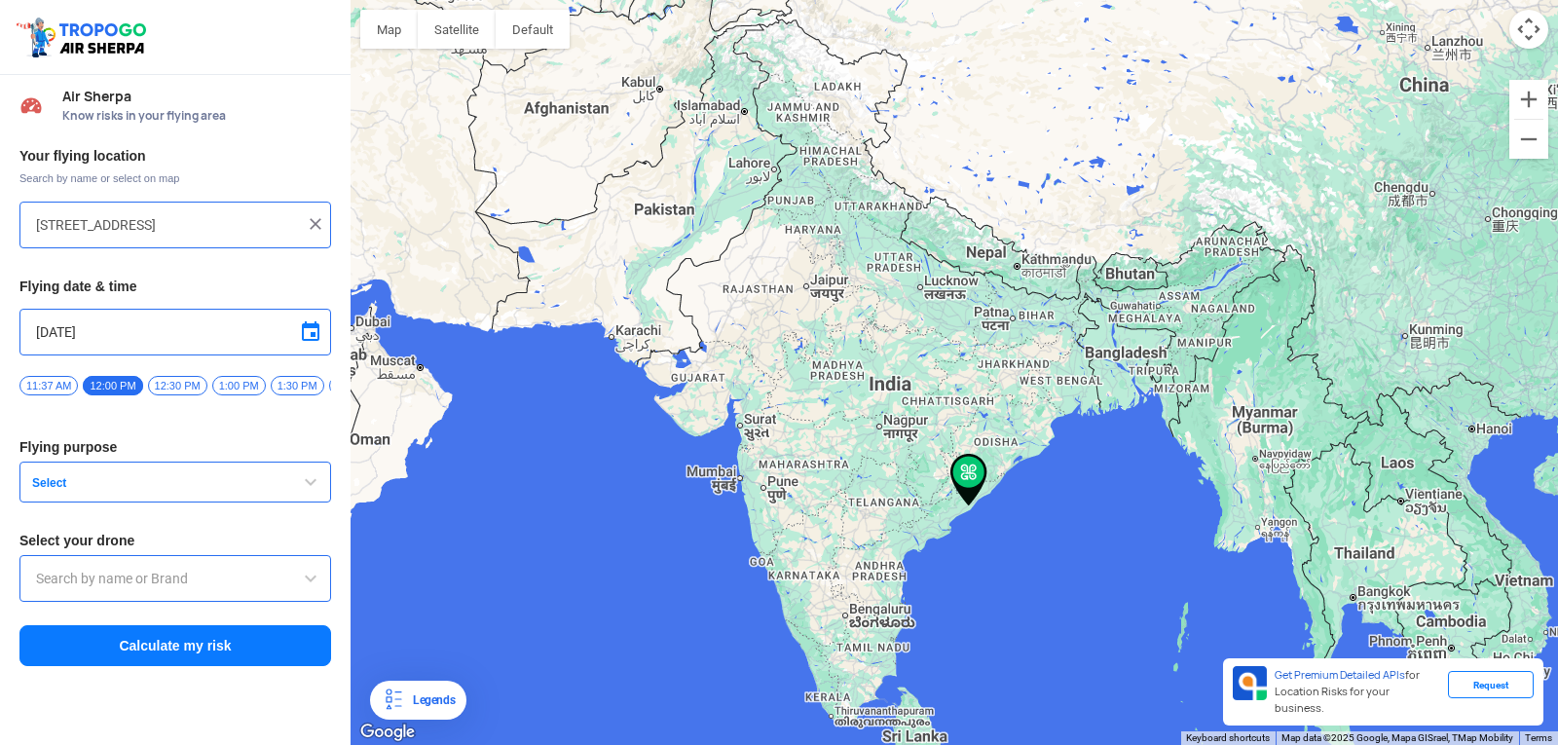
click at [280, 477] on button "Select" at bounding box center [175, 482] width 312 height 41
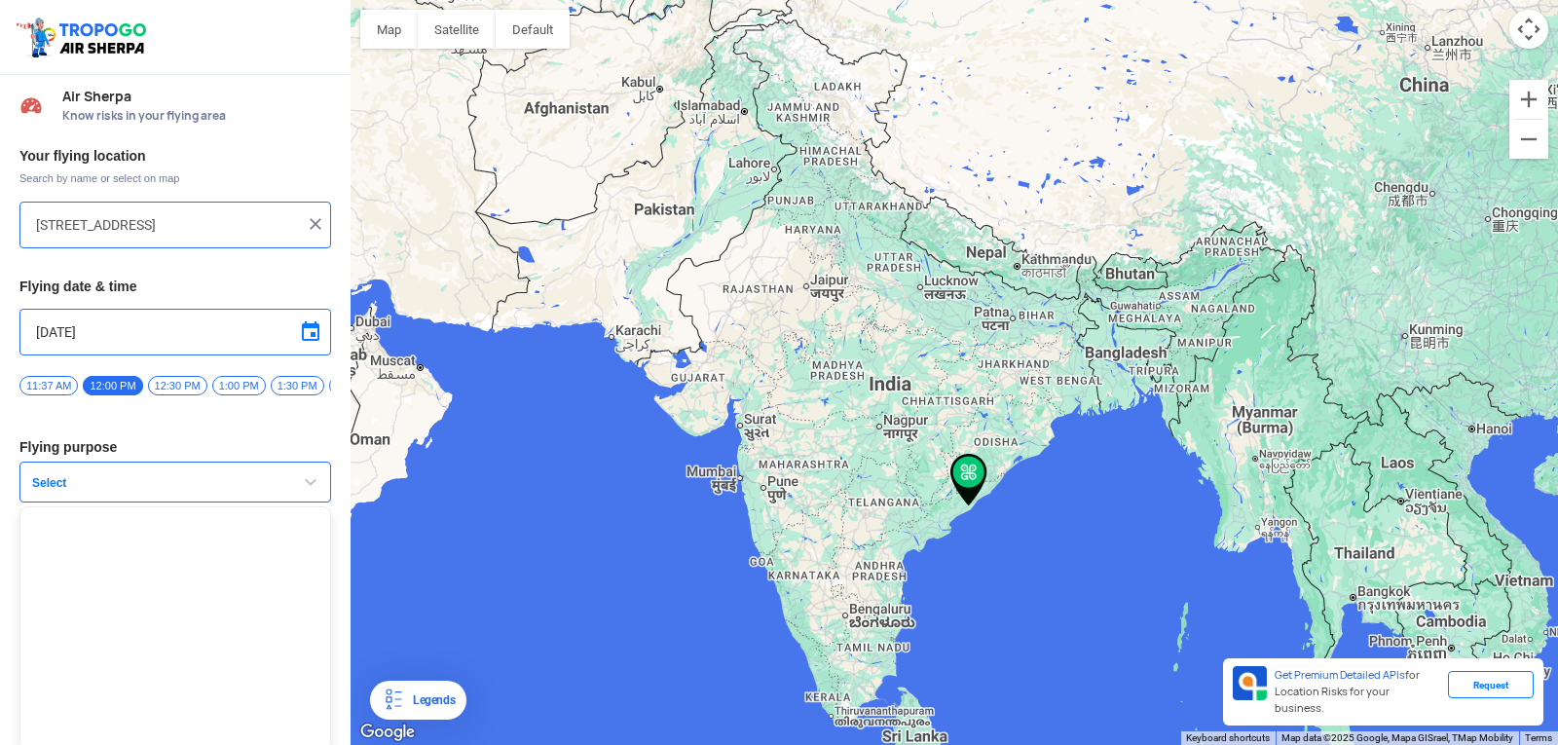
click at [280, 477] on button "Select" at bounding box center [175, 482] width 312 height 41
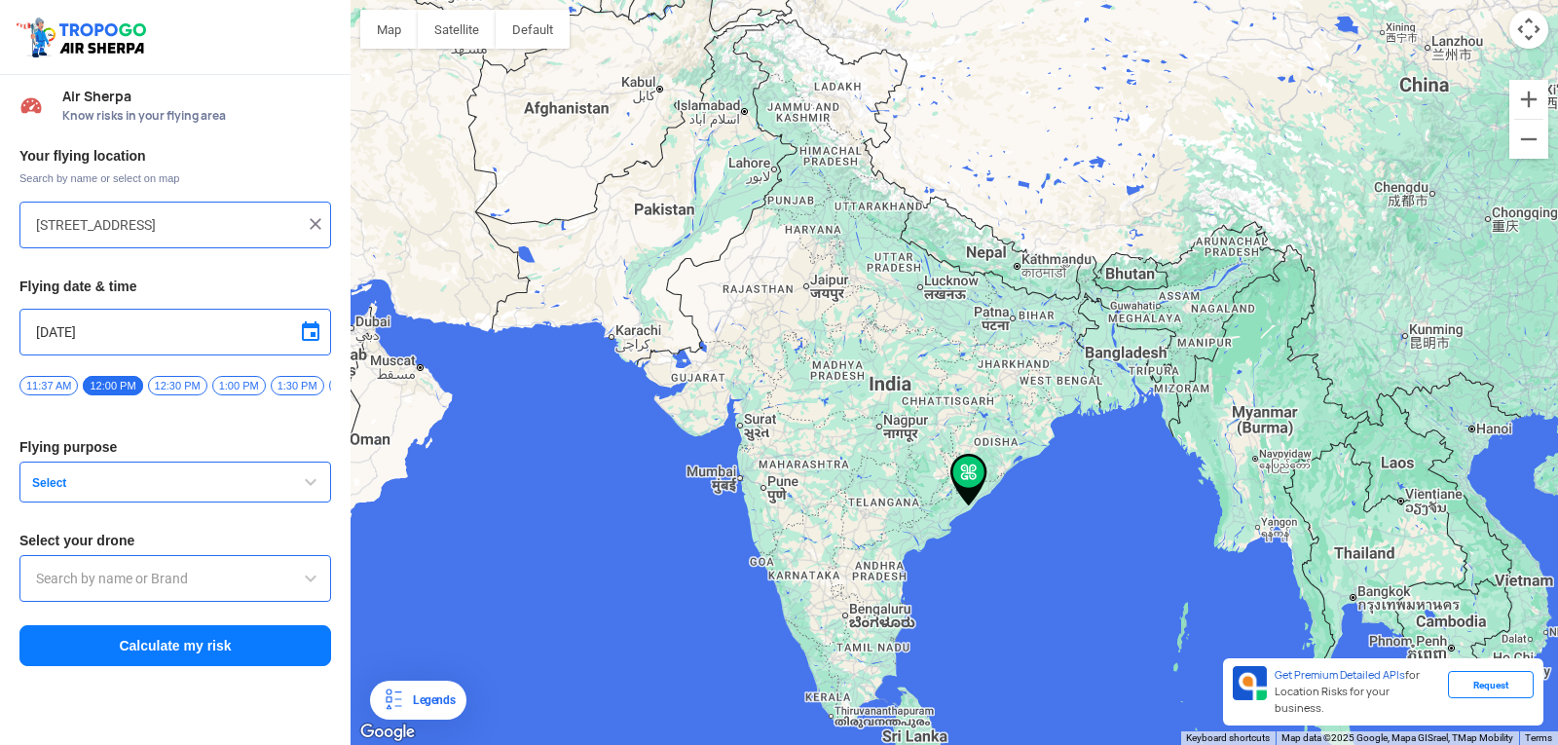
click at [280, 477] on button "Select" at bounding box center [175, 482] width 312 height 41
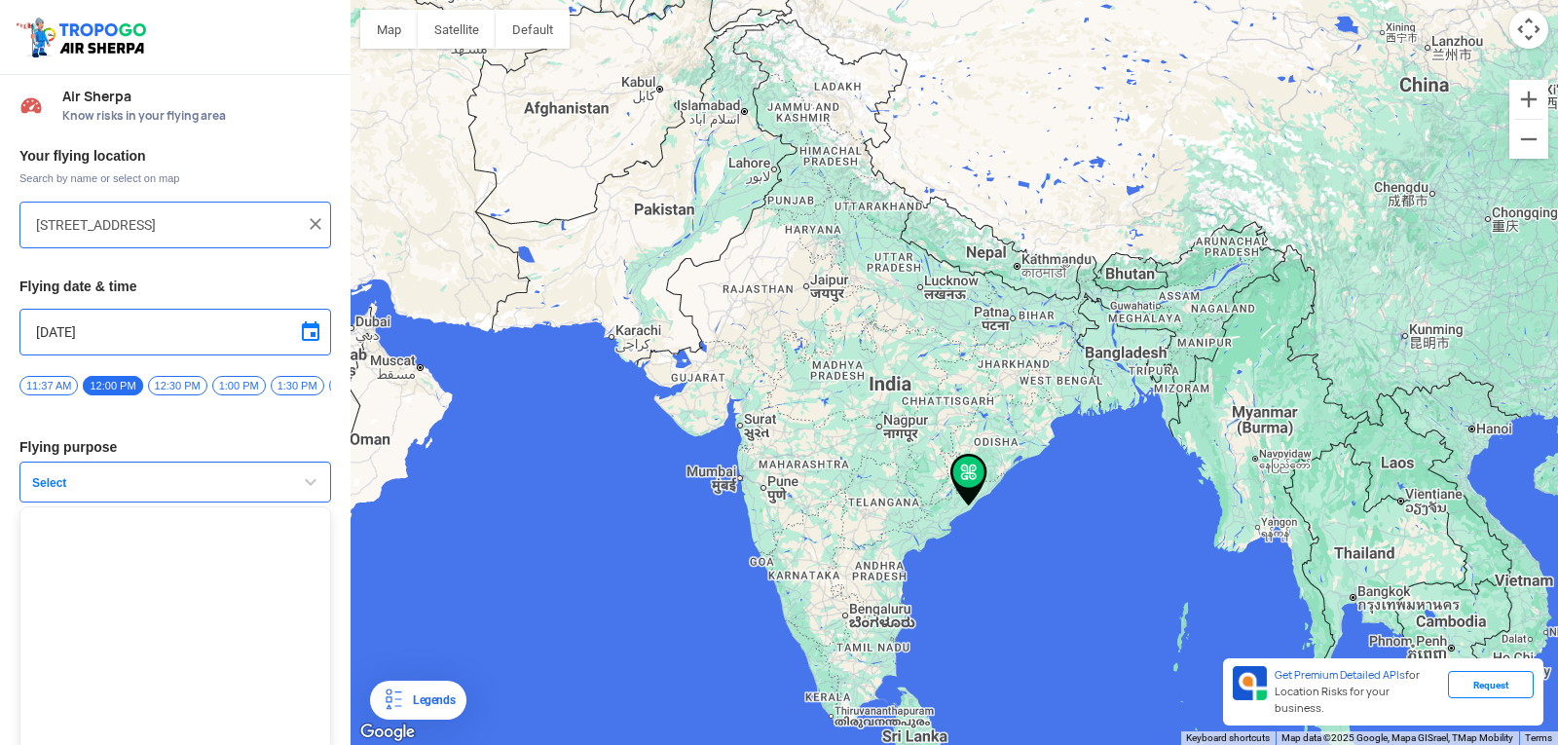
click at [280, 476] on button "Select" at bounding box center [175, 482] width 312 height 41
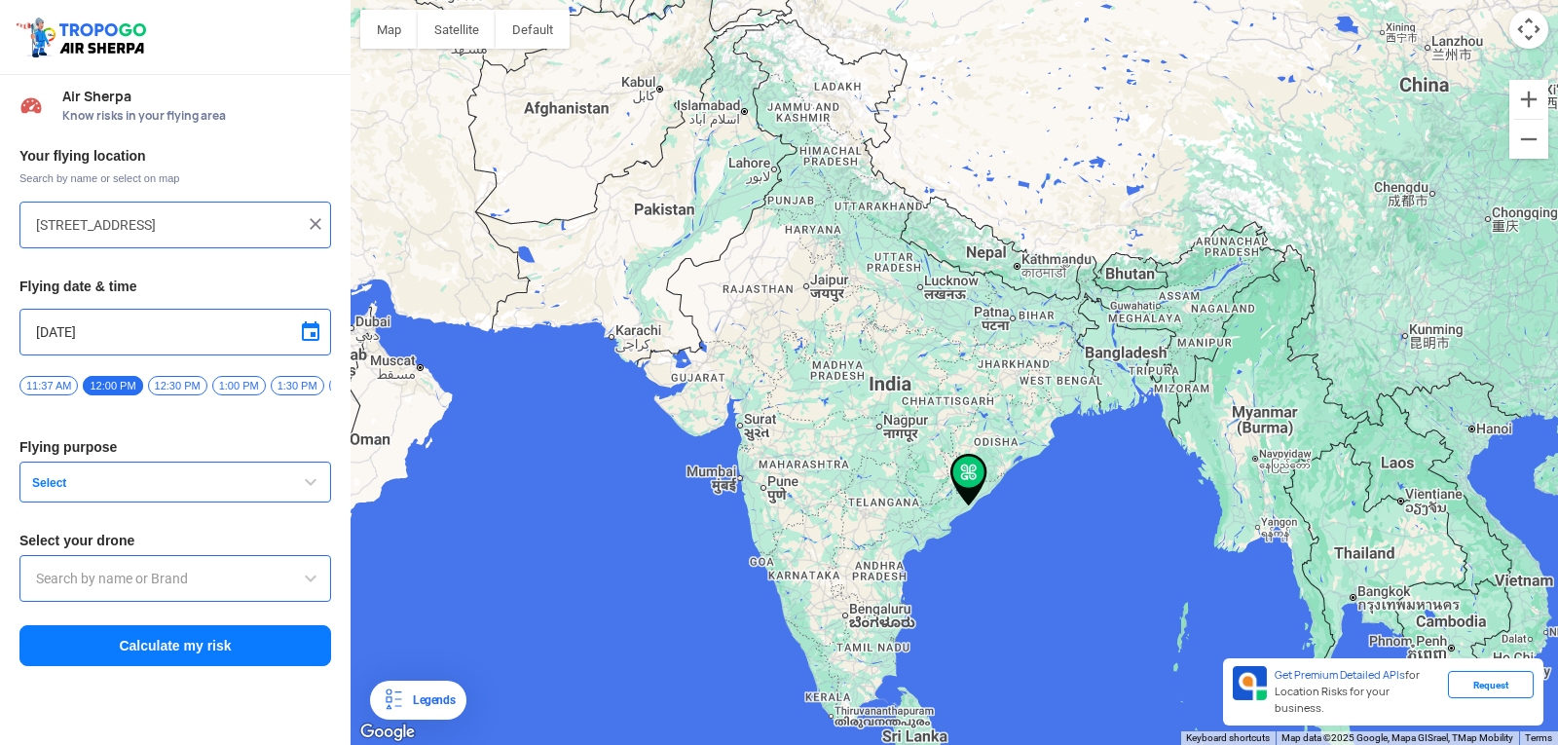
click at [280, 476] on button "Select" at bounding box center [175, 482] width 312 height 41
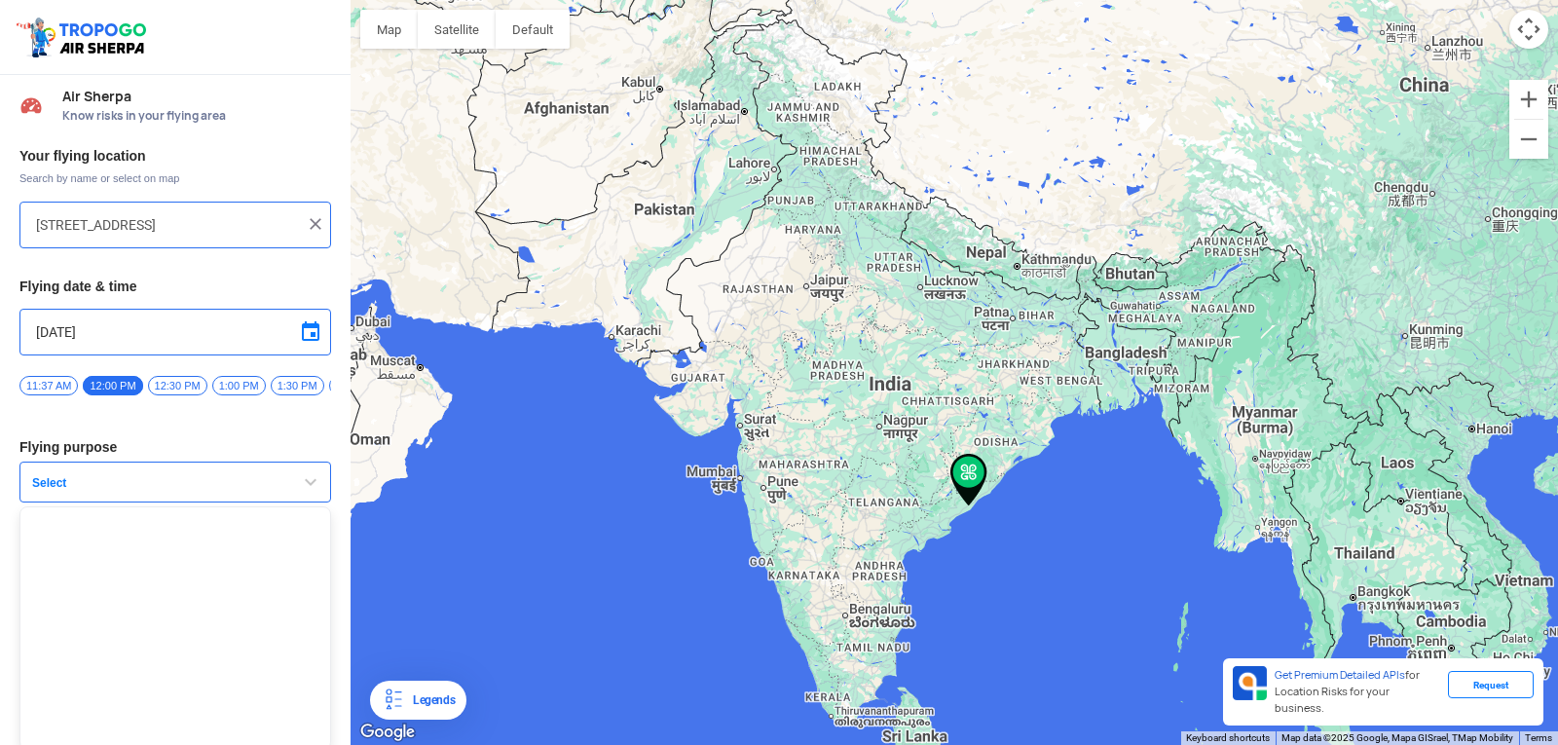
scroll to position [13, 0]
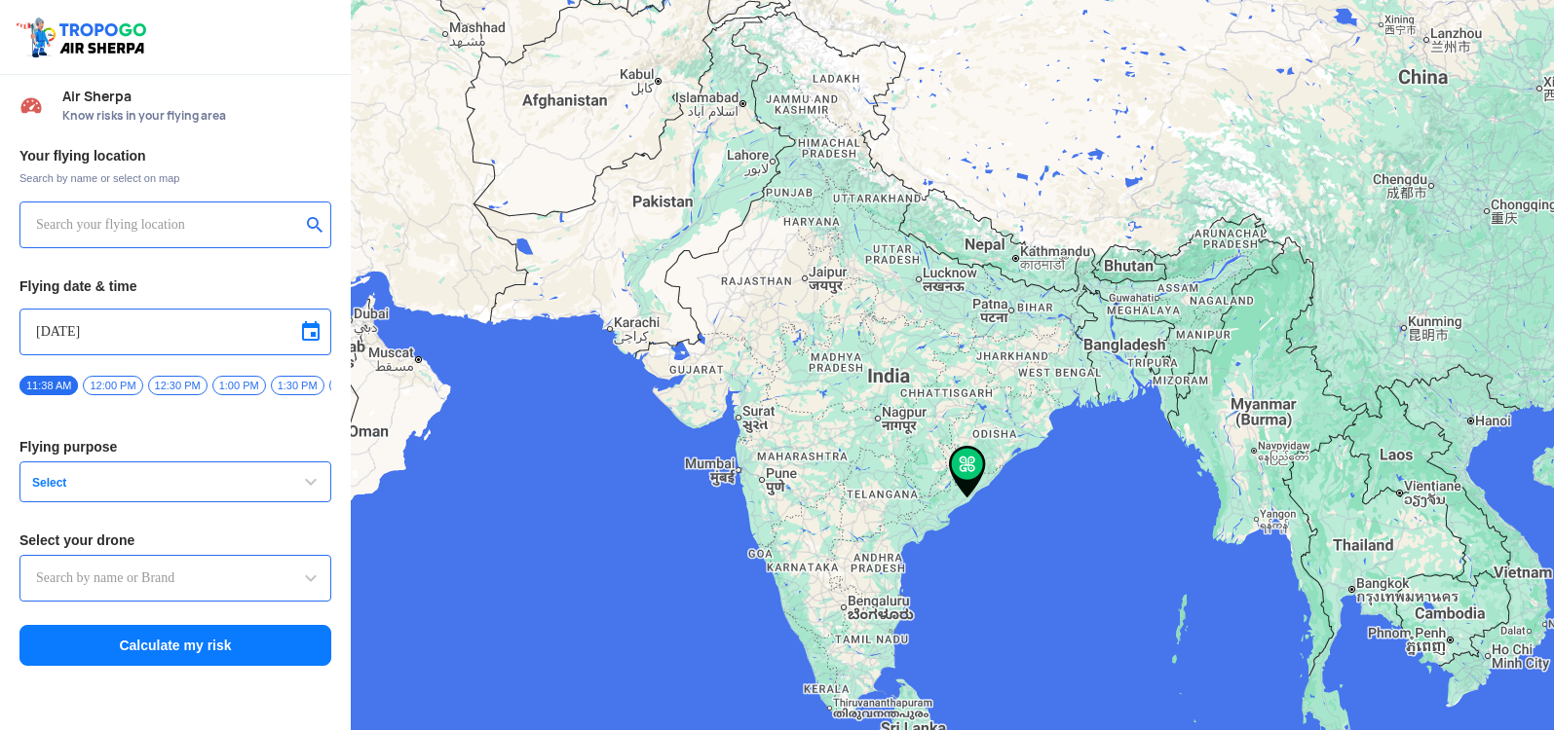
type input "[STREET_ADDRESS]"
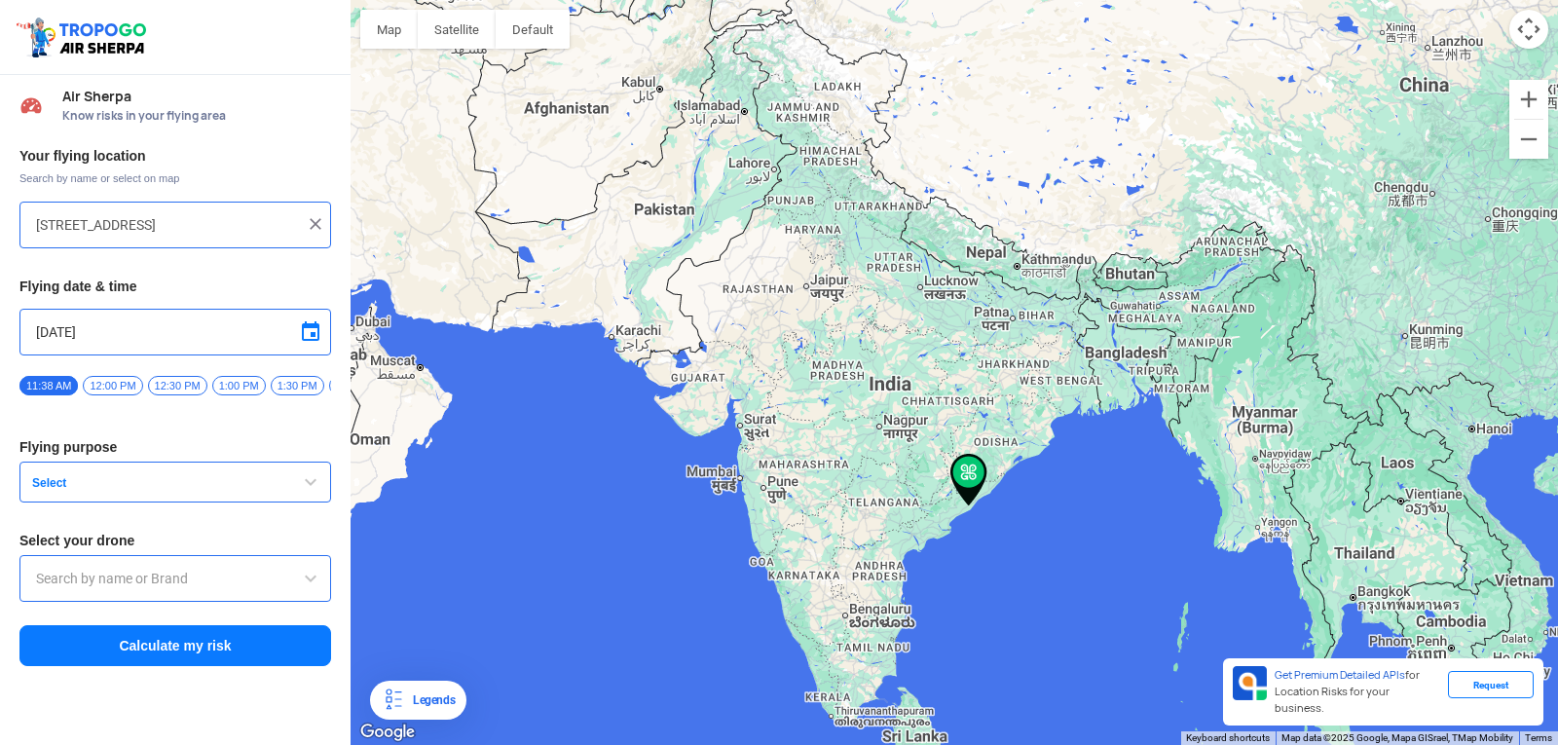
click at [122, 381] on span "12:00 PM" at bounding box center [112, 385] width 59 height 19
click at [97, 486] on span "Select" at bounding box center [145, 483] width 243 height 16
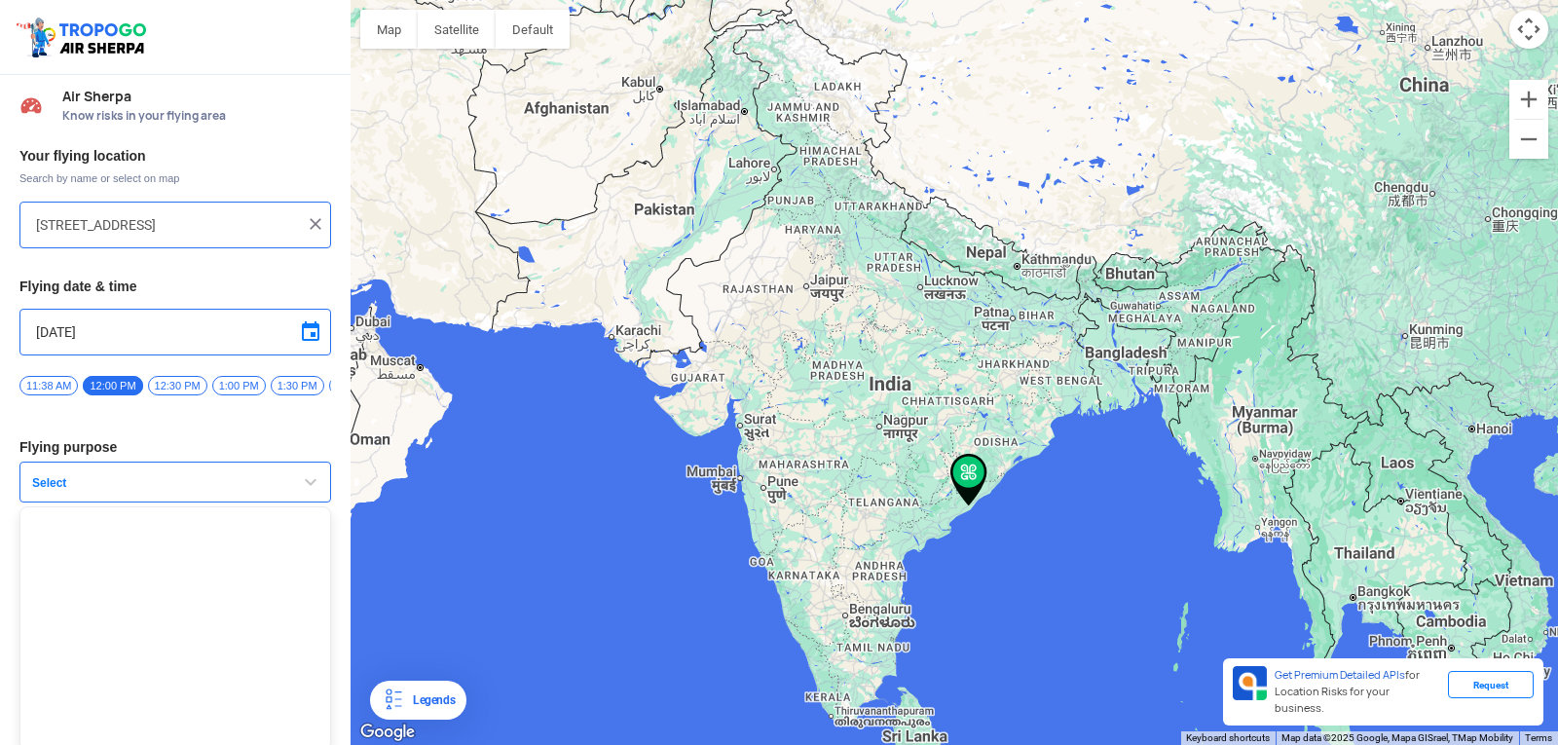
click at [304, 489] on span "button" at bounding box center [310, 481] width 23 height 23
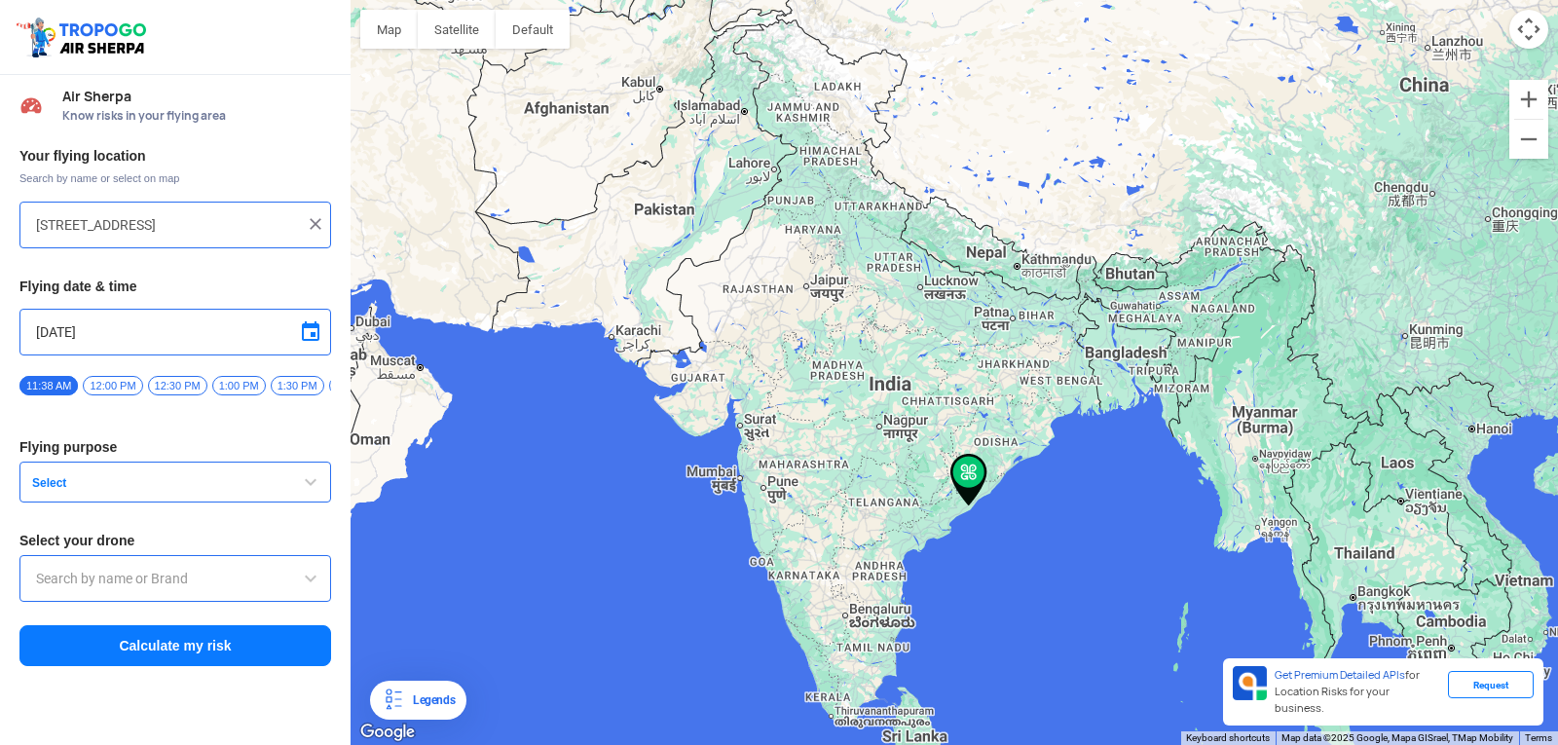
click at [121, 477] on button "Select" at bounding box center [175, 482] width 312 height 41
click at [111, 379] on span "12:00 PM" at bounding box center [112, 385] width 59 height 19
click at [154, 477] on button "Select" at bounding box center [175, 482] width 312 height 41
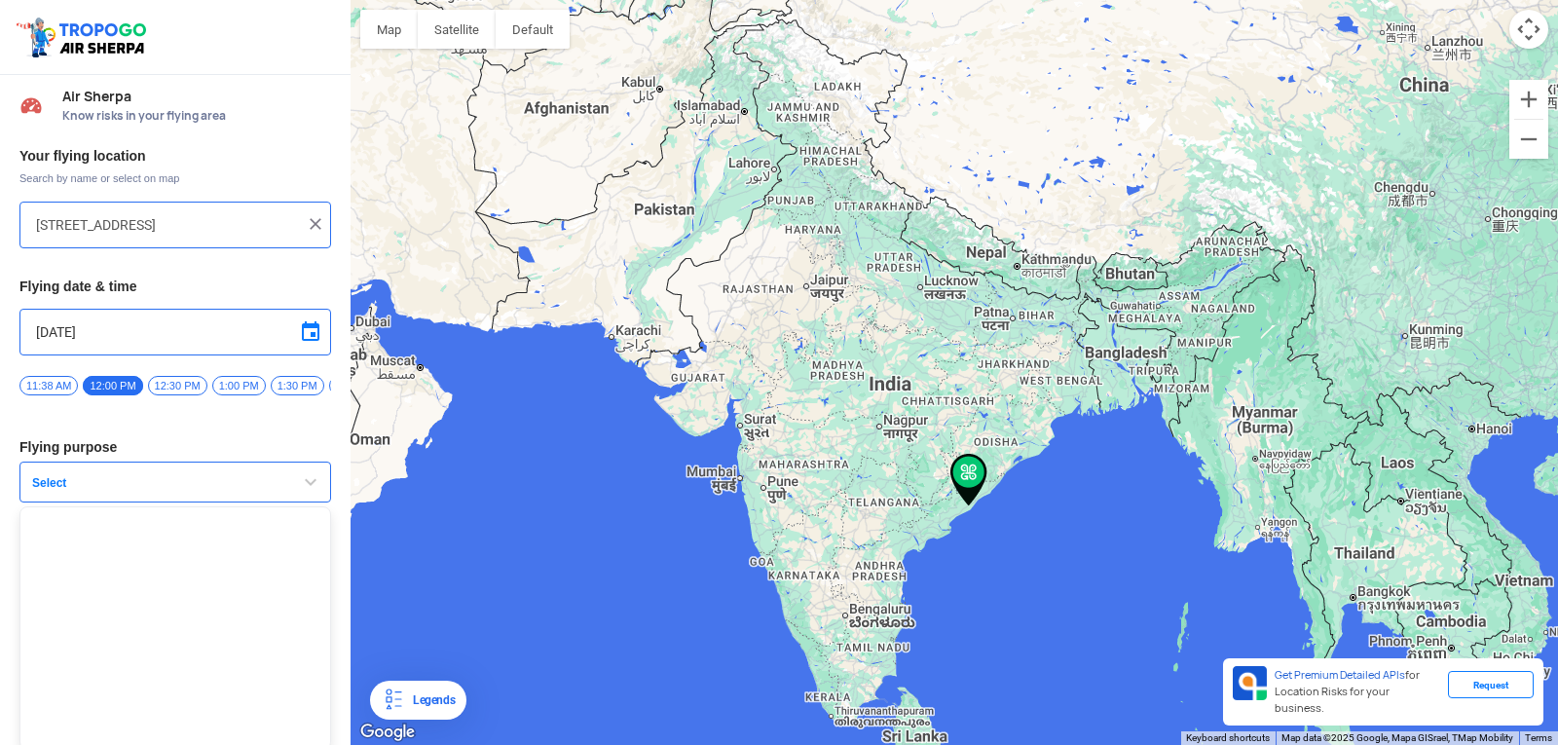
drag, startPoint x: 208, startPoint y: 678, endPoint x: 217, endPoint y: 662, distance: 17.9
click at [209, 678] on ul at bounding box center [175, 627] width 312 height 243
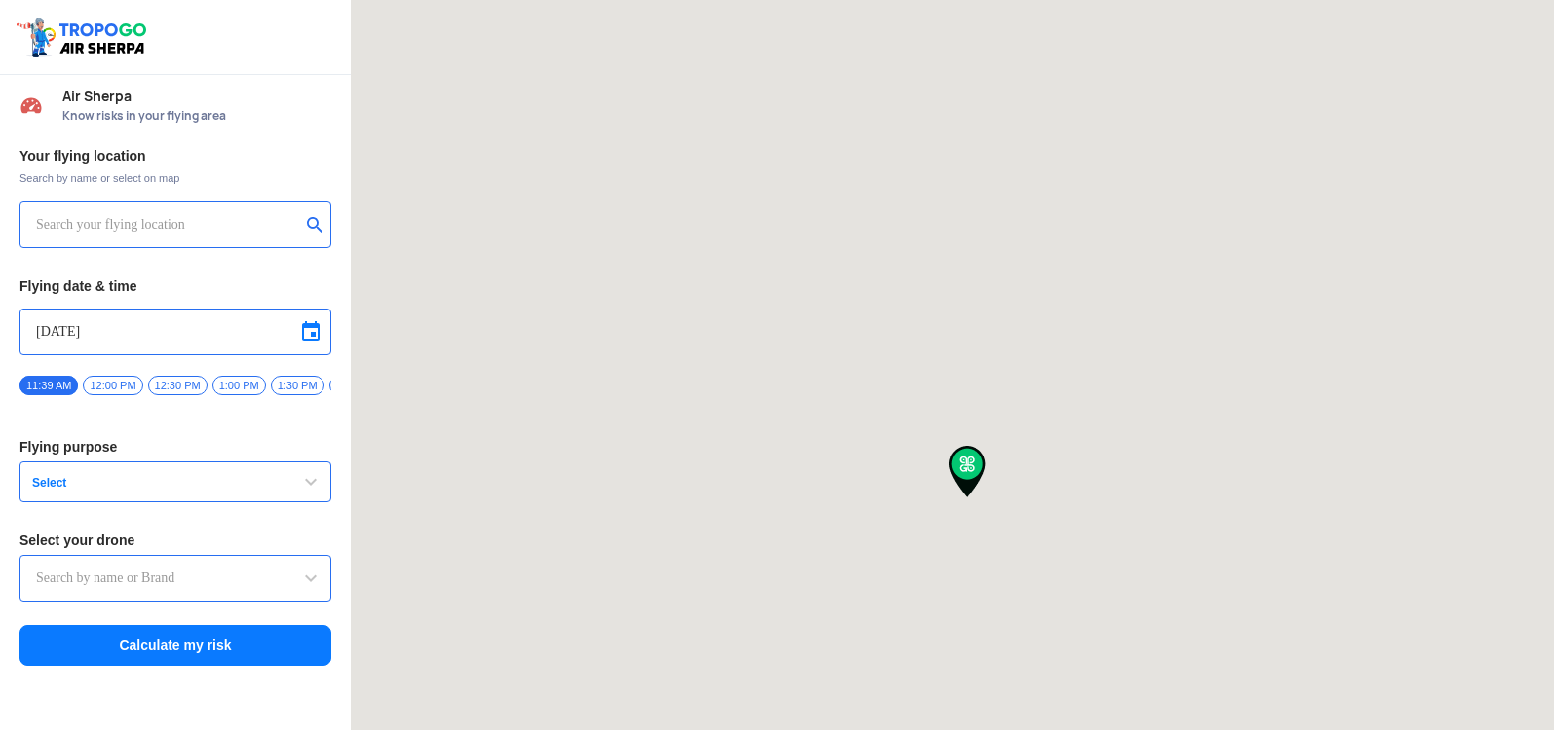
type input "[STREET_ADDRESS]"
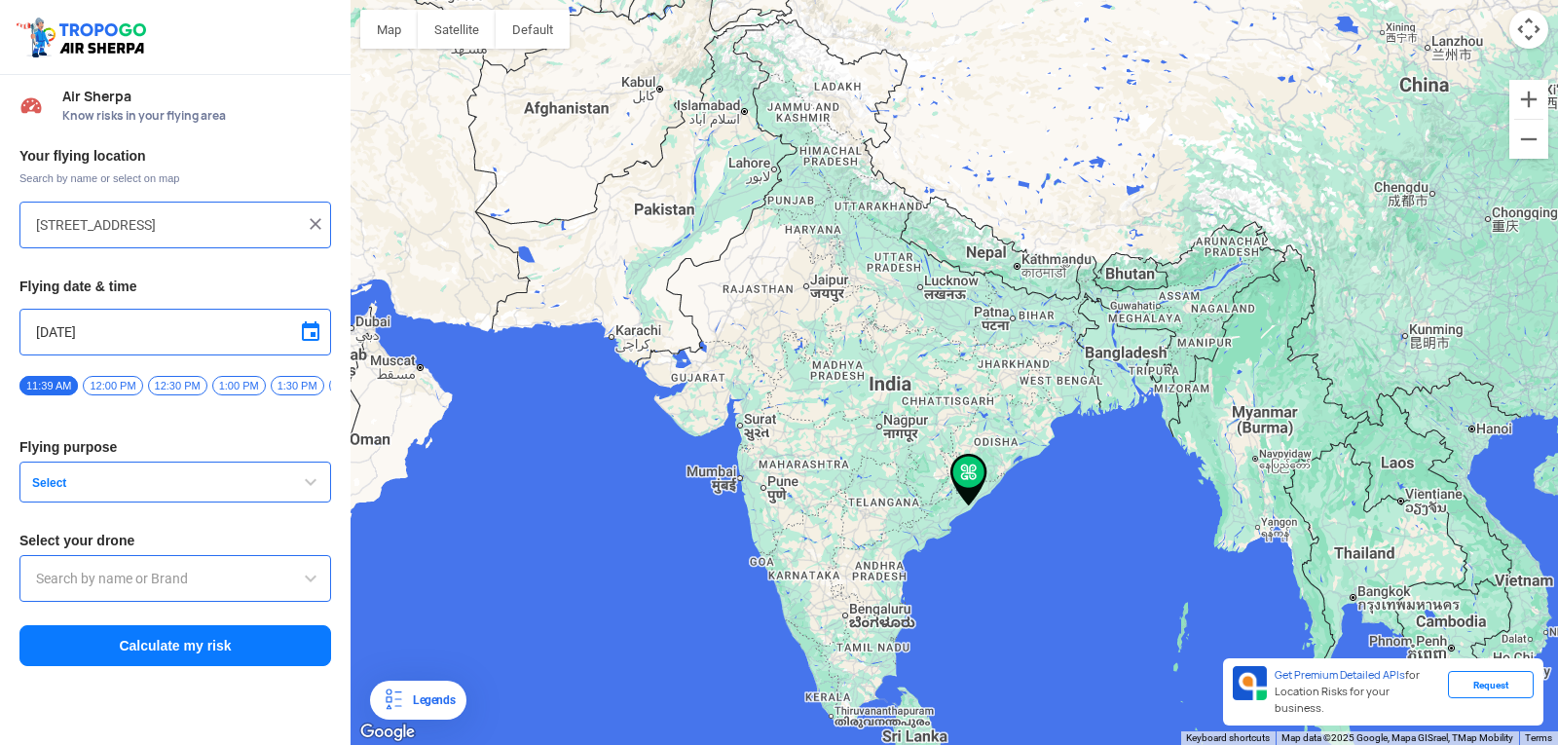
click at [301, 576] on div at bounding box center [175, 578] width 312 height 47
click at [305, 581] on span at bounding box center [310, 578] width 23 height 23
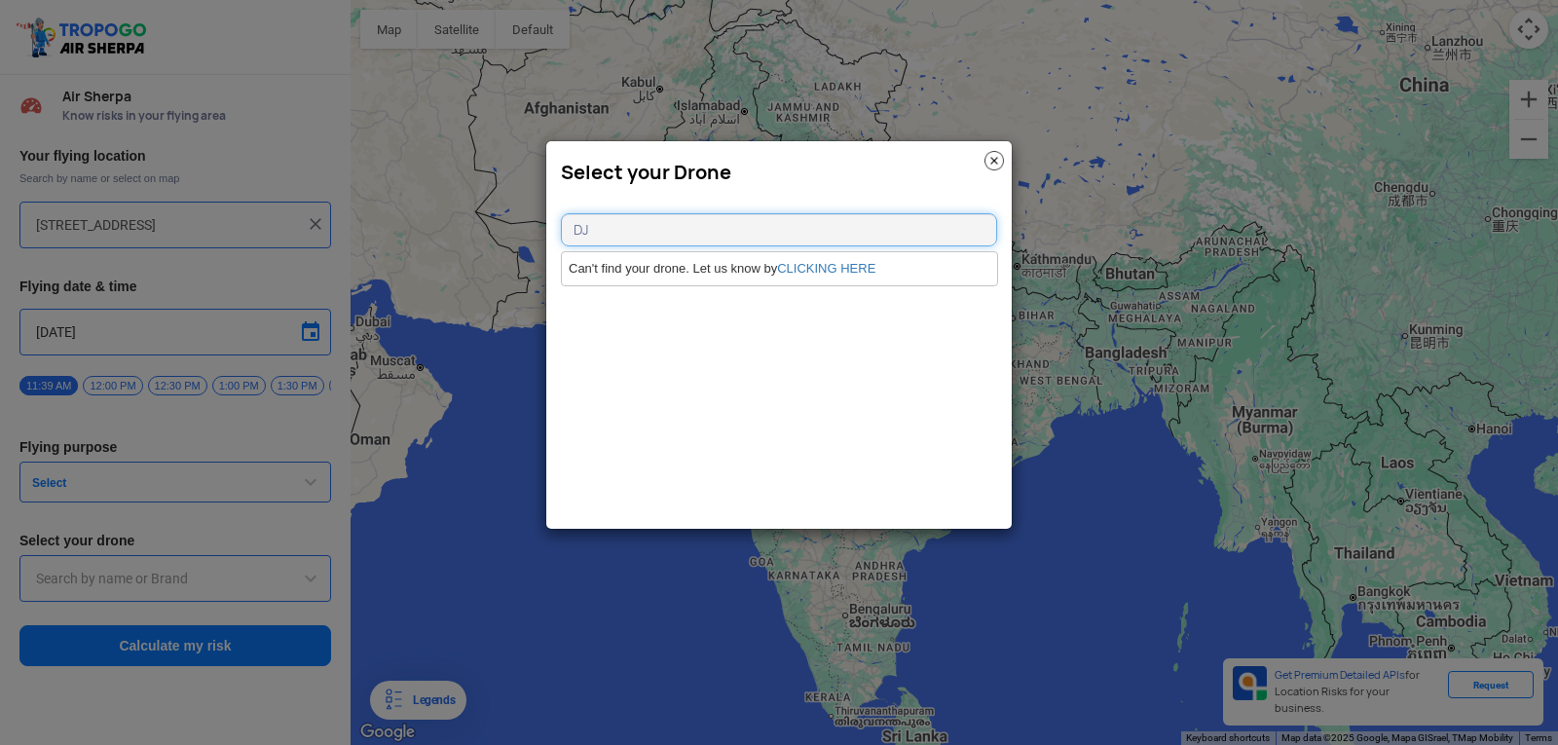
type input "D"
click at [996, 164] on img at bounding box center [994, 160] width 19 height 19
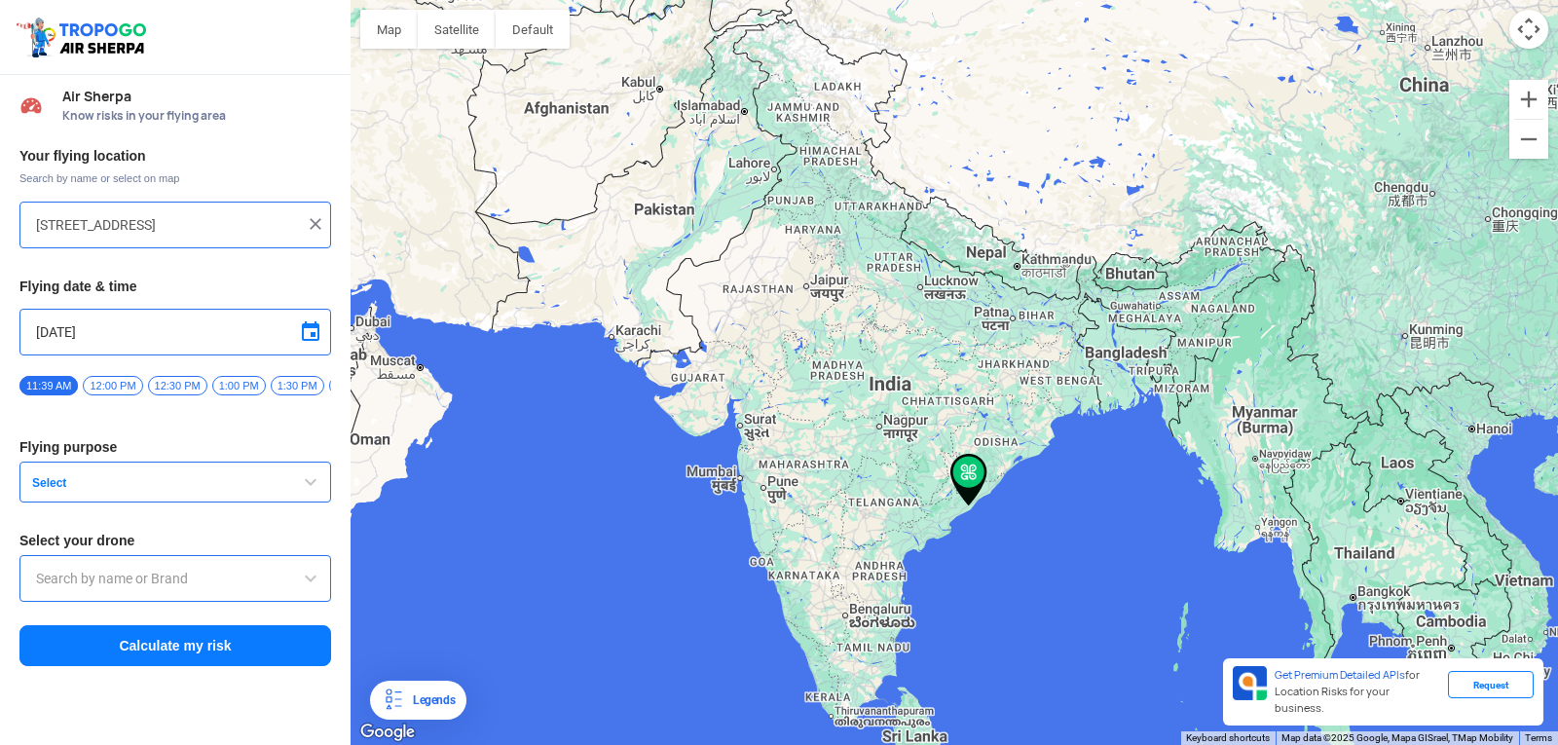
click at [259, 503] on button "Select" at bounding box center [175, 482] width 312 height 41
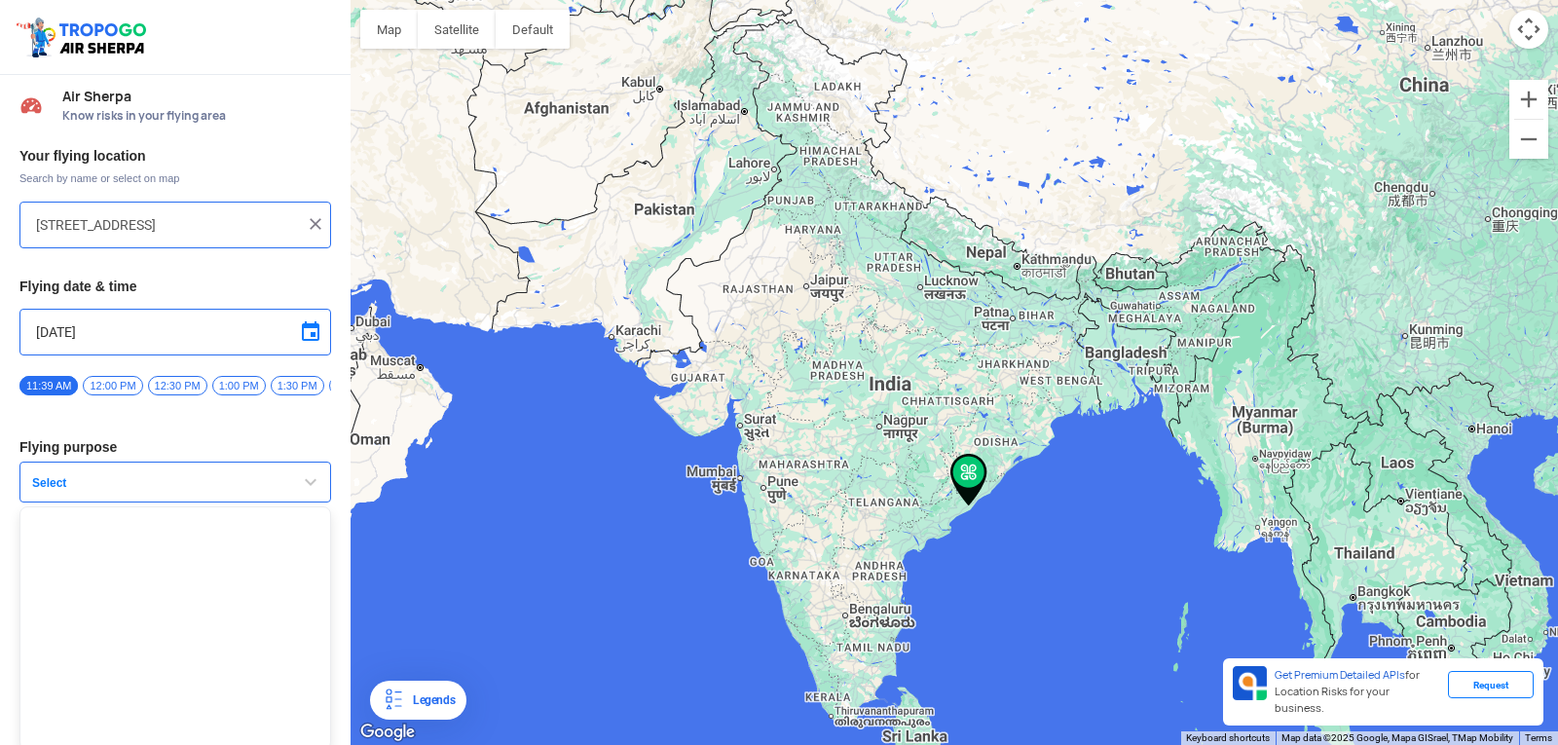
click at [259, 503] on button "Select" at bounding box center [175, 482] width 312 height 41
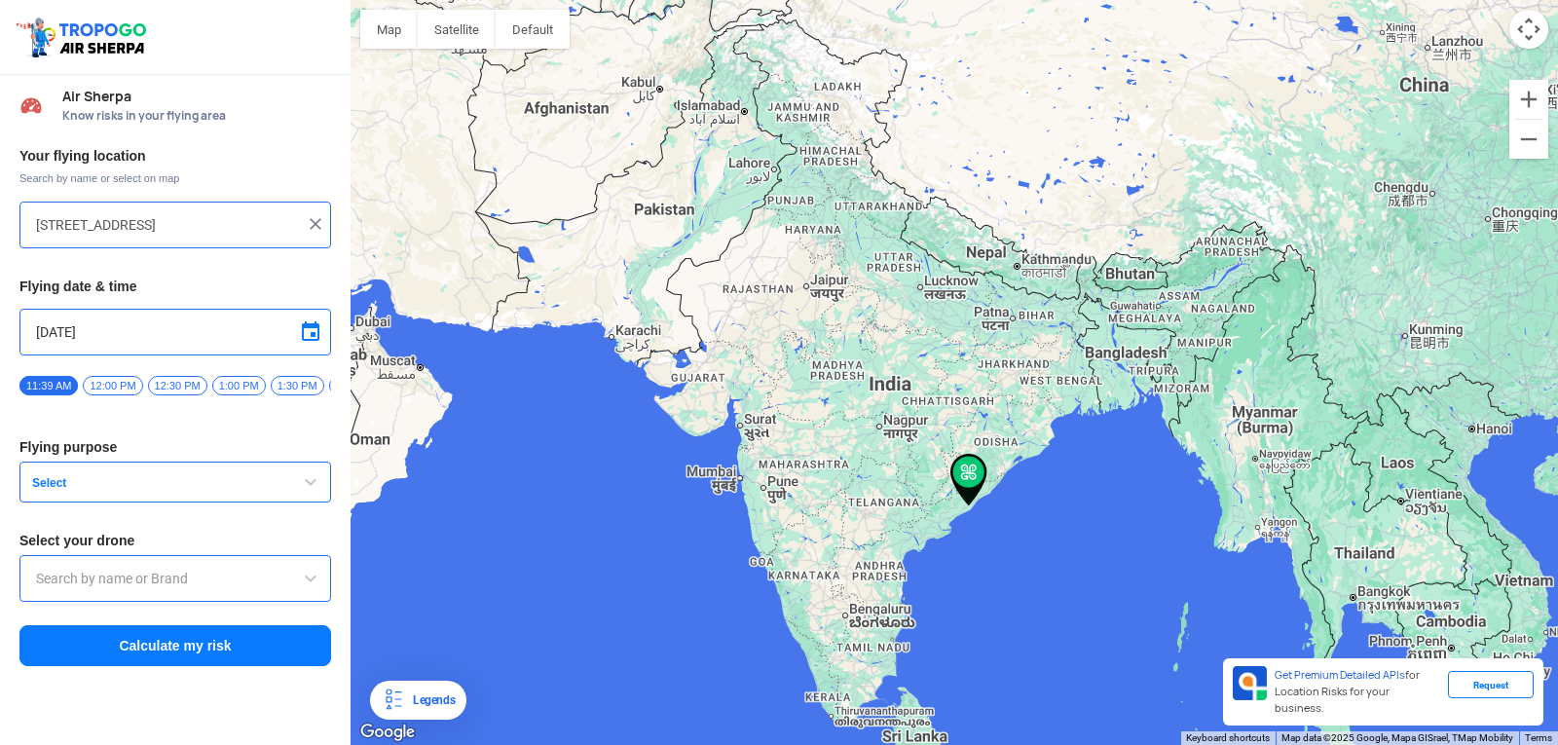
click at [259, 503] on button "Select" at bounding box center [175, 482] width 312 height 41
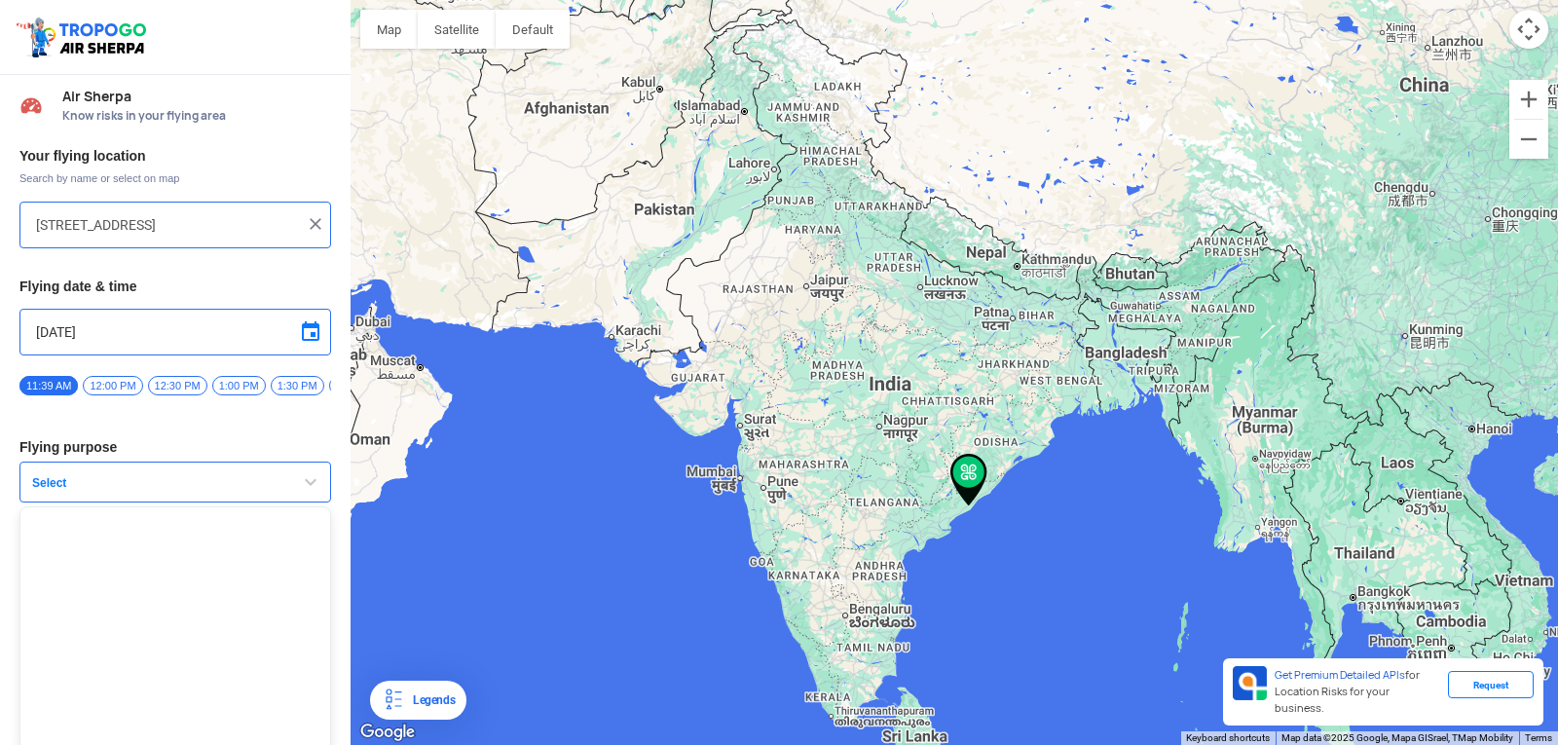
click at [259, 503] on button "Select" at bounding box center [175, 482] width 312 height 41
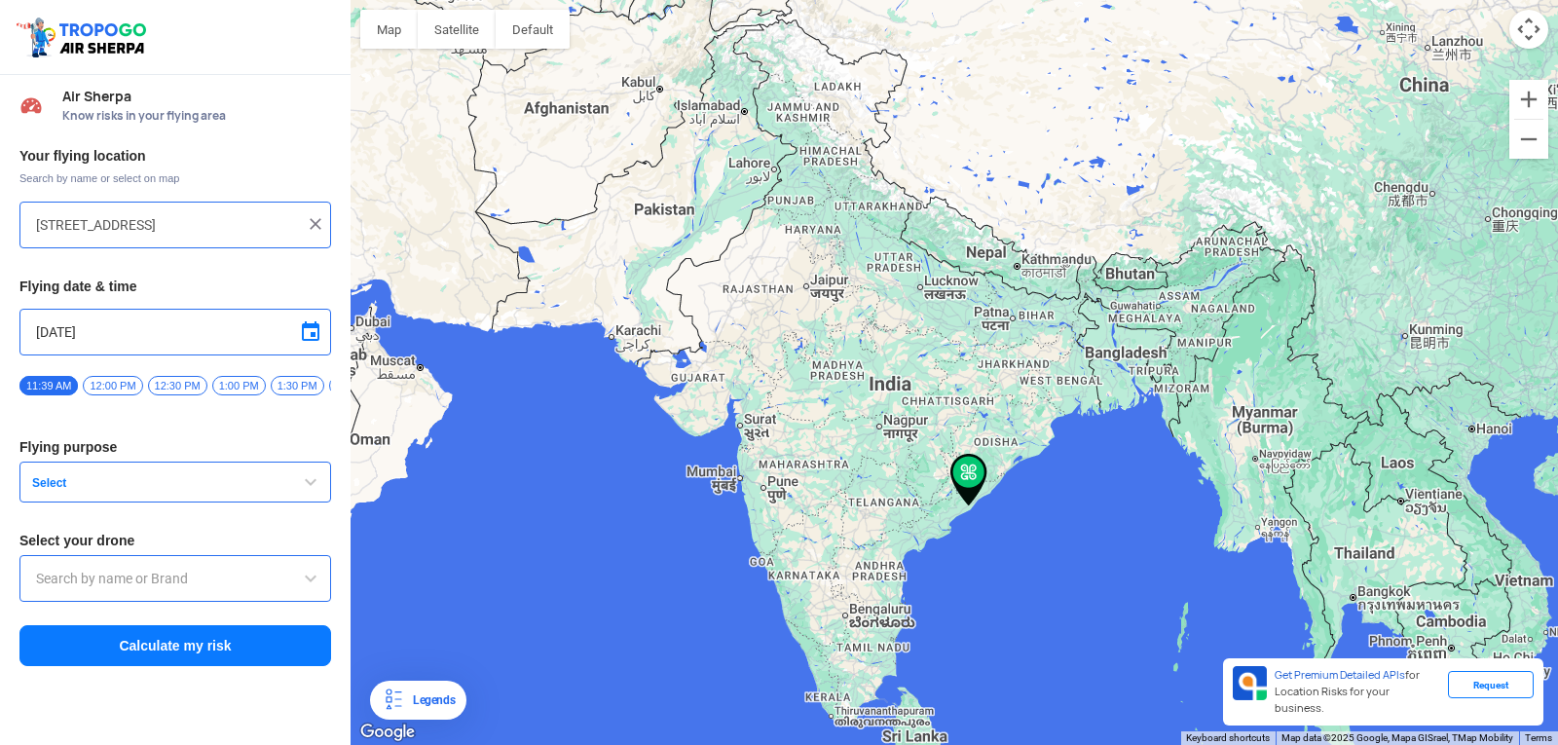
click at [99, 379] on span "12:00 PM" at bounding box center [112, 385] width 59 height 19
click at [235, 491] on span "Select" at bounding box center [145, 483] width 243 height 16
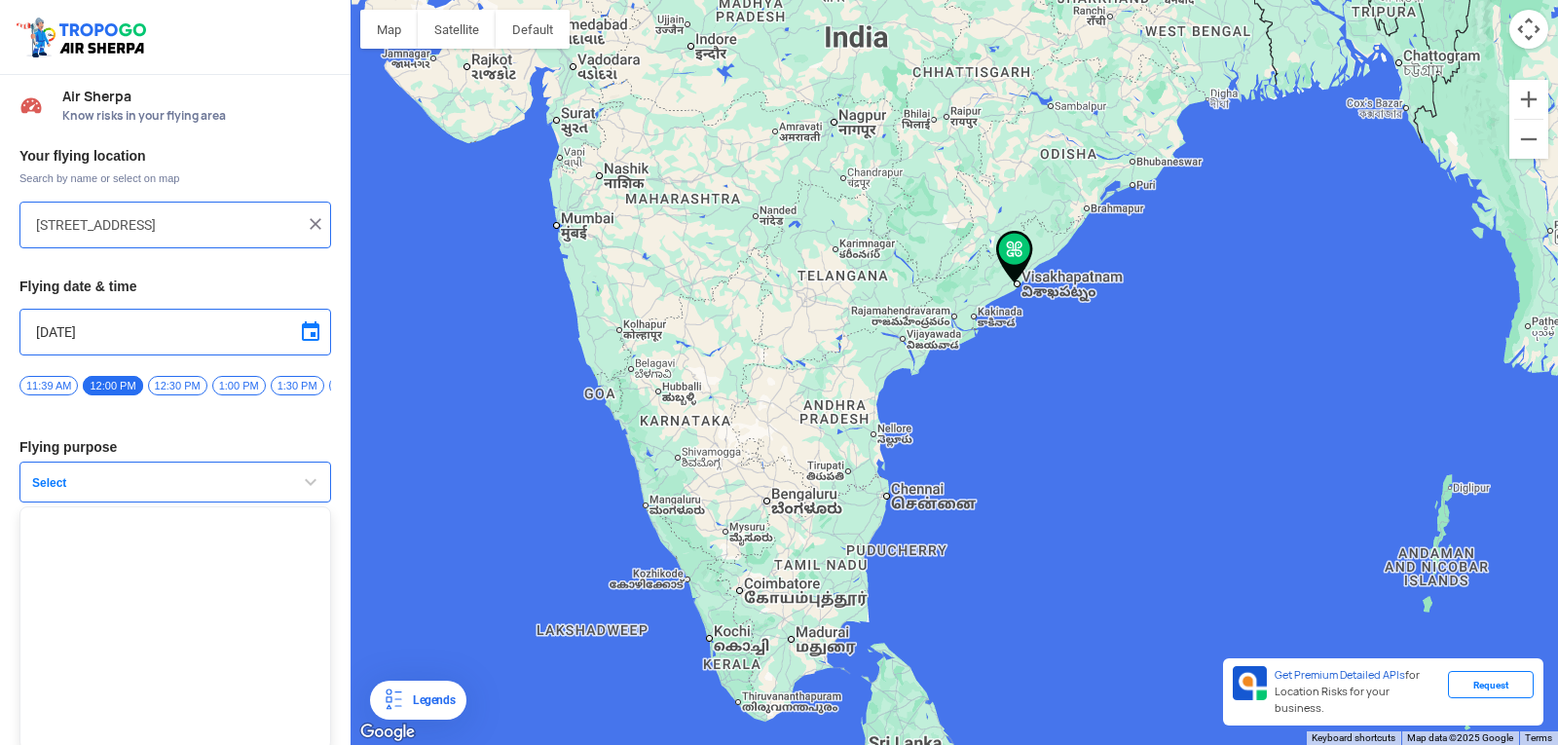
drag, startPoint x: 453, startPoint y: 60, endPoint x: 988, endPoint y: 469, distance: 673.3
click at [988, 469] on div at bounding box center [955, 372] width 1208 height 745
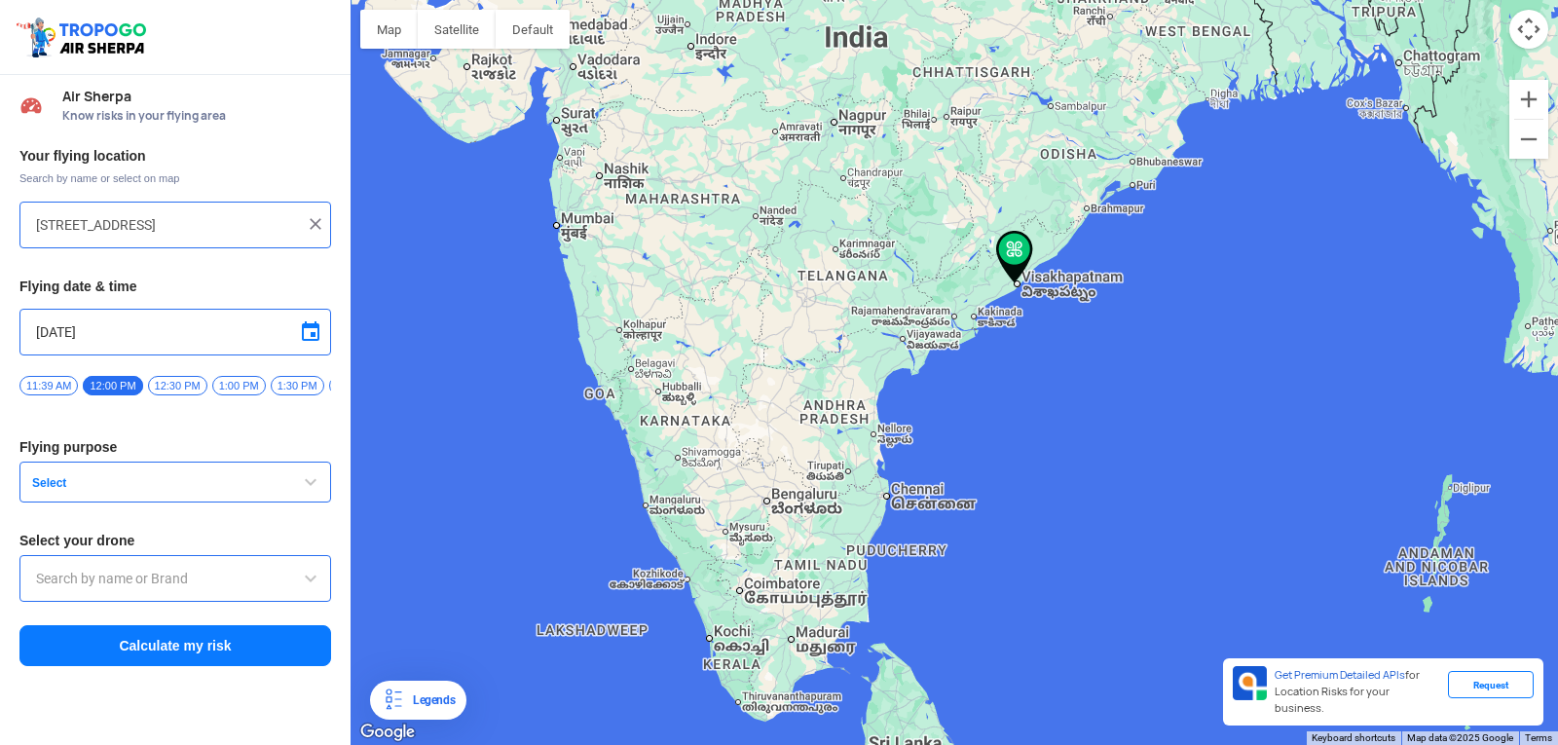
click at [988, 462] on div at bounding box center [955, 372] width 1208 height 745
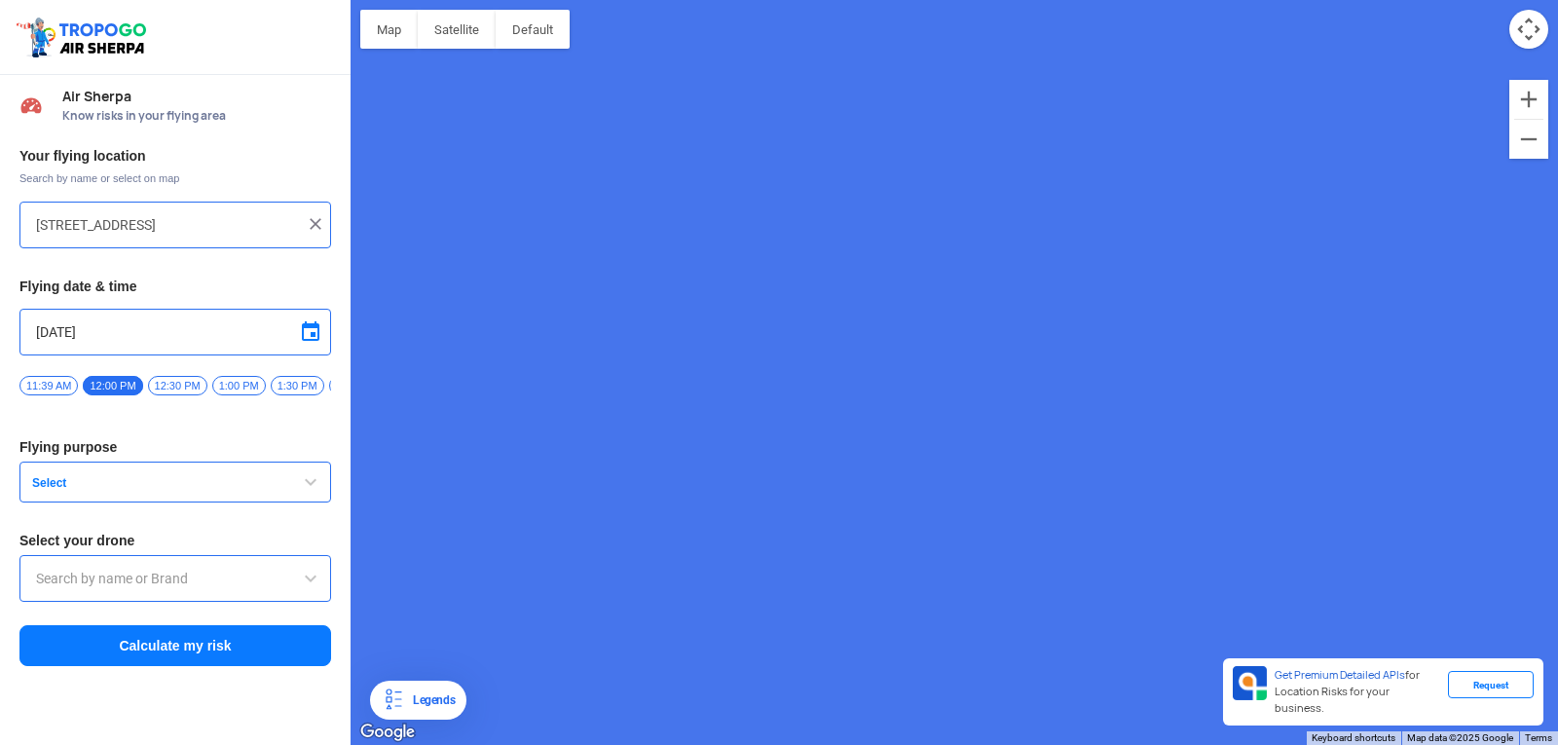
type input "Unnamed Road"
click at [955, 355] on img at bounding box center [954, 346] width 37 height 53
click at [305, 219] on div at bounding box center [175, 224] width 279 height 23
click at [318, 224] on img at bounding box center [315, 223] width 19 height 19
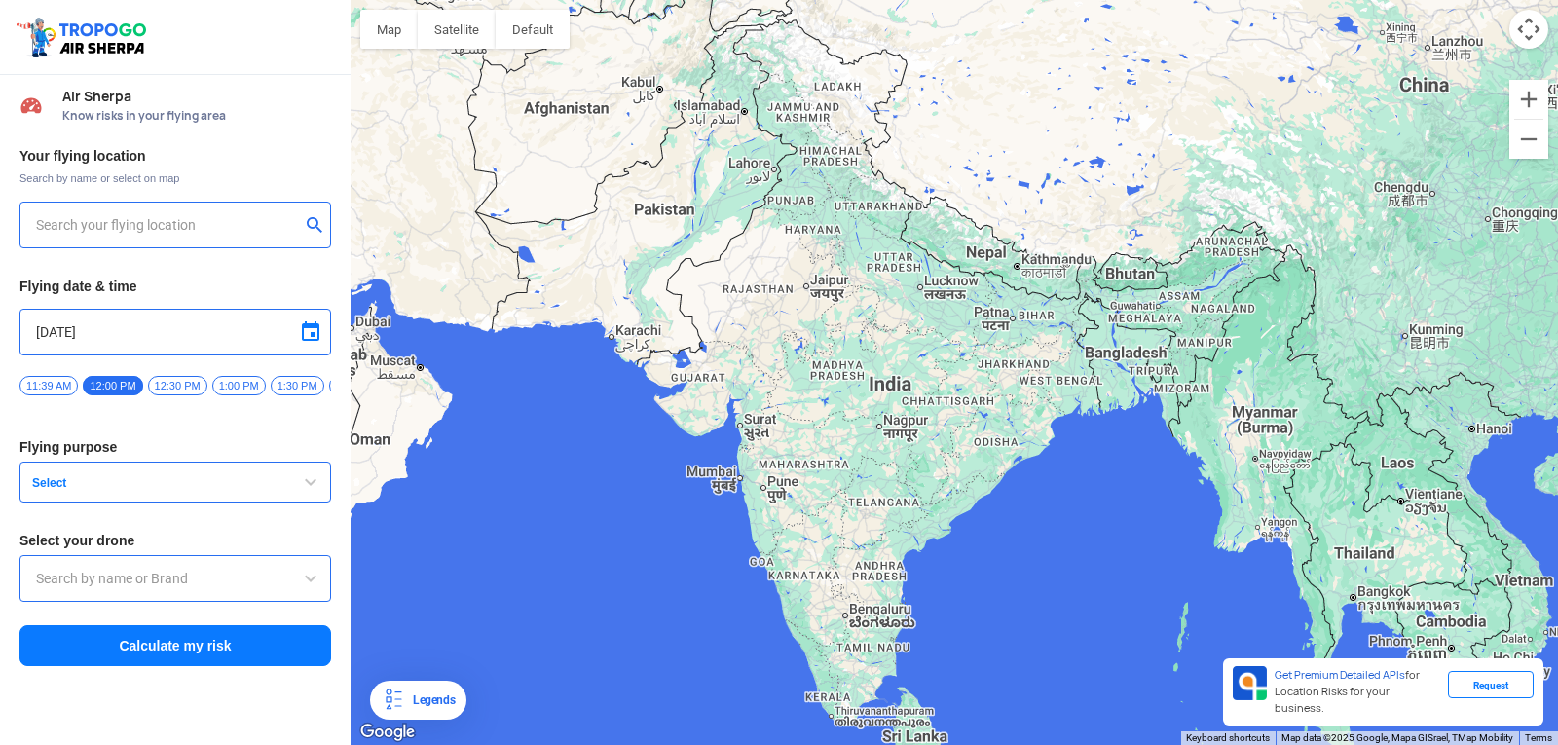
click at [255, 226] on input "text" at bounding box center [168, 224] width 264 height 23
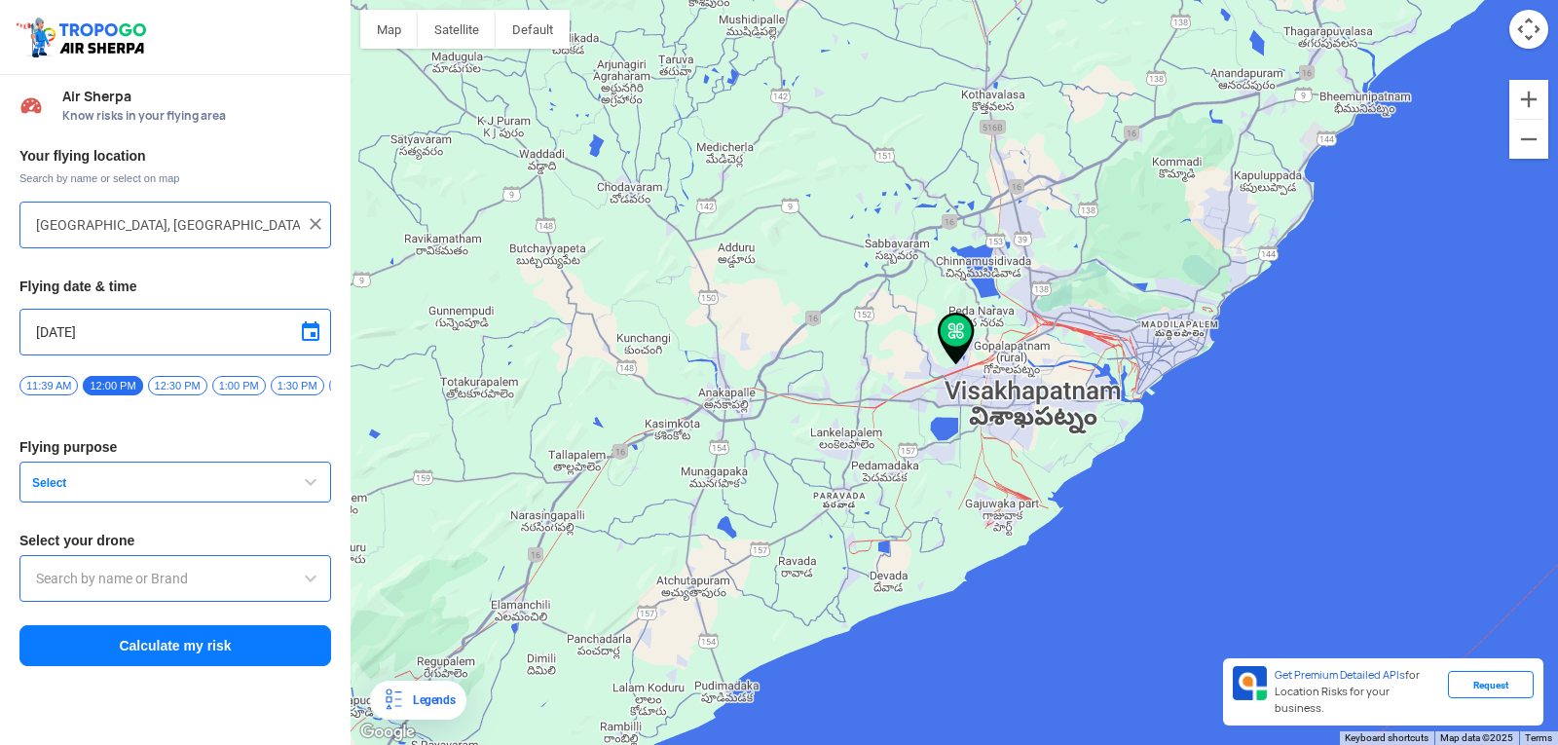
click at [958, 376] on div at bounding box center [955, 372] width 1208 height 745
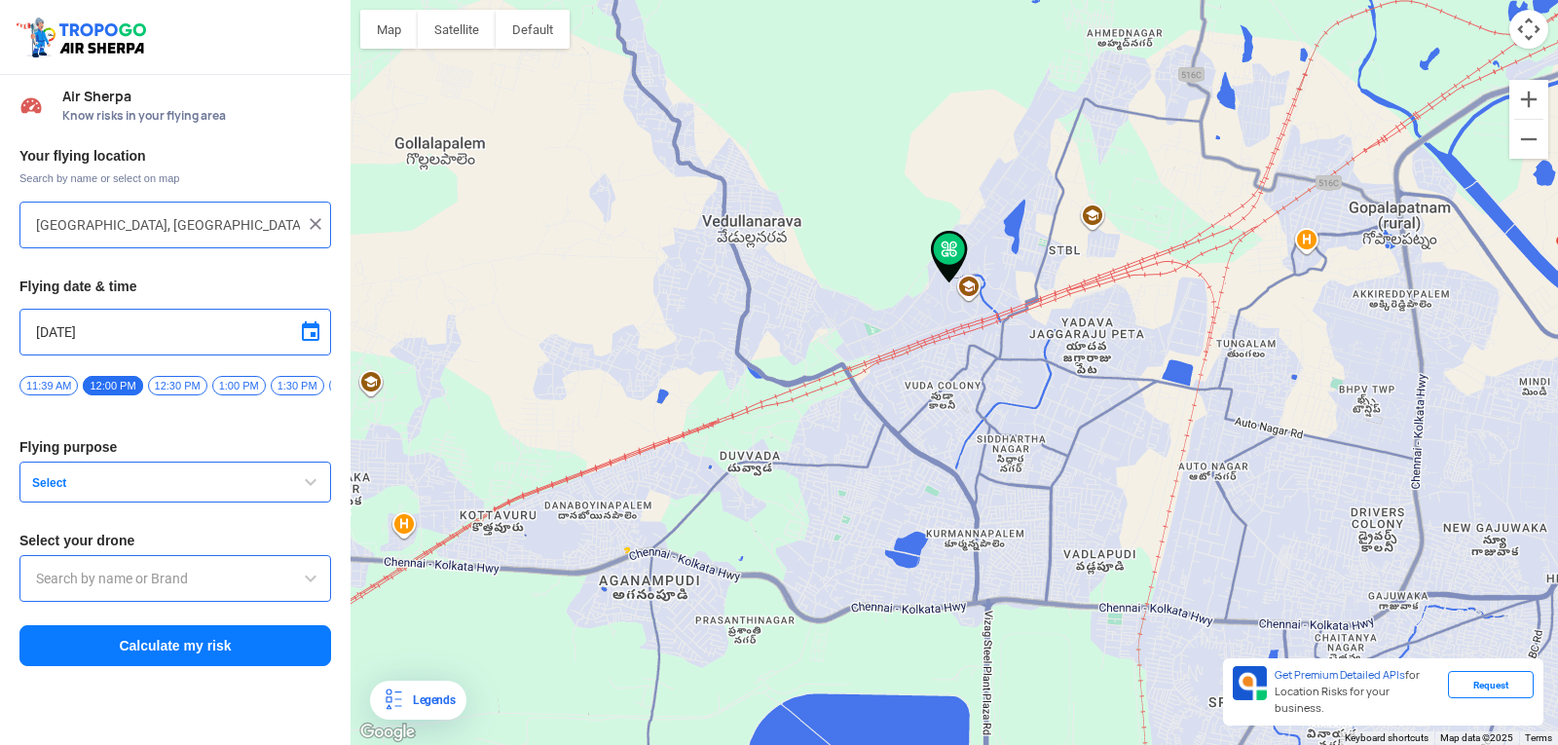
click at [930, 378] on div at bounding box center [955, 372] width 1208 height 745
type input "Phase 7, Dwarakapuri Colony, Vuda Colony, Visakhapatnam, Andhra Pradesh 530049,…"
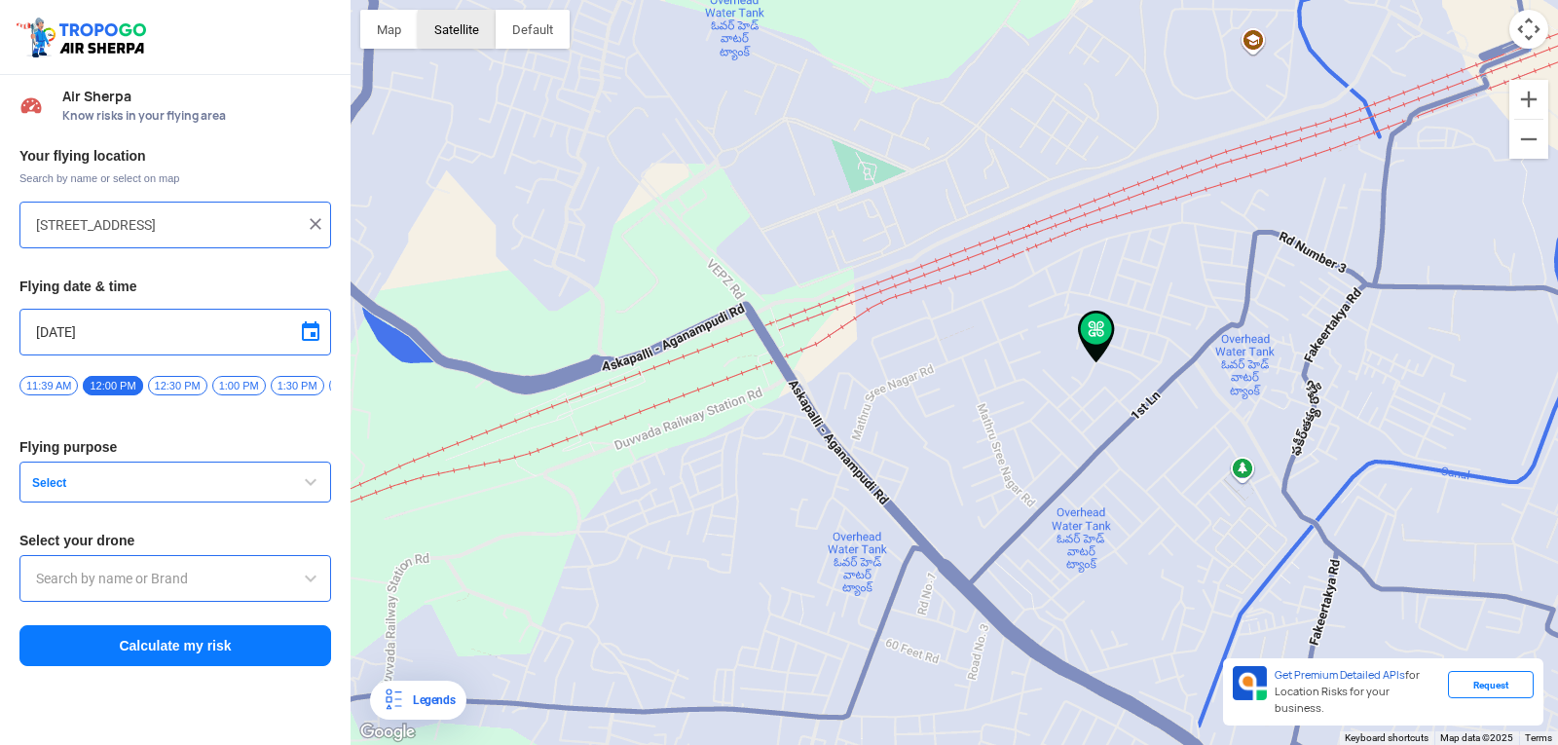
click at [468, 24] on button "Satellite" at bounding box center [457, 29] width 78 height 39
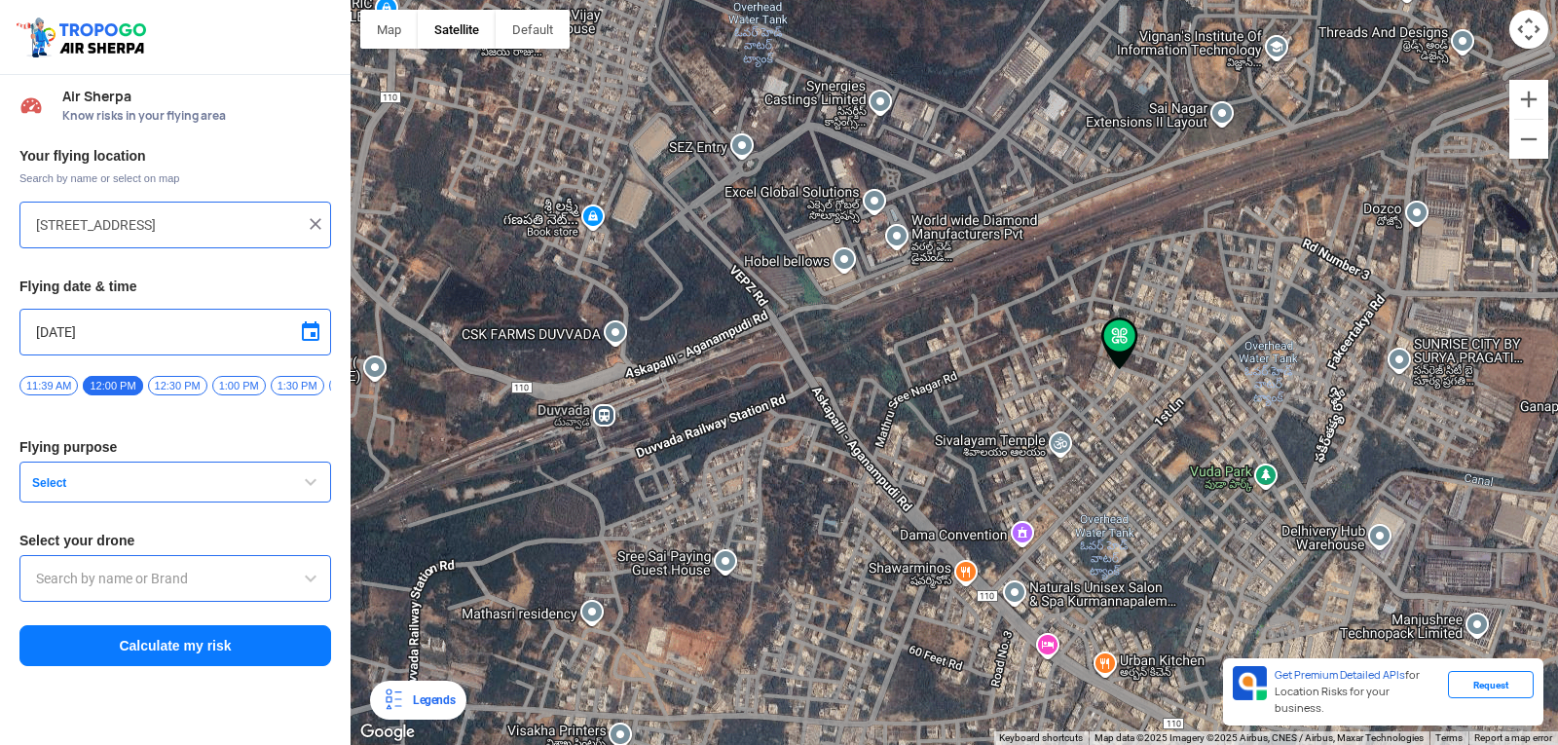
drag, startPoint x: 1056, startPoint y: 342, endPoint x: 1083, endPoint y: 351, distance: 28.6
click at [1083, 351] on div at bounding box center [955, 372] width 1208 height 745
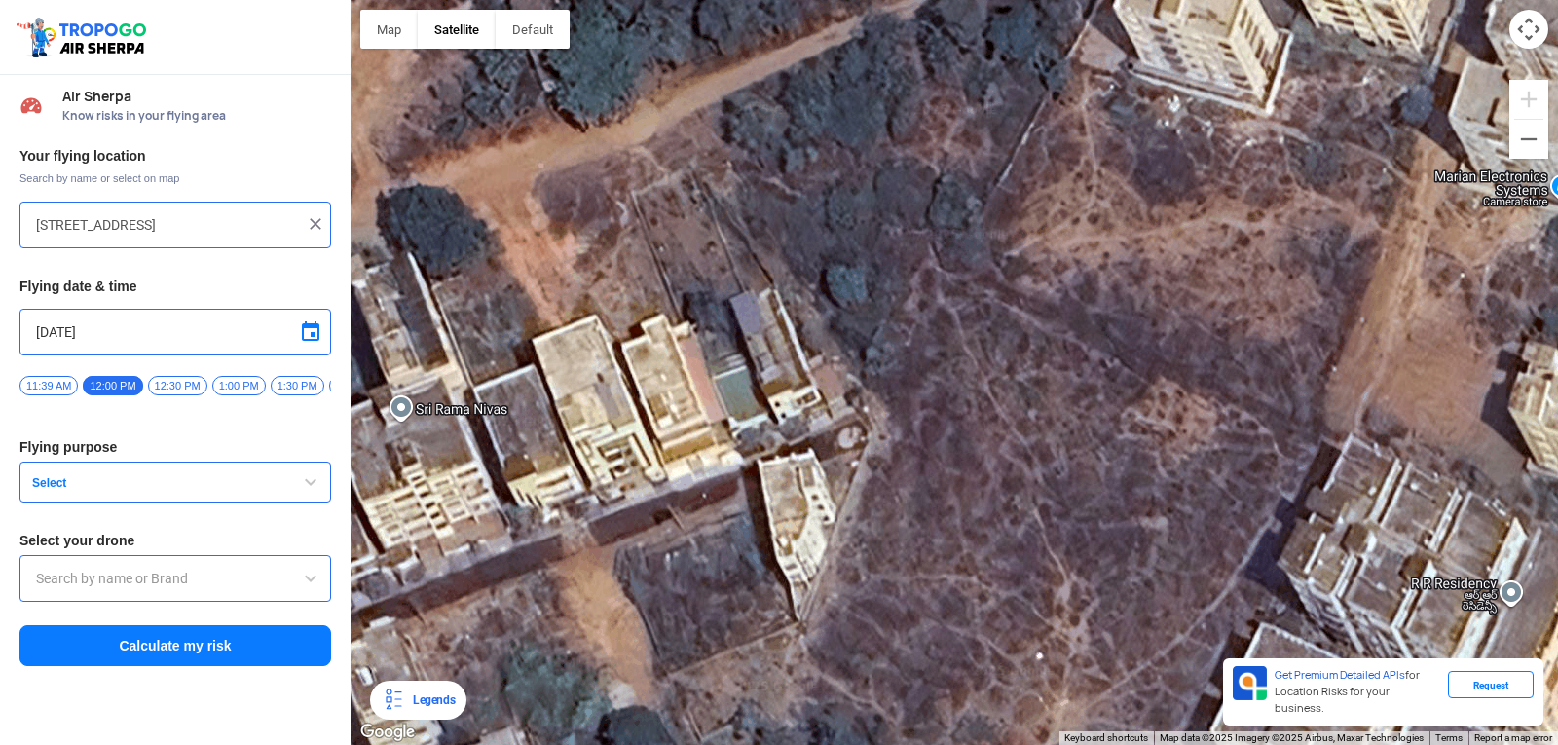
drag, startPoint x: 1083, startPoint y: 351, endPoint x: 1557, endPoint y: 652, distance: 561.8
click at [1553, 652] on div at bounding box center [955, 372] width 1208 height 745
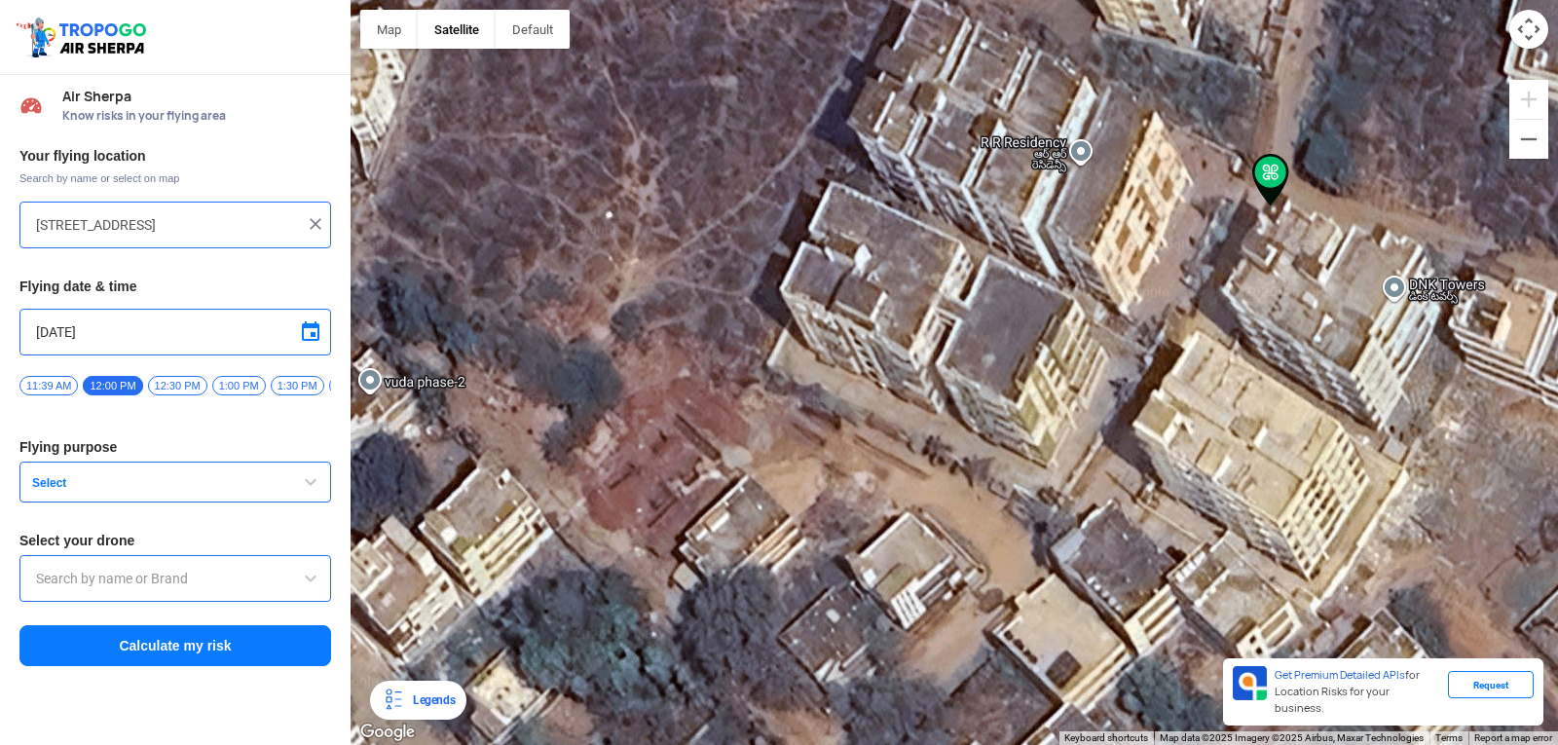
drag, startPoint x: 1490, startPoint y: 493, endPoint x: 1058, endPoint y: 51, distance: 618.5
click at [1058, 51] on div at bounding box center [955, 372] width 1208 height 745
click at [312, 220] on img at bounding box center [315, 223] width 19 height 19
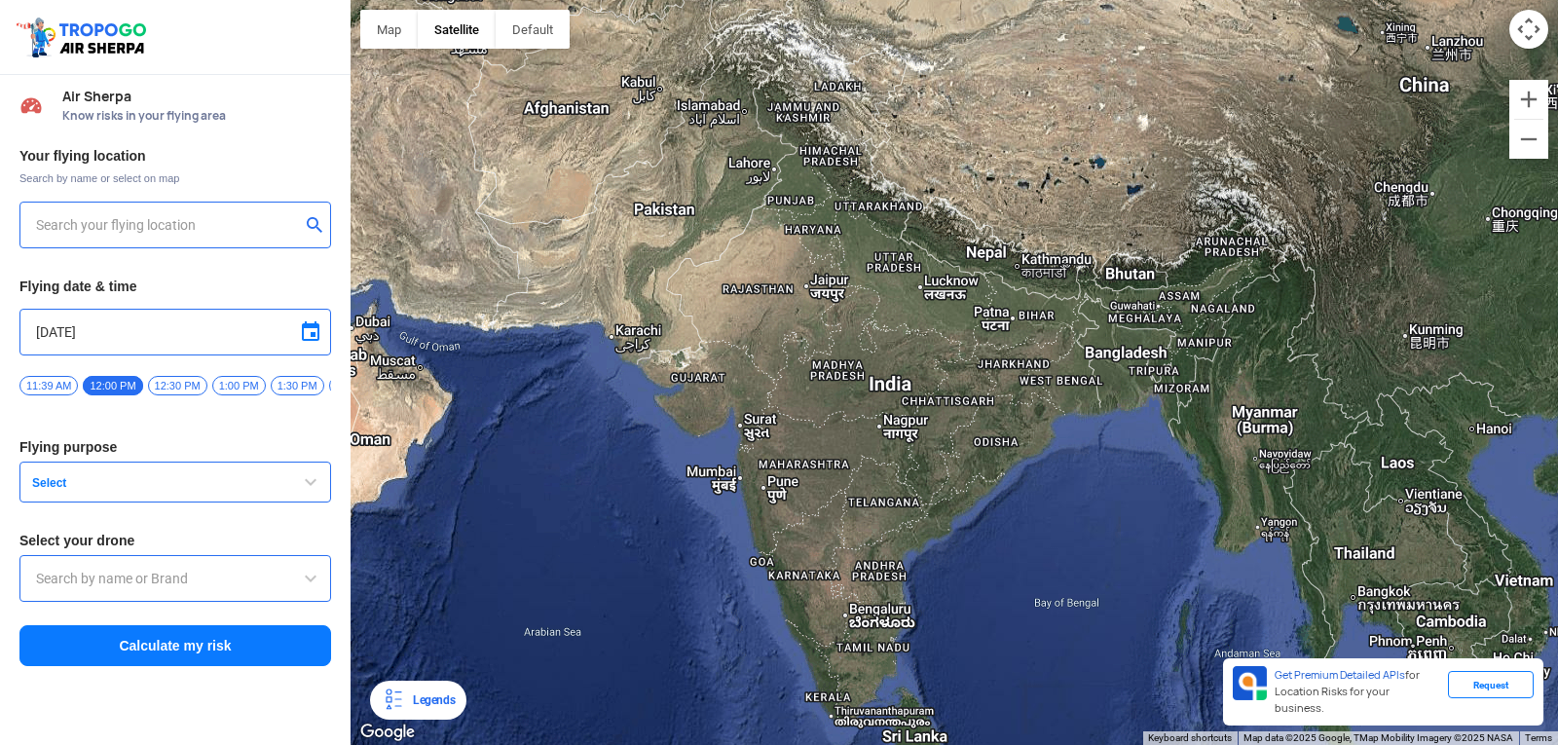
click at [286, 221] on input "text" at bounding box center [168, 224] width 264 height 23
type input "31-50-11/177, STBL, Vignans Institute Of Engineering College Area, Stbl, Visakh…"
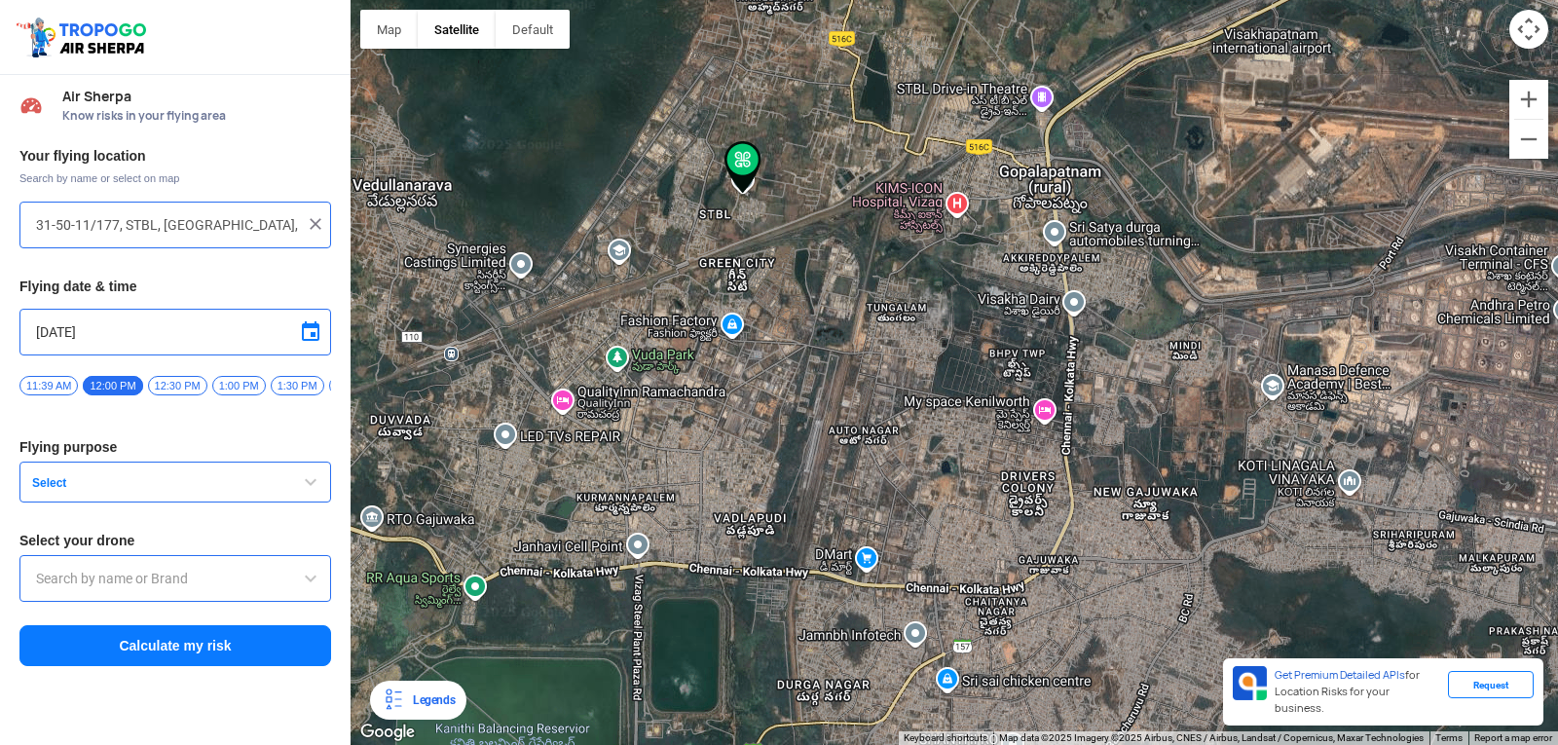
drag, startPoint x: 820, startPoint y: 324, endPoint x: 1255, endPoint y: 498, distance: 467.7
click at [1255, 498] on div at bounding box center [955, 372] width 1208 height 745
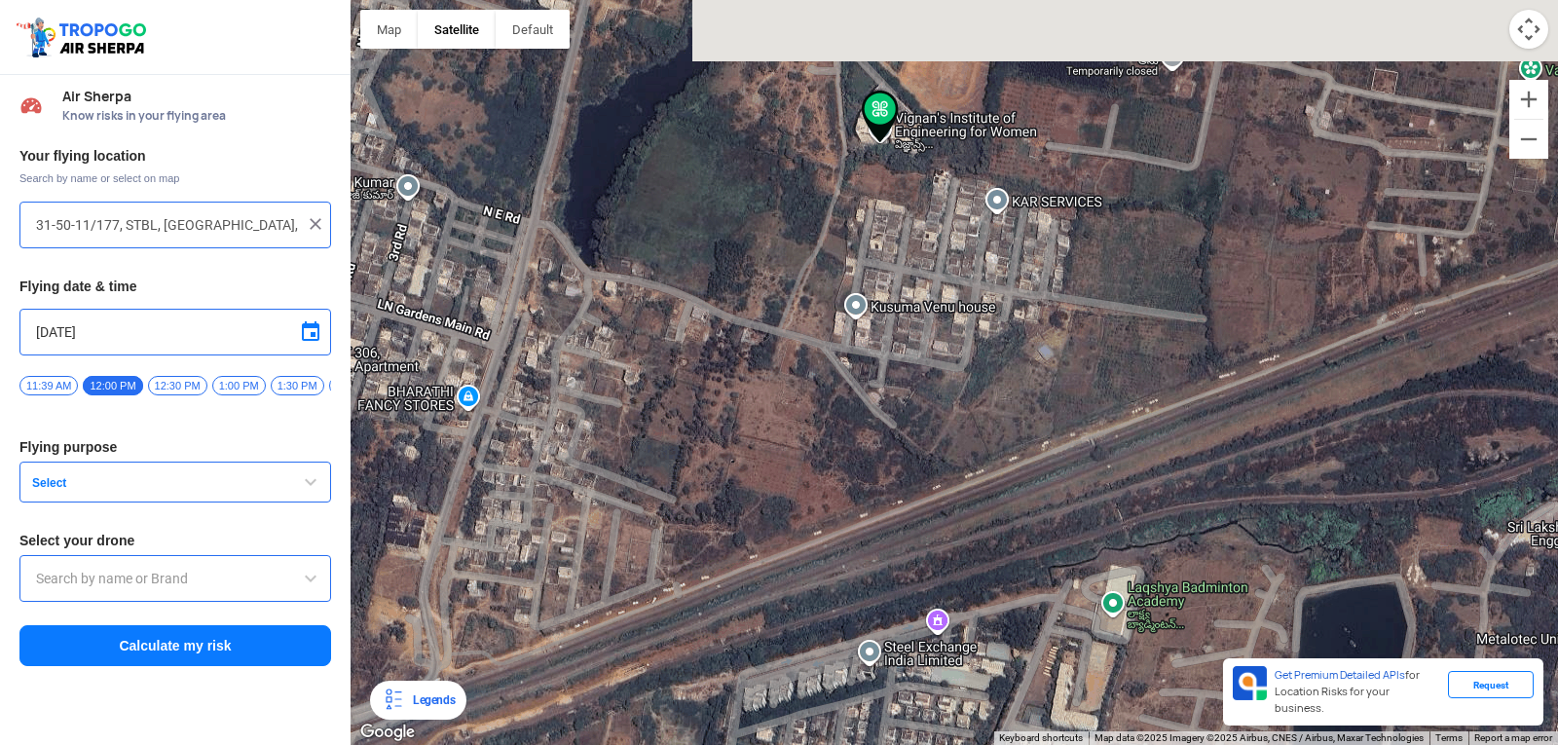
drag, startPoint x: 649, startPoint y: 165, endPoint x: 776, endPoint y: 642, distance: 494.0
click at [776, 642] on div at bounding box center [955, 372] width 1208 height 745
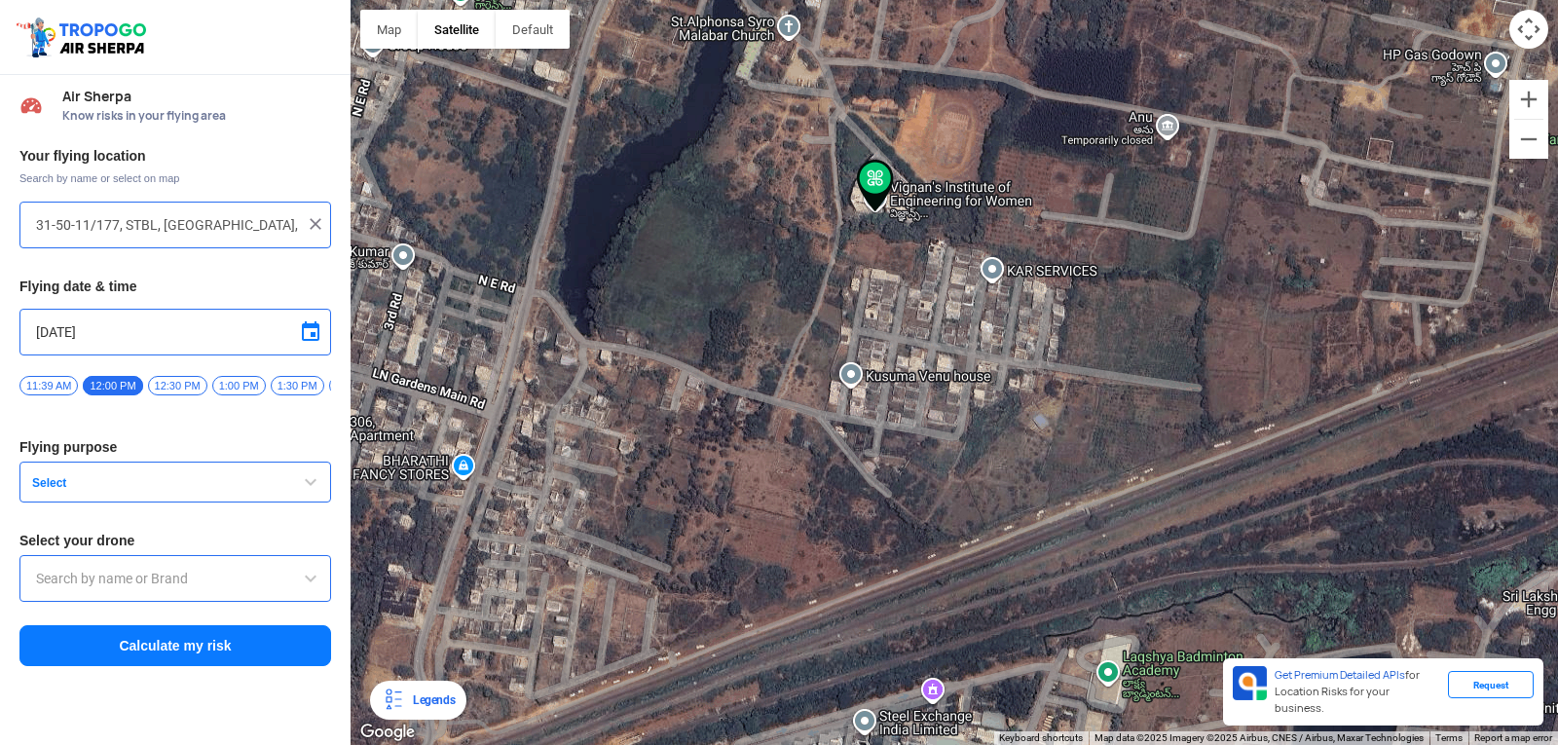
drag, startPoint x: 850, startPoint y: 219, endPoint x: 843, endPoint y: 326, distance: 107.4
click at [843, 326] on div at bounding box center [955, 372] width 1208 height 745
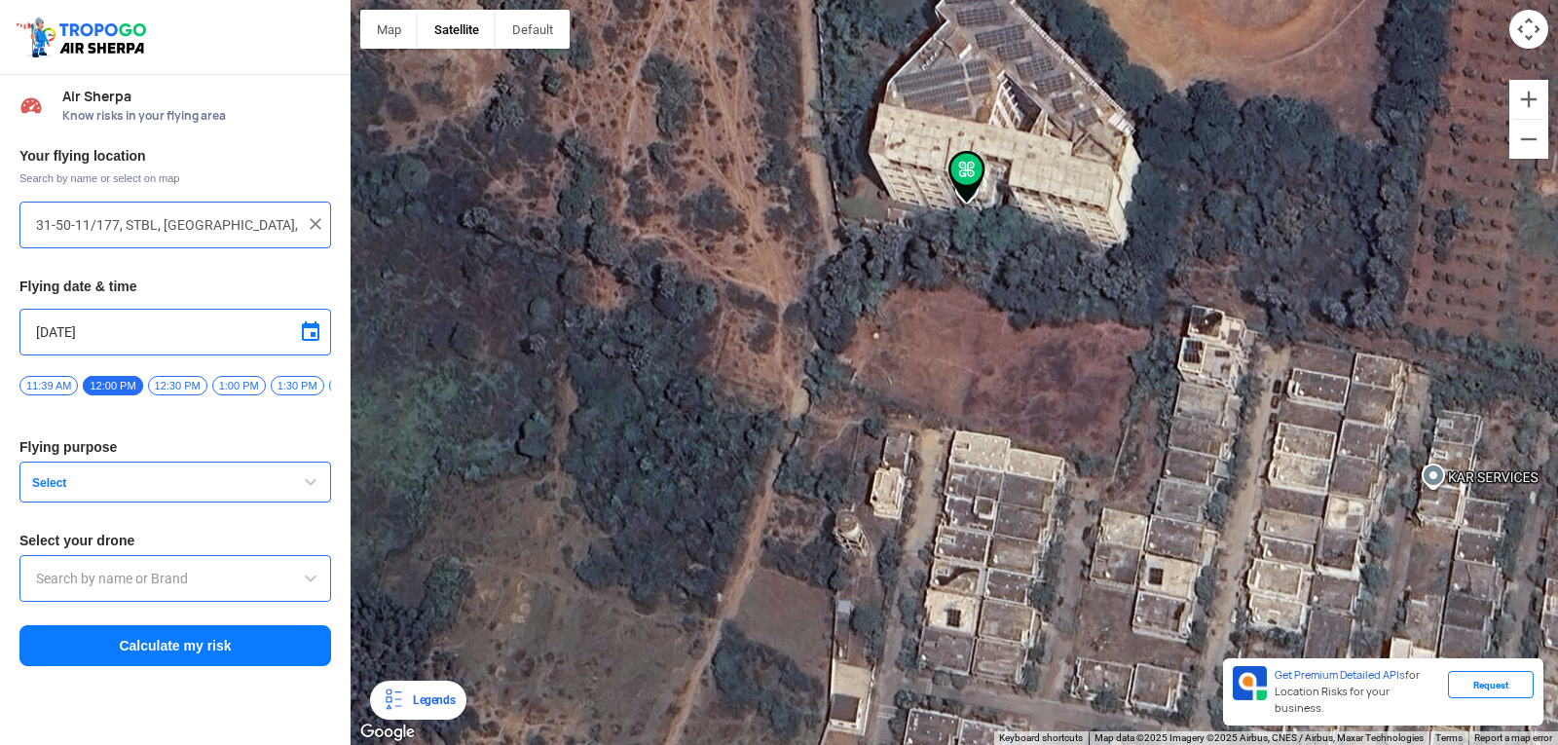
drag, startPoint x: 1077, startPoint y: 94, endPoint x: 1051, endPoint y: 300, distance: 208.2
click at [1051, 300] on div at bounding box center [955, 372] width 1208 height 745
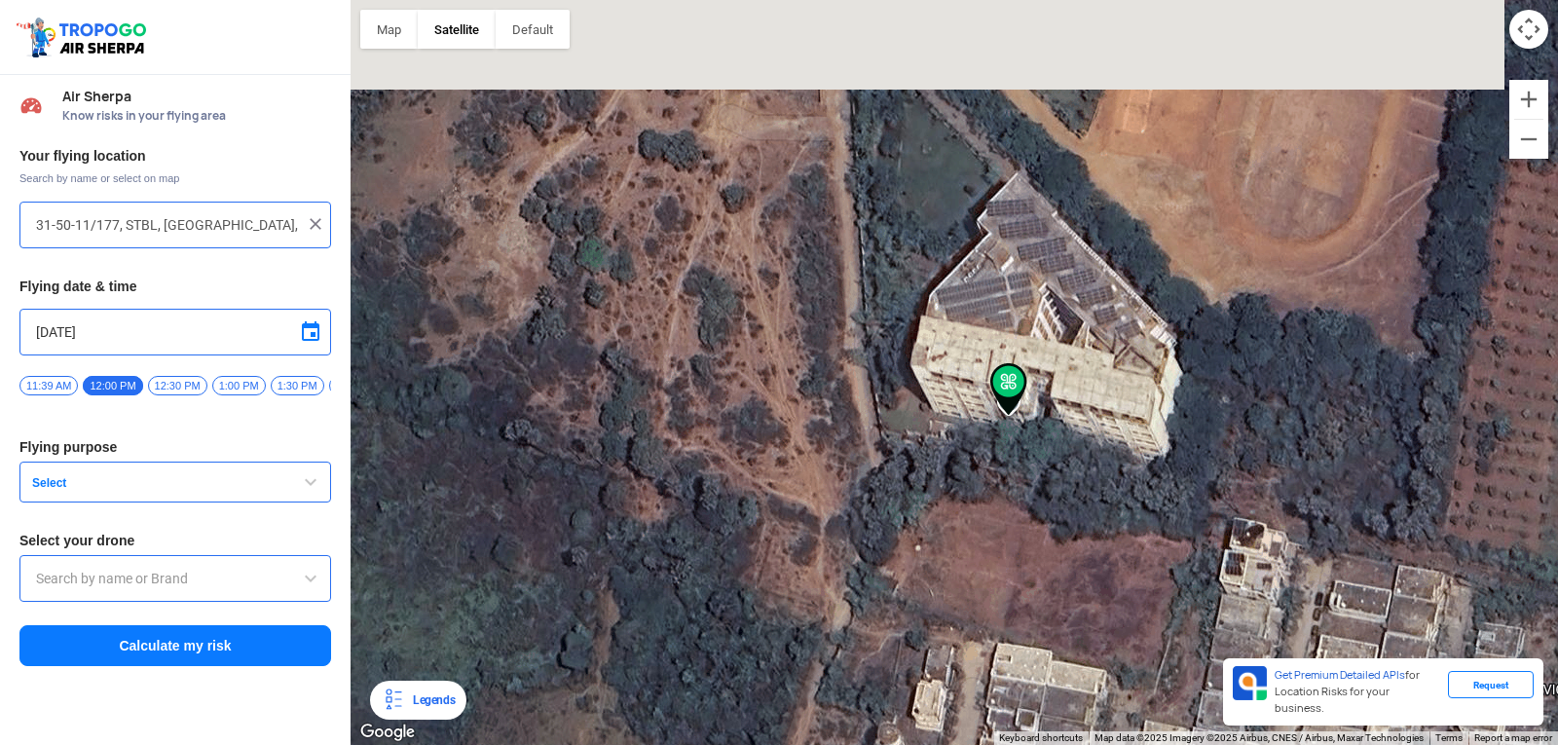
drag, startPoint x: 993, startPoint y: 148, endPoint x: 1052, endPoint y: 369, distance: 228.7
click at [1052, 369] on div at bounding box center [955, 372] width 1208 height 745
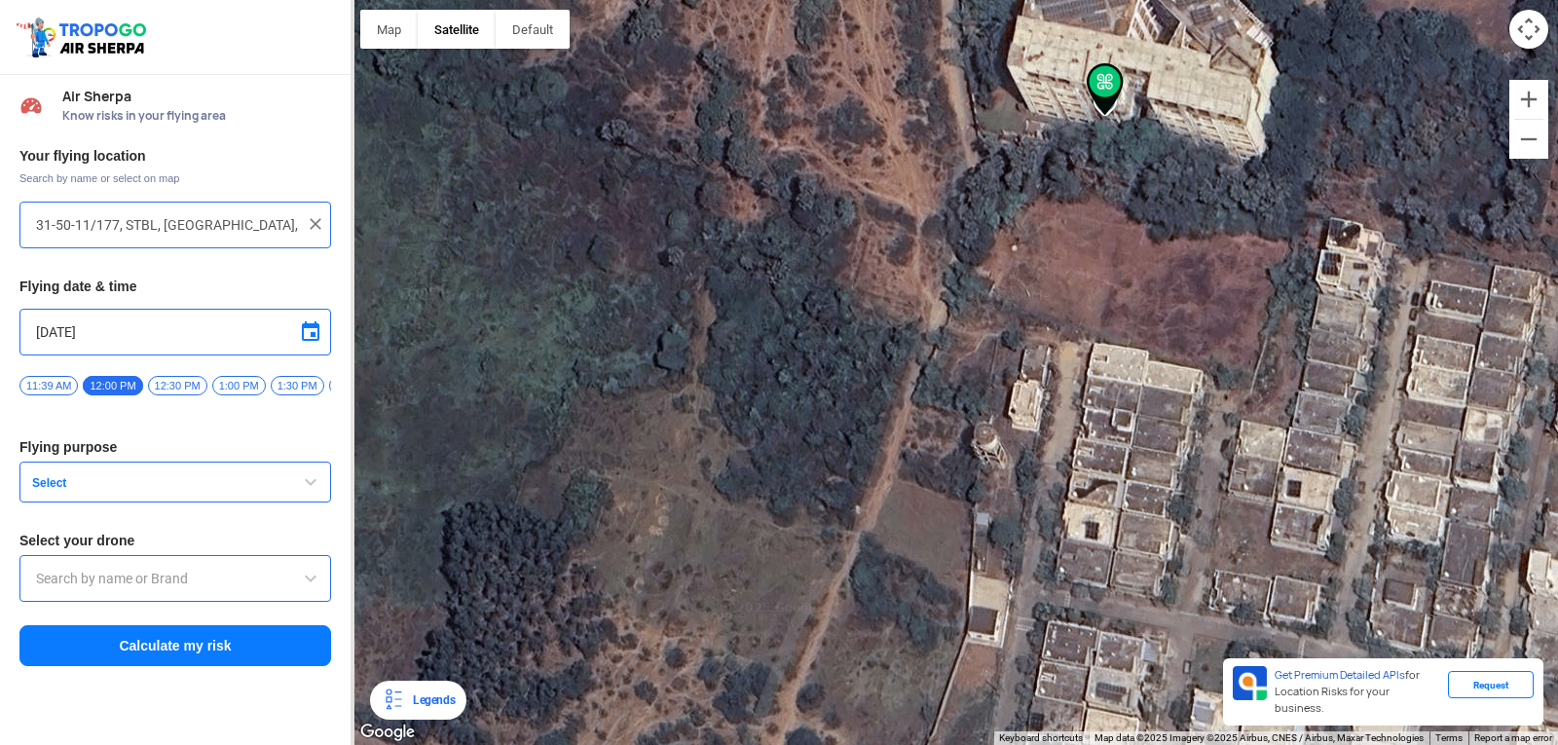
drag, startPoint x: 1006, startPoint y: 390, endPoint x: 1096, endPoint y: 65, distance: 336.5
click at [1096, 65] on img at bounding box center [1105, 89] width 37 height 53
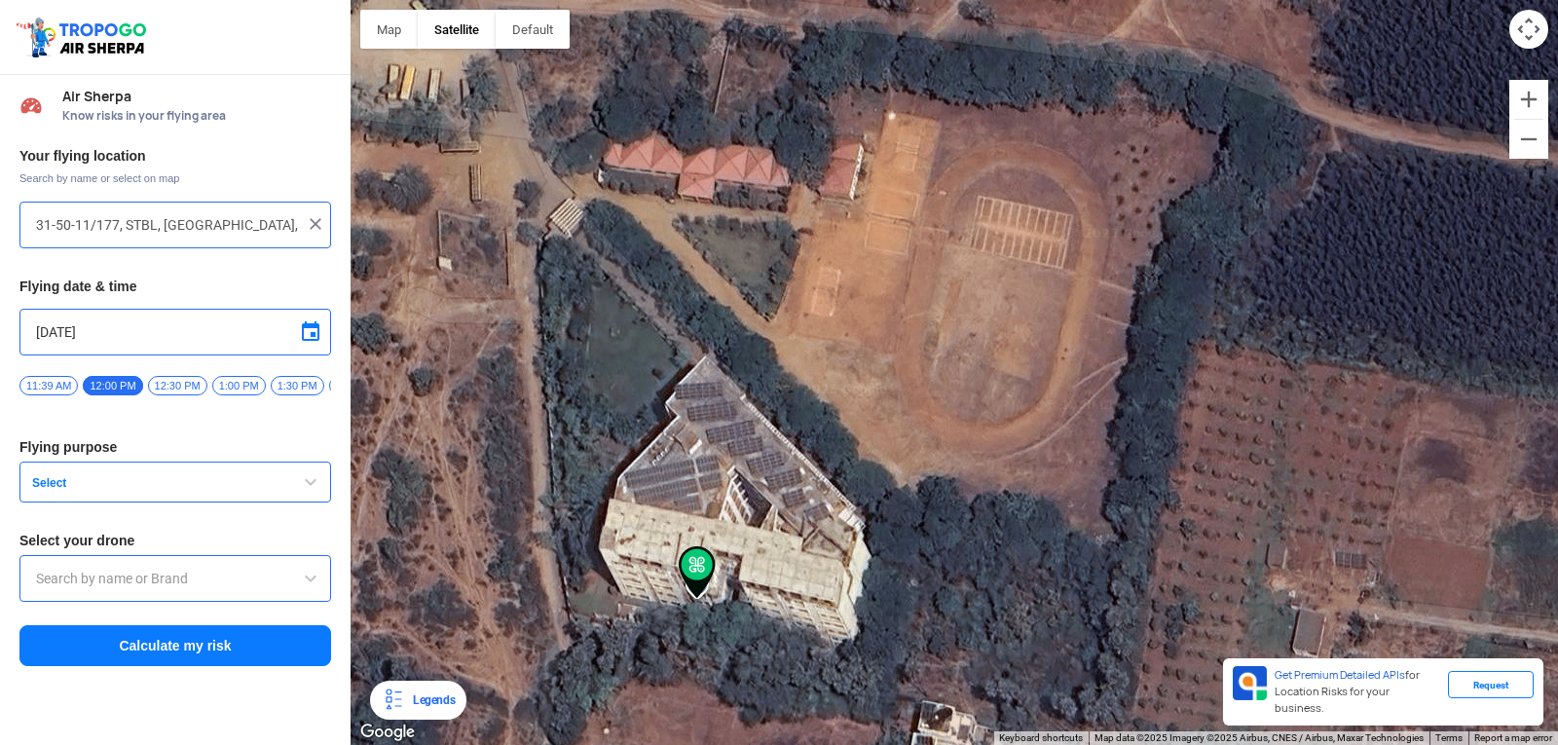
drag, startPoint x: 649, startPoint y: 267, endPoint x: 247, endPoint y: 758, distance: 634.0
click at [247, 730] on html "Location Risk Score Air Sherpa Know risks in your flying area Your flying locat…" at bounding box center [779, 372] width 1558 height 745
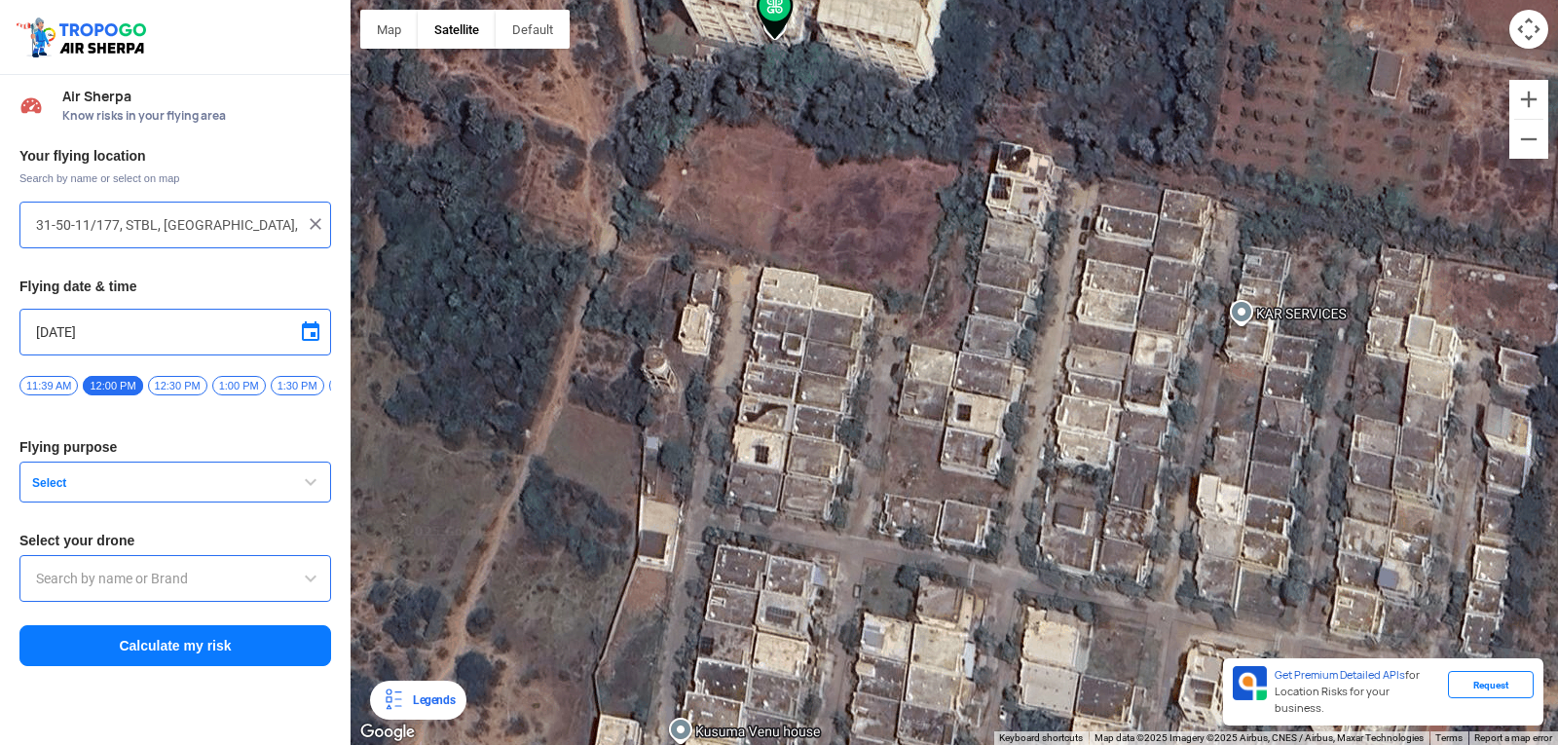
drag, startPoint x: 1066, startPoint y: 555, endPoint x: 1156, endPoint y: -33, distance: 595.2
click at [1156, 0] on html "Location Risk Score Air Sherpa Know risks in your flying area Your flying locat…" at bounding box center [779, 372] width 1558 height 745
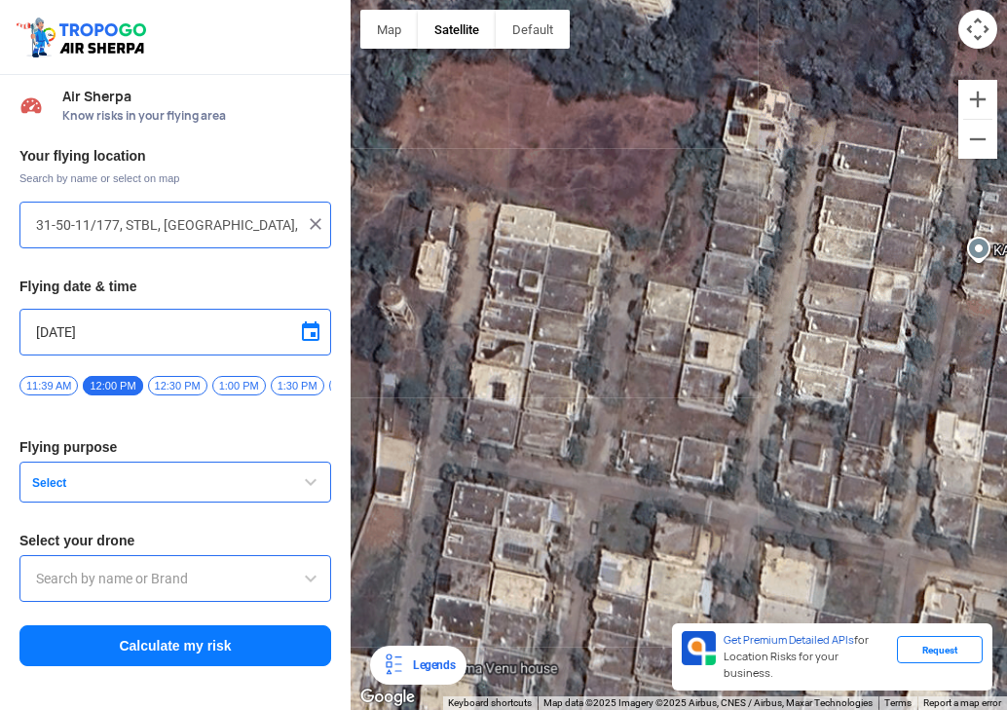
click at [967, 30] on button "Map camera controls" at bounding box center [977, 29] width 39 height 39
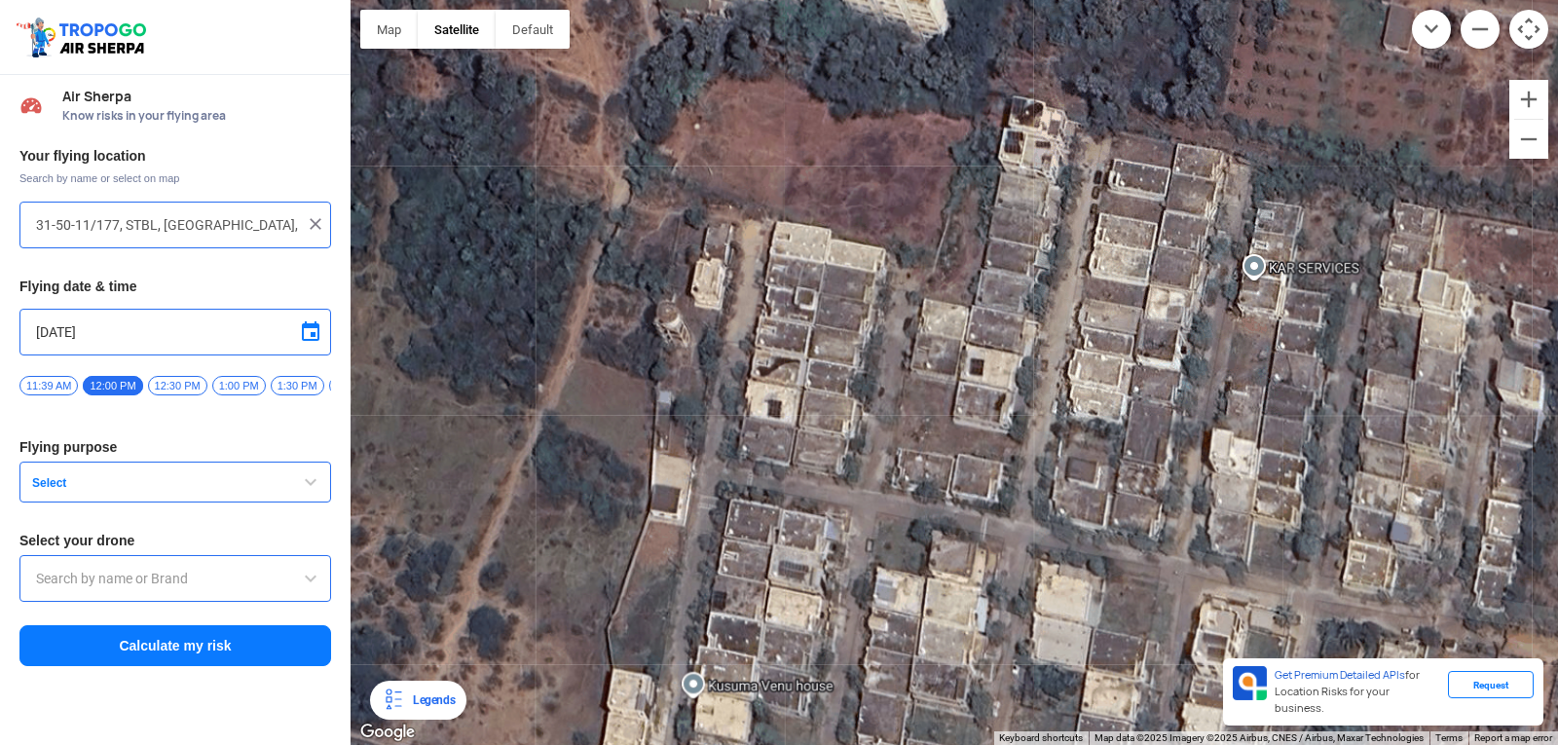
click at [322, 226] on img at bounding box center [315, 223] width 19 height 19
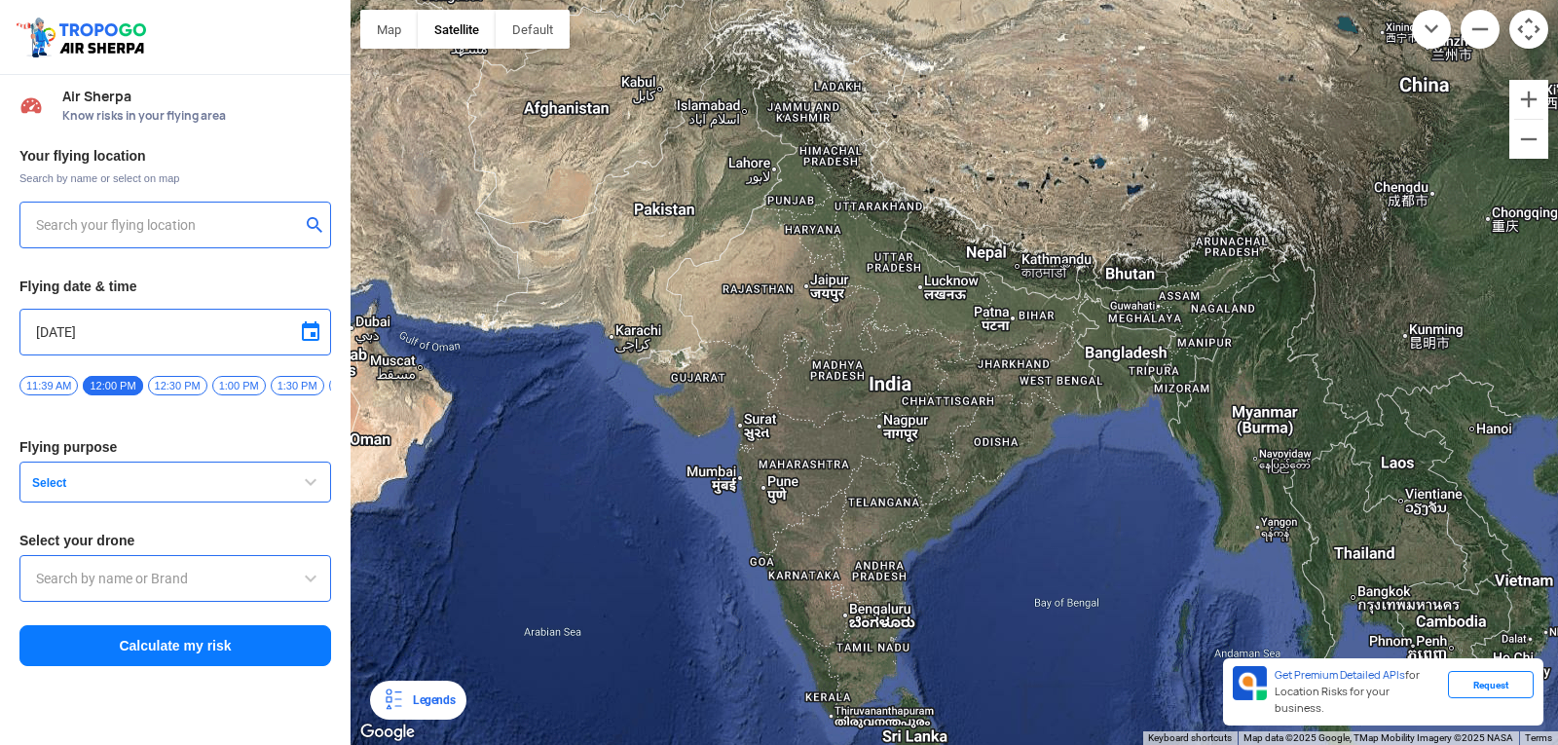
click at [322, 225] on button "submit" at bounding box center [318, 226] width 23 height 19
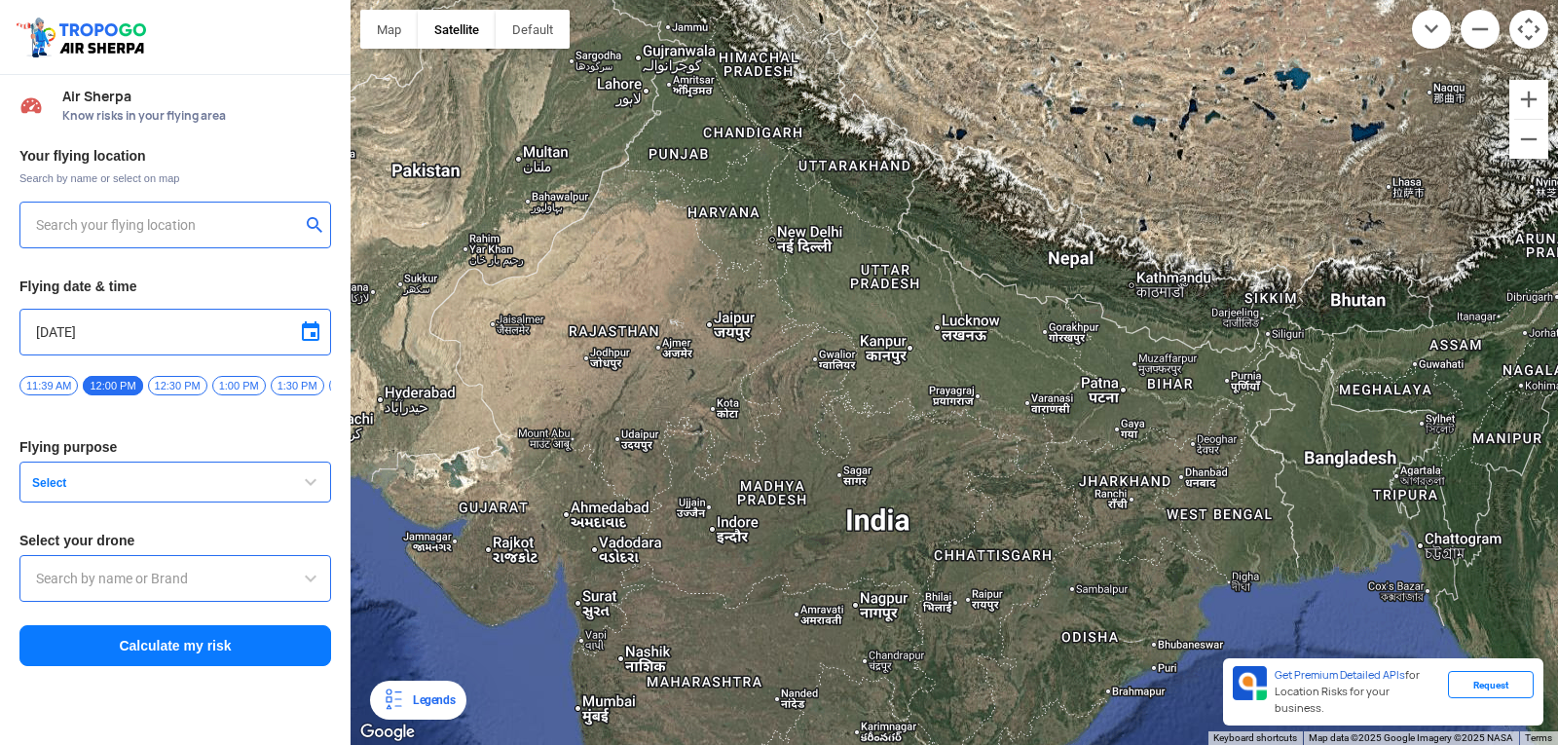
click at [146, 229] on input "text" at bounding box center [168, 224] width 264 height 23
type input "V"
type input "Chagallu, Andhra Pradesh 534342, India"
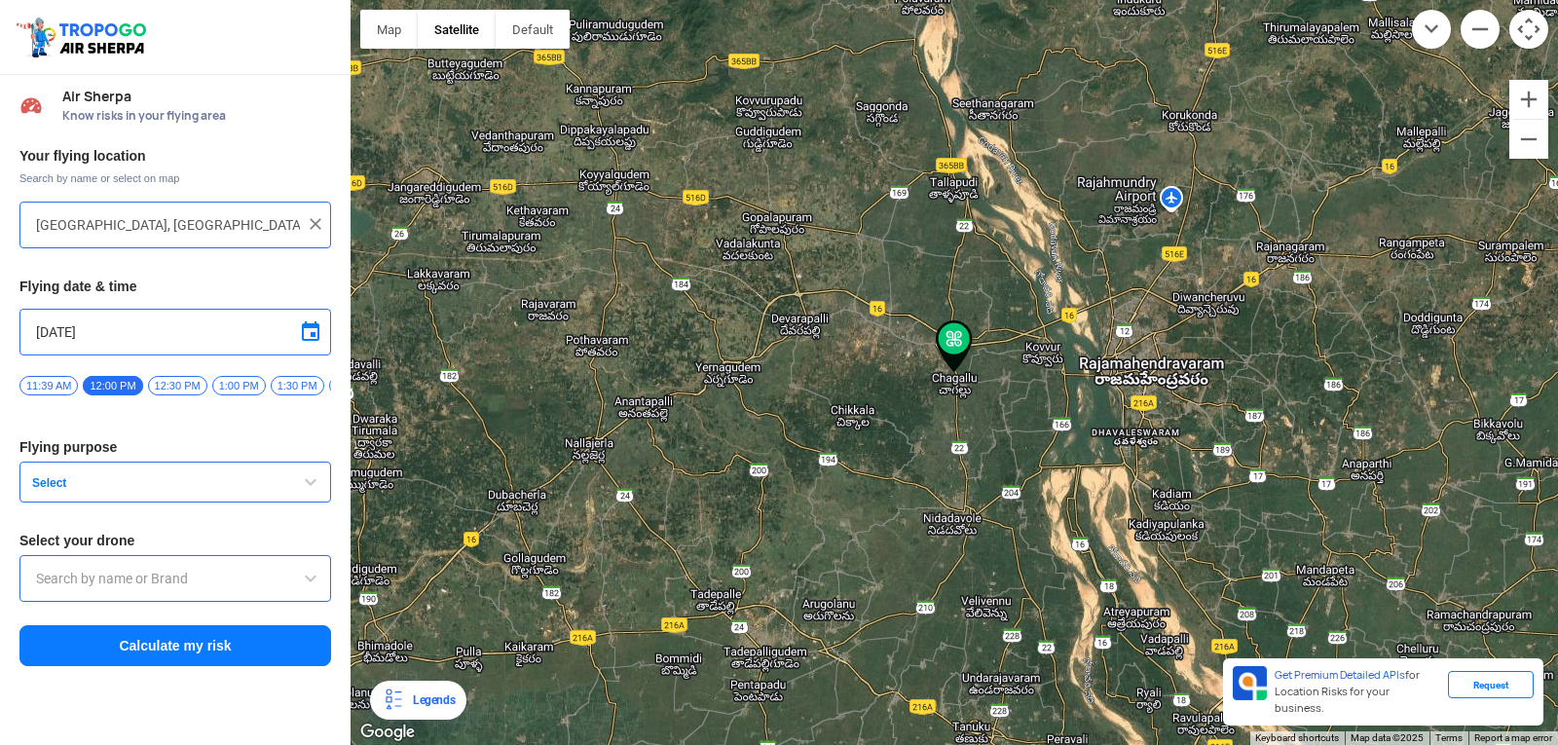
click at [88, 491] on span "Select" at bounding box center [145, 483] width 243 height 16
